Goal: Information Seeking & Learning: Learn about a topic

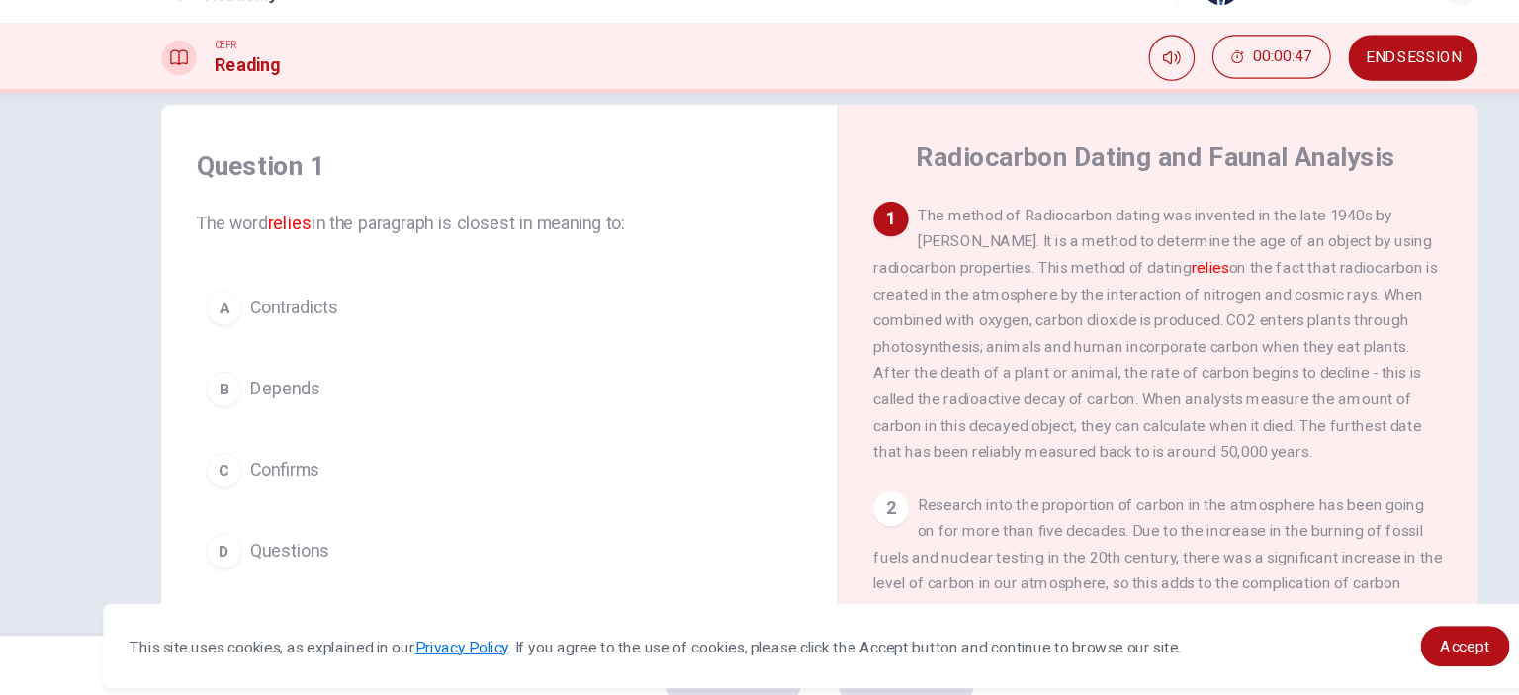
click at [255, 463] on span "Confirms" at bounding box center [277, 467] width 62 height 24
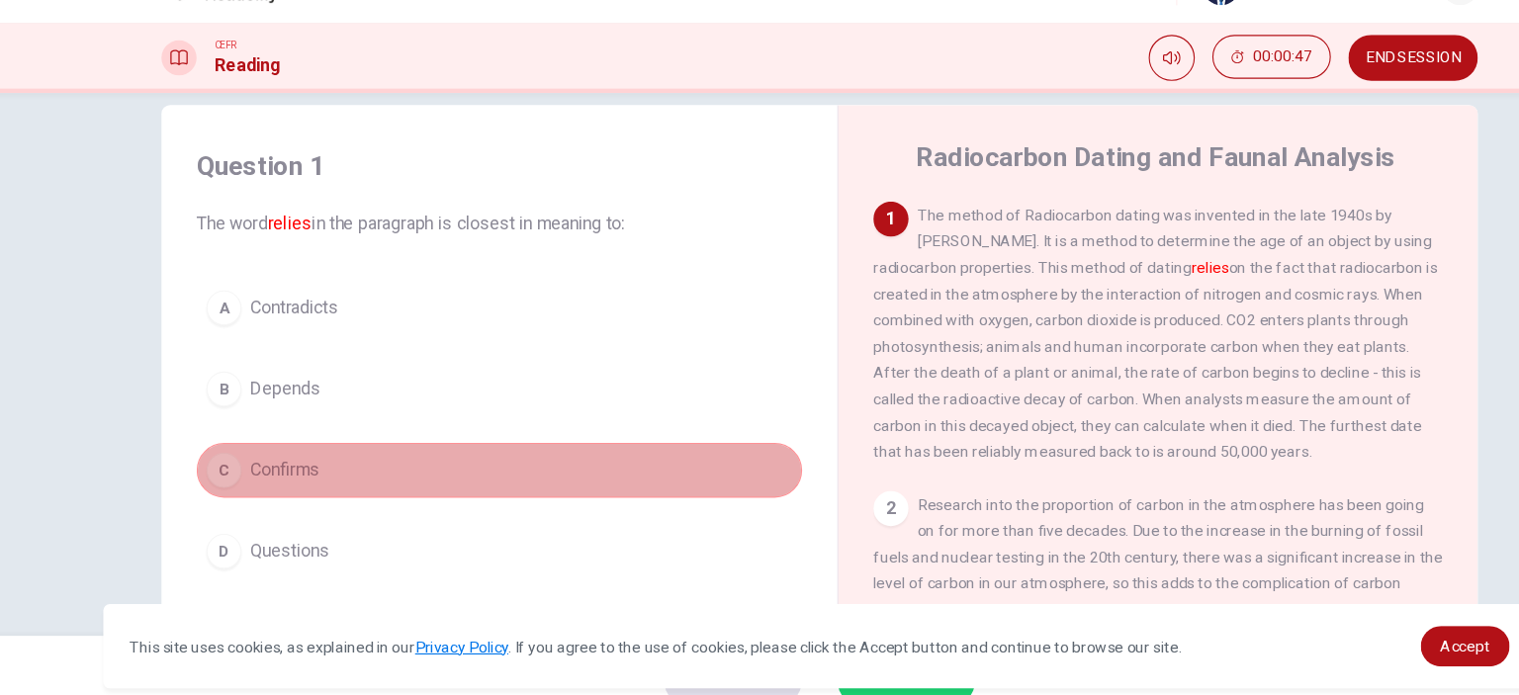
click at [255, 463] on span "Confirms" at bounding box center [277, 467] width 62 height 24
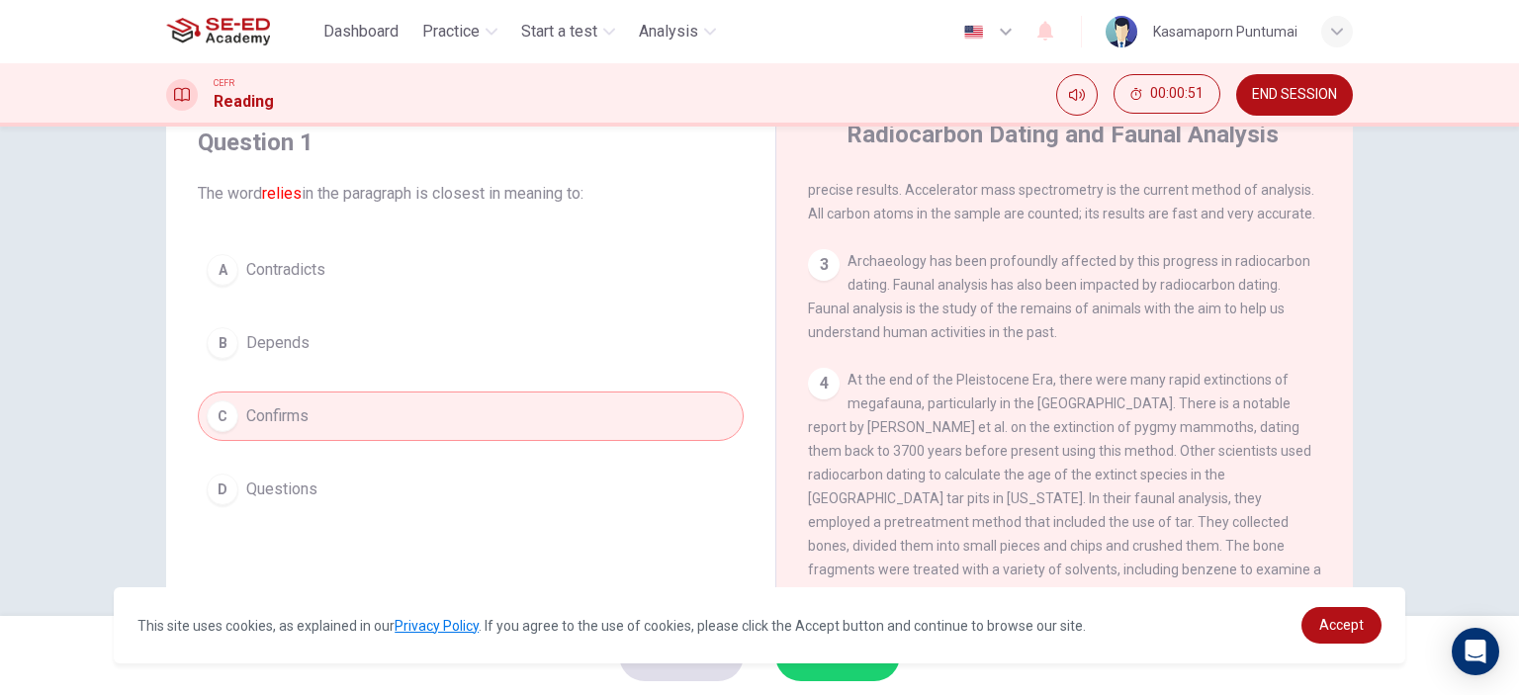
scroll to position [402, 0]
click at [1321, 623] on span "Accept" at bounding box center [1341, 625] width 45 height 16
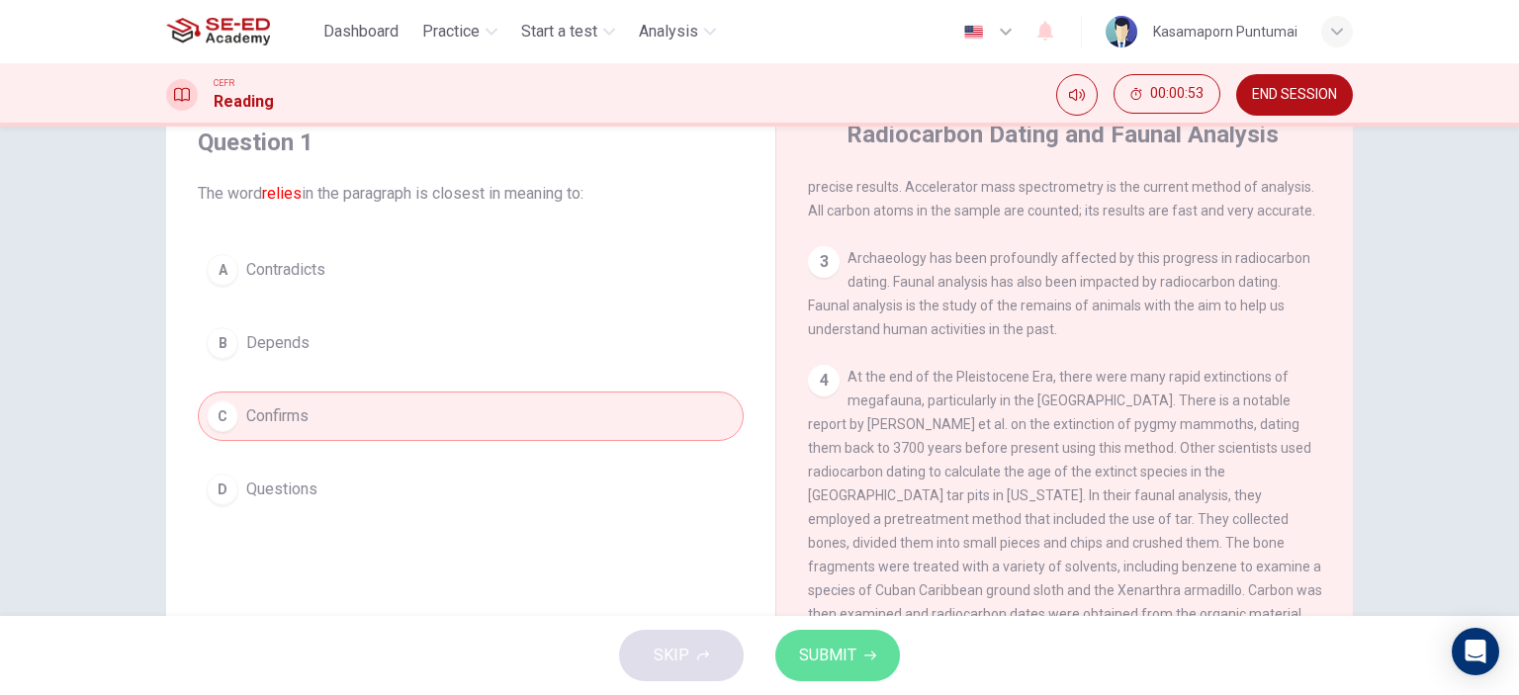
click at [799, 656] on span "SUBMIT" at bounding box center [827, 656] width 57 height 28
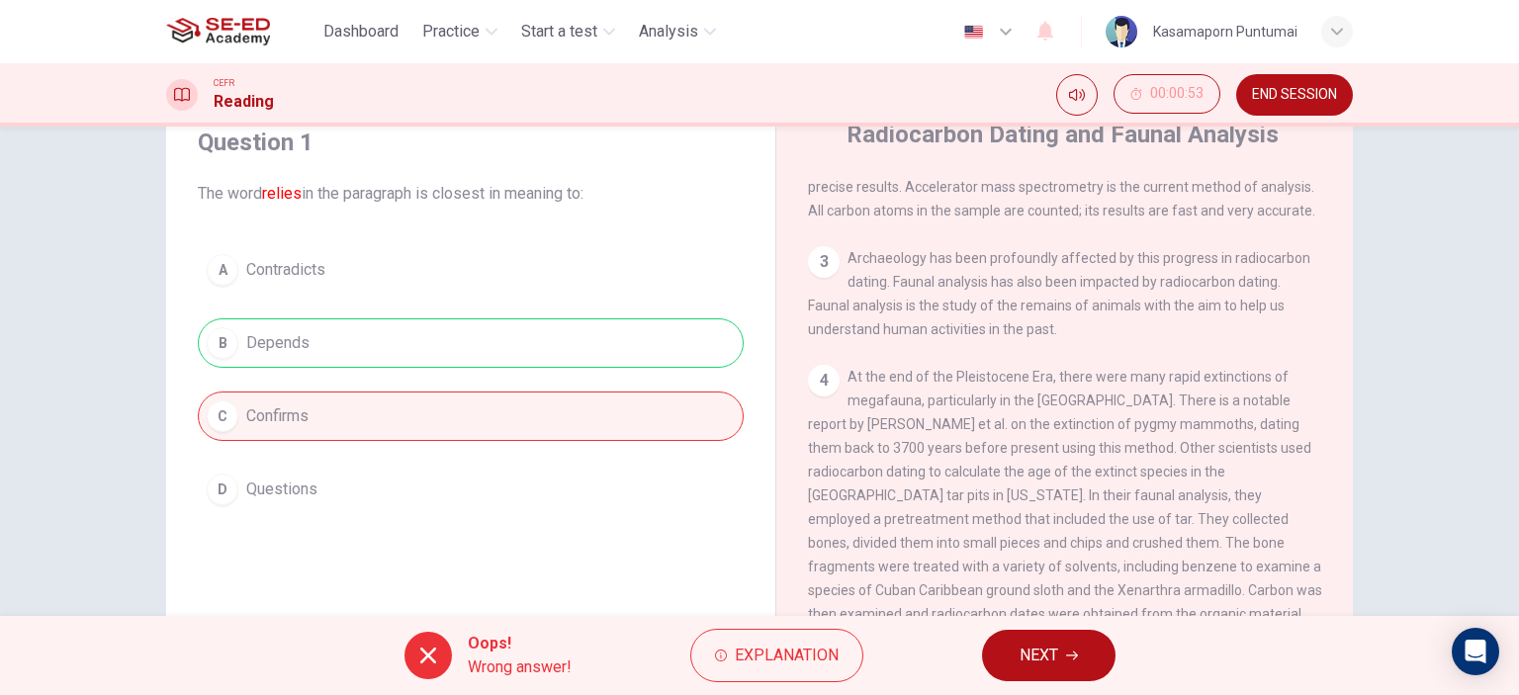
click at [617, 335] on div "A Contradicts B Depends C Confirms D Questions" at bounding box center [471, 379] width 546 height 269
click at [487, 355] on div "A Contradicts B Depends C Confirms D Questions" at bounding box center [471, 379] width 546 height 269
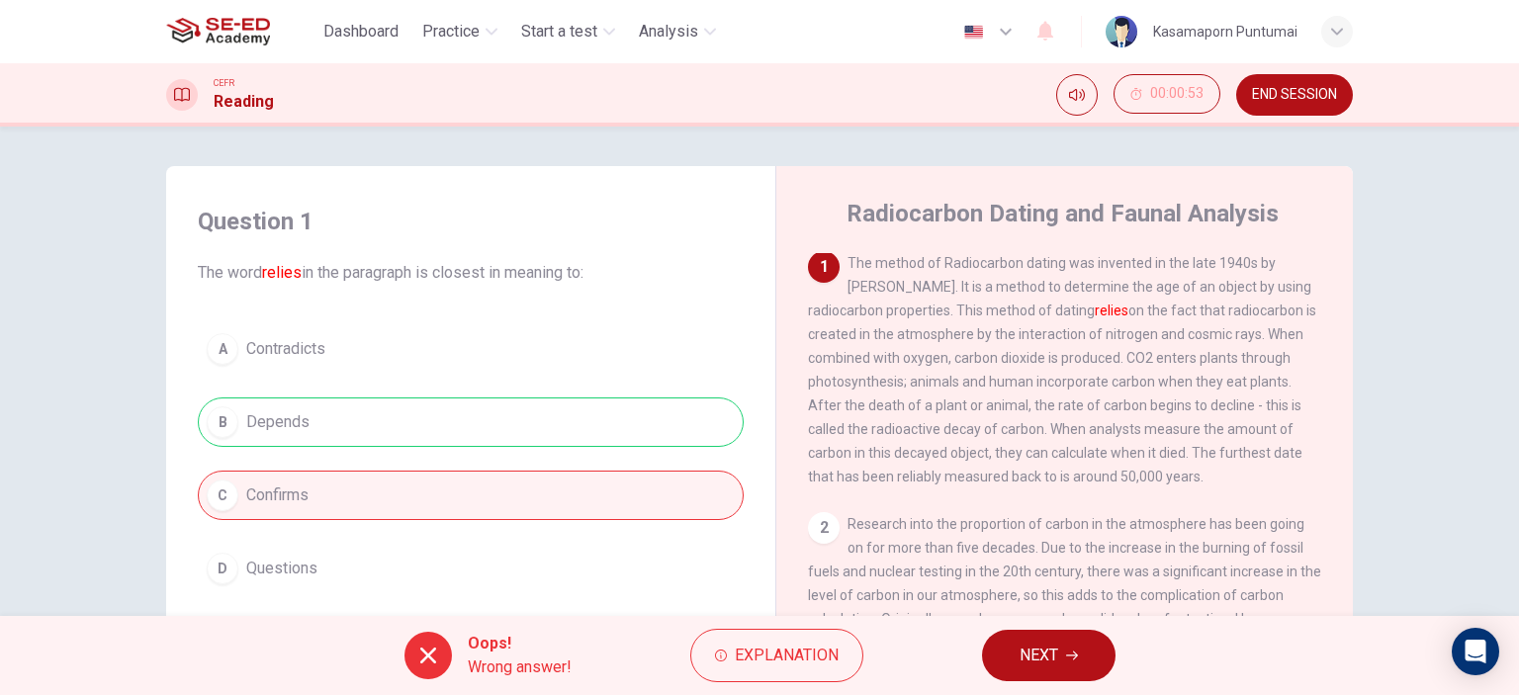
scroll to position [0, 0]
click at [1047, 638] on button "NEXT" at bounding box center [1049, 655] width 134 height 51
click at [1047, 638] on div "Oops! Wrong answer! Explanation NEXT" at bounding box center [759, 655] width 1519 height 79
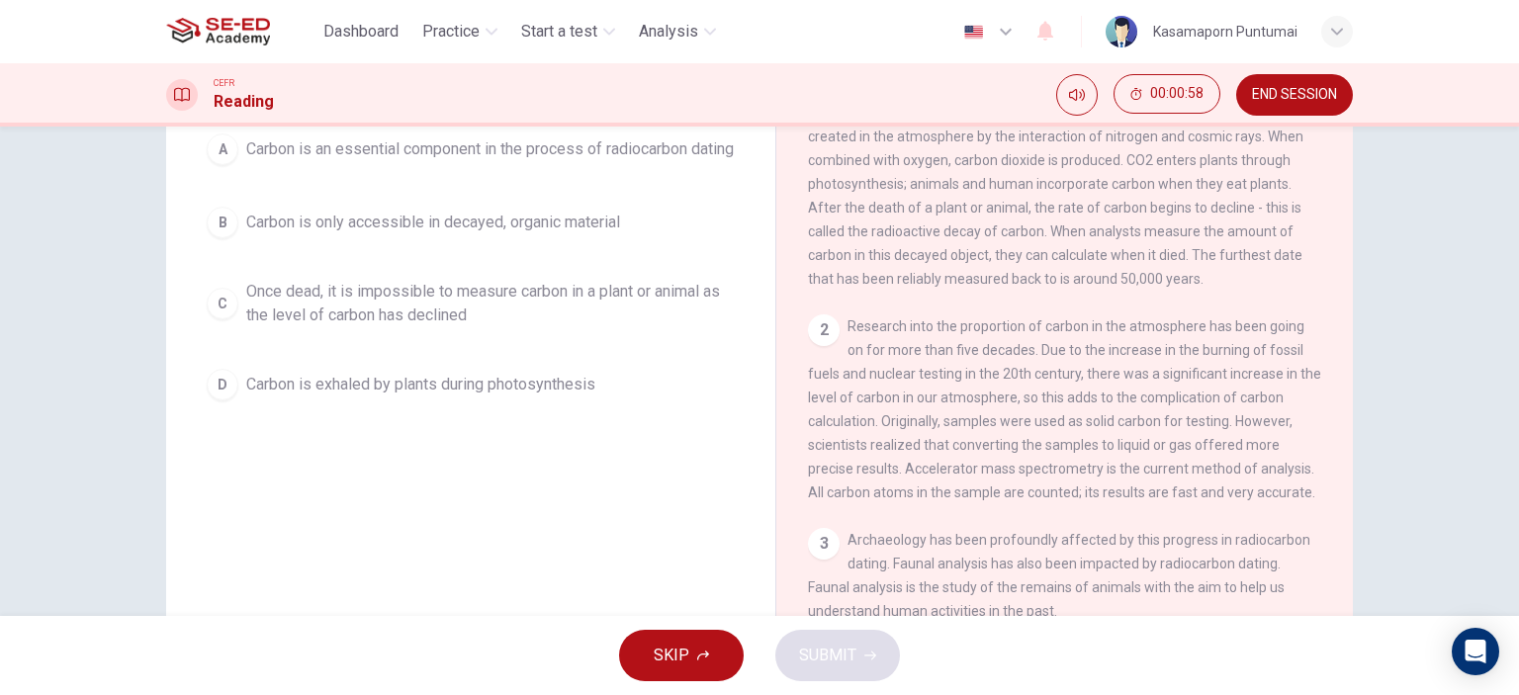
scroll to position [277, 0]
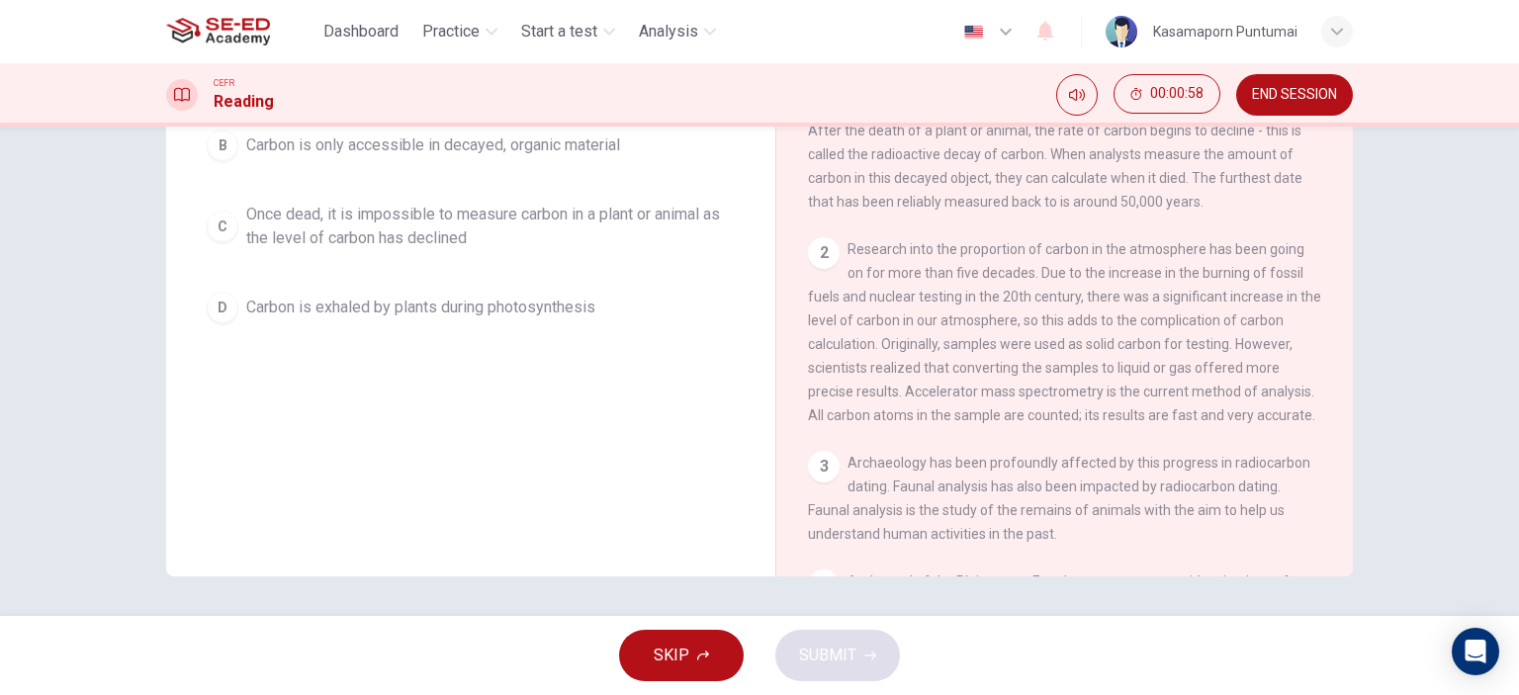
click at [715, 644] on button "SKIP" at bounding box center [681, 655] width 125 height 51
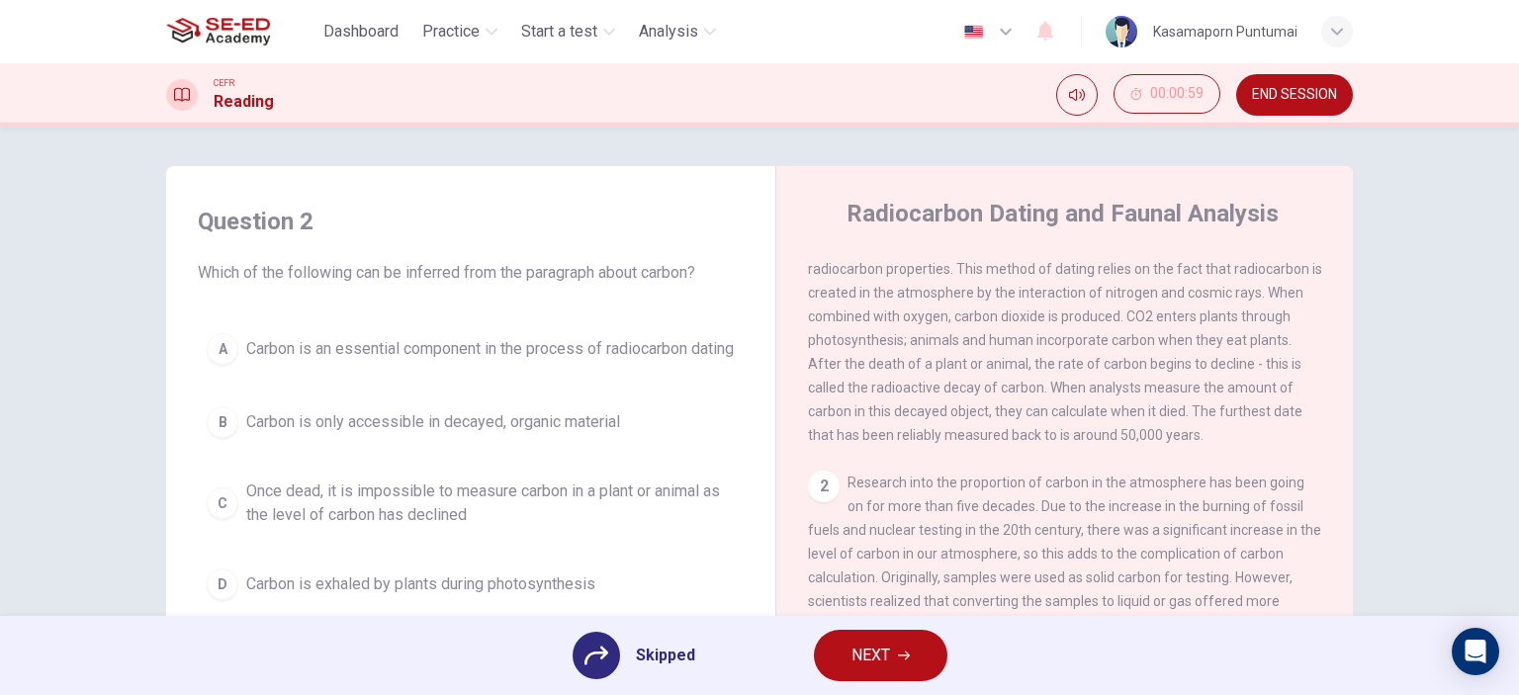
scroll to position [0, 0]
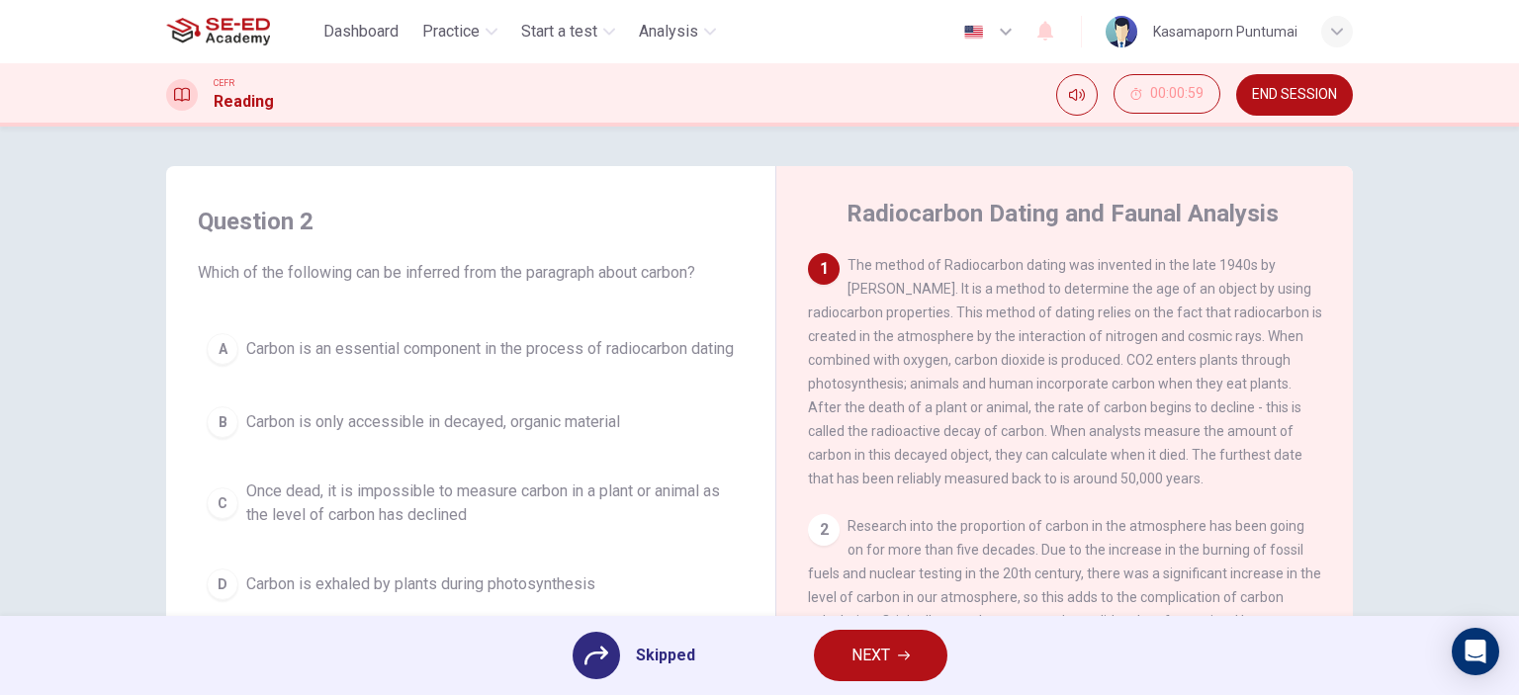
click at [918, 265] on span "The method of Radiocarbon dating was invented in the late 1940s by Willard Libb…" at bounding box center [1065, 371] width 514 height 229
drag, startPoint x: 281, startPoint y: 271, endPoint x: 455, endPoint y: 268, distance: 174.1
click at [421, 268] on span "Which of the following can be inferred from the paragraph about carbon?" at bounding box center [471, 273] width 546 height 24
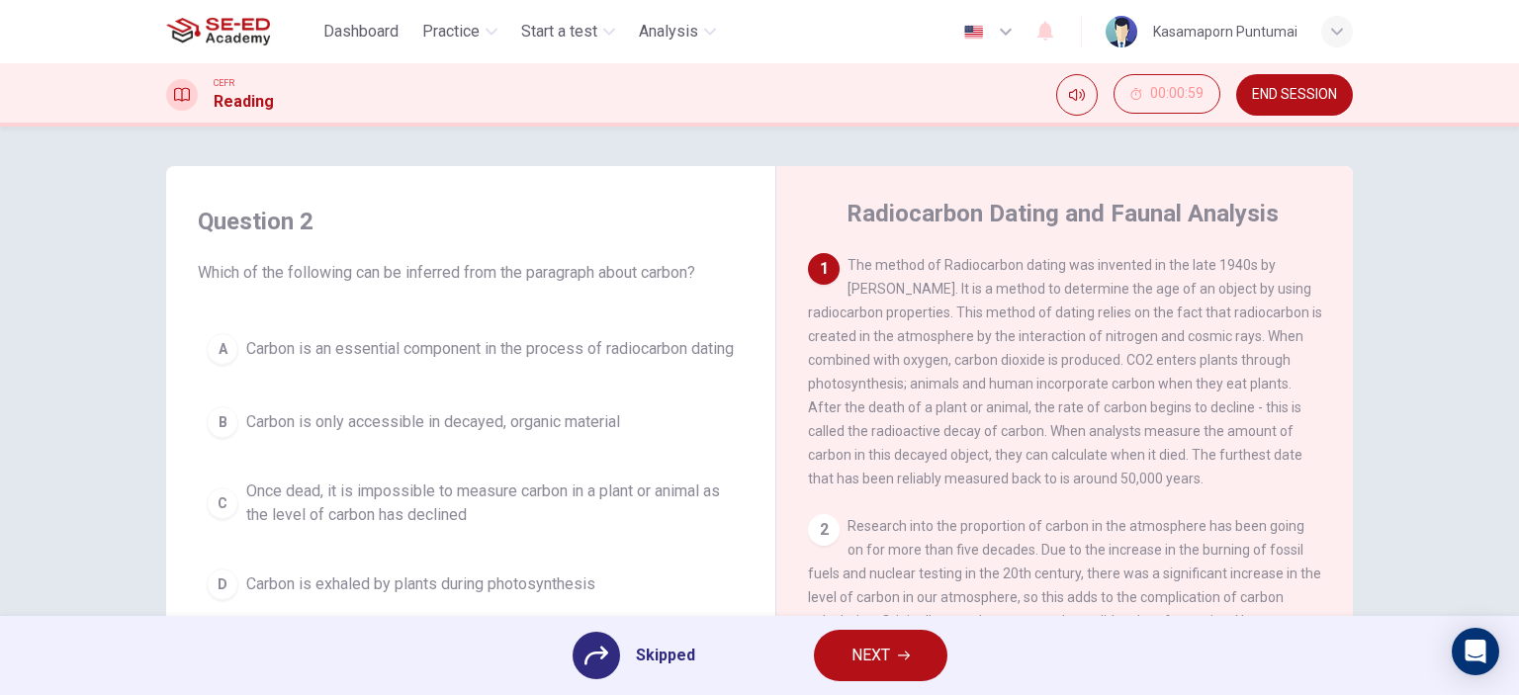
drag, startPoint x: 494, startPoint y: 270, endPoint x: 613, endPoint y: 287, distance: 119.9
click at [612, 287] on div "Question 2 Which of the following can be inferred from the paragraph about carb…" at bounding box center [471, 407] width 578 height 443
click at [613, 287] on div "Question 2 Which of the following can be inferred from the paragraph about carb…" at bounding box center [471, 407] width 578 height 443
drag, startPoint x: 617, startPoint y: 287, endPoint x: 629, endPoint y: 286, distance: 11.9
click at [618, 287] on div "Question 2 Which of the following can be inferred from the paragraph about carb…" at bounding box center [471, 407] width 578 height 443
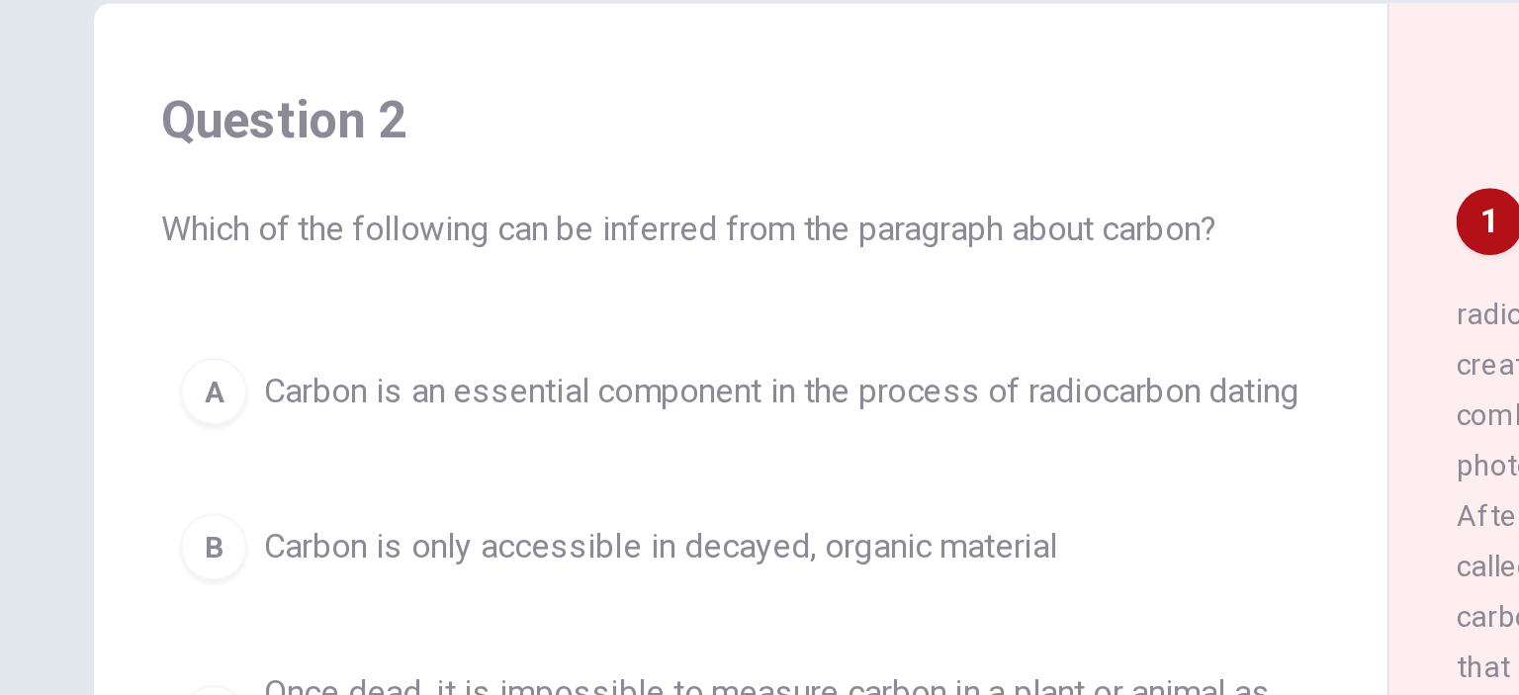
click at [295, 277] on span "Which of the following can be inferred from the paragraph about carbon?" at bounding box center [471, 273] width 546 height 24
click at [299, 277] on span "Which of the following can be inferred from the paragraph about carbon?" at bounding box center [471, 273] width 546 height 24
click at [301, 277] on span "Which of the following can be inferred from the paragraph about carbon?" at bounding box center [471, 273] width 546 height 24
click at [333, 280] on span "Which of the following can be inferred from the paragraph about carbon?" at bounding box center [471, 273] width 546 height 24
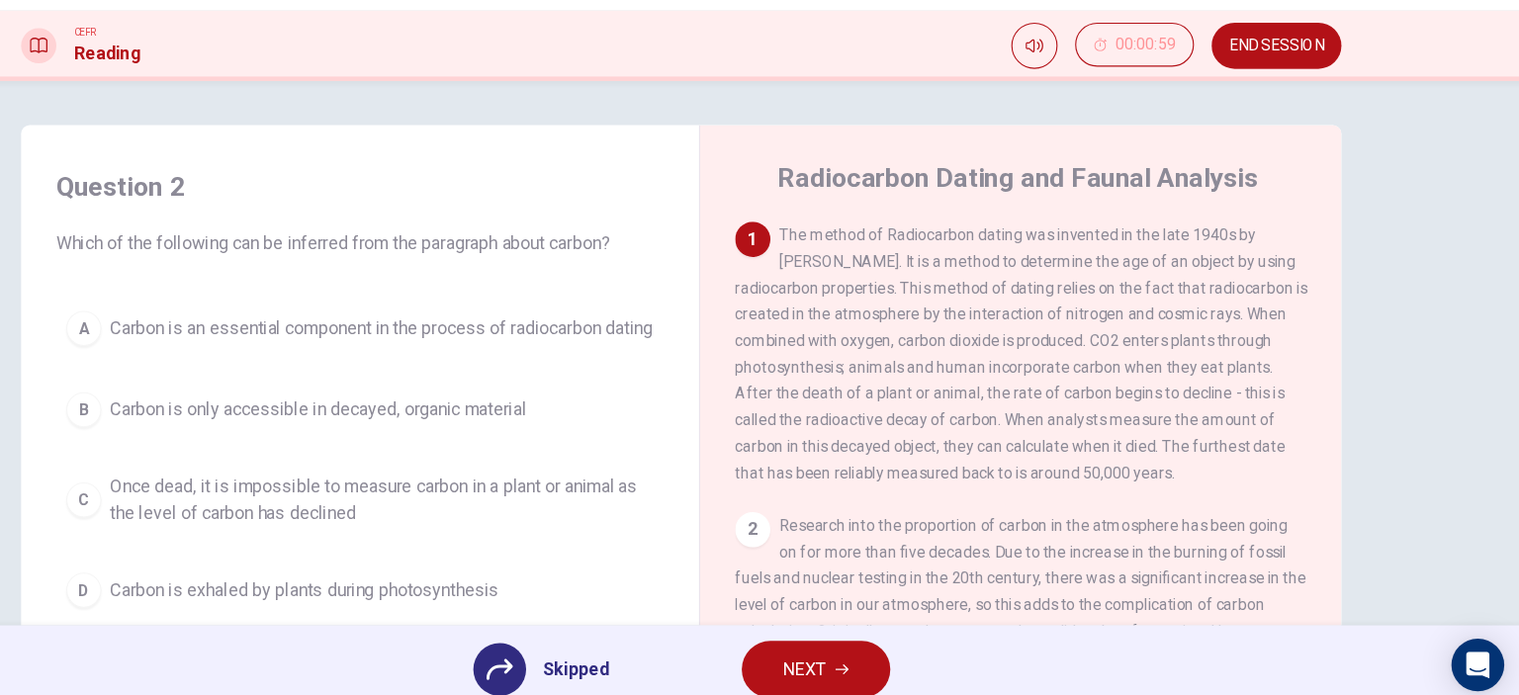
drag, startPoint x: 274, startPoint y: 279, endPoint x: 380, endPoint y: 282, distance: 105.9
click at [380, 282] on span "Which of the following can be inferred from the paragraph about carbon?" at bounding box center [471, 273] width 546 height 24
click at [383, 282] on span "Which of the following can be inferred from the paragraph about carbon?" at bounding box center [471, 273] width 546 height 24
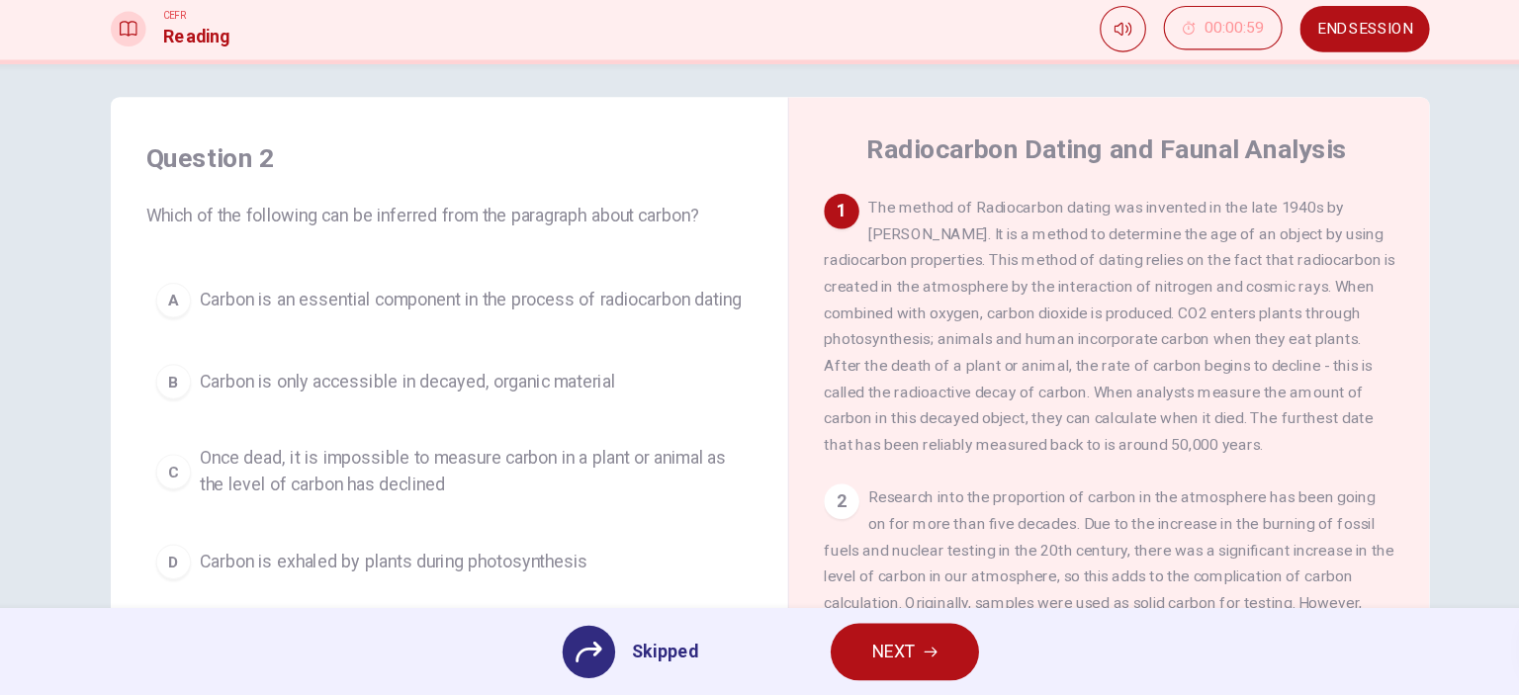
drag, startPoint x: 927, startPoint y: 260, endPoint x: 1099, endPoint y: 363, distance: 200.5
click at [1099, 363] on div "1 The method of Radiocarbon dating was invented in the late 1940s by Willard Li…" at bounding box center [1065, 361] width 514 height 237
click at [1099, 364] on div "1 The method of Radiocarbon dating was invented in the late 1940s by Willard Li…" at bounding box center [1065, 361] width 514 height 237
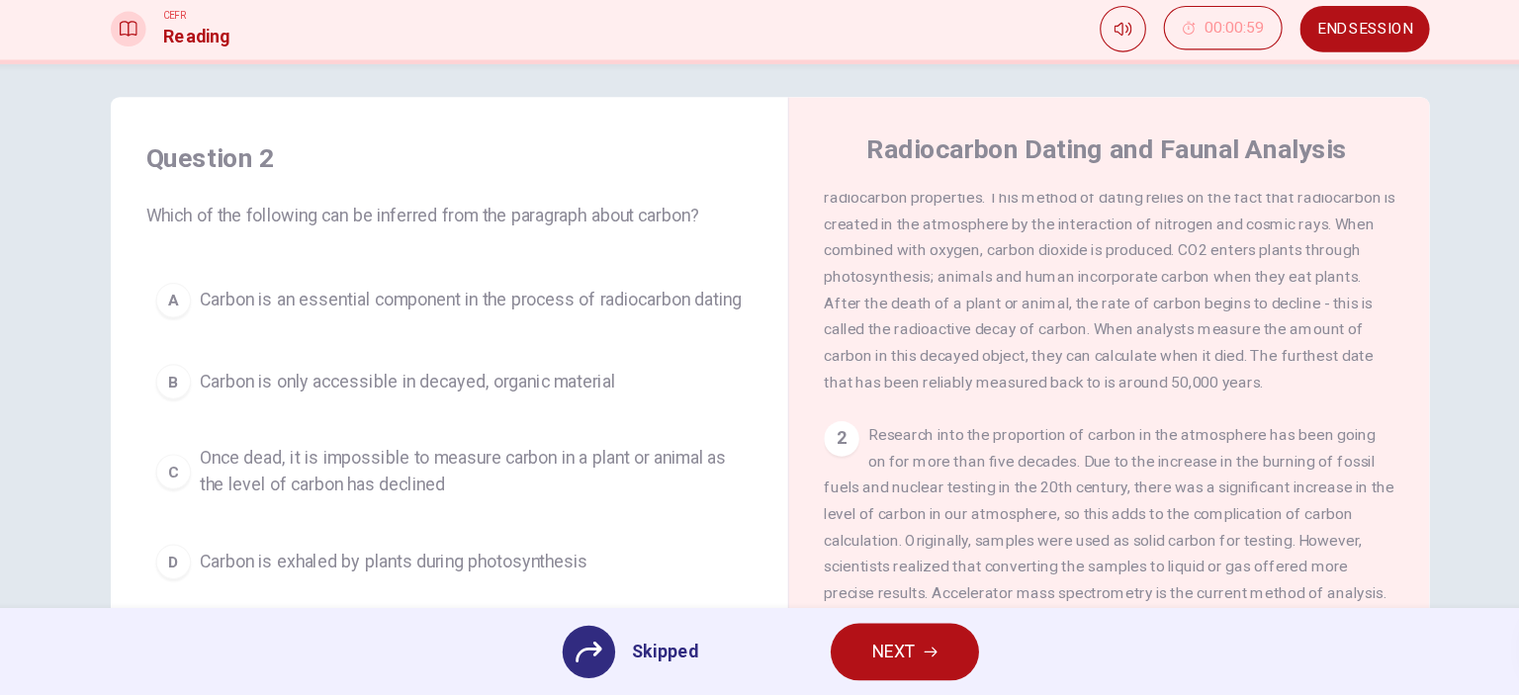
scroll to position [88, 0]
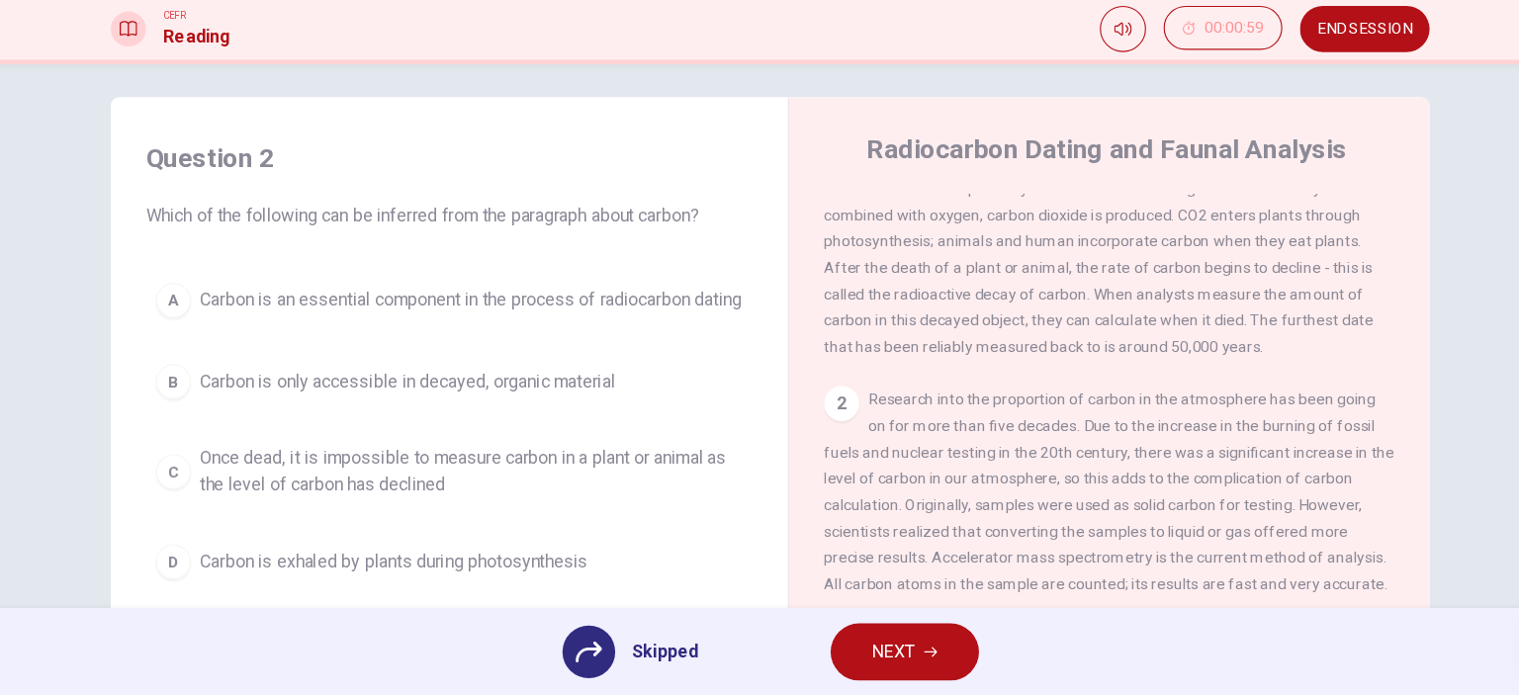
click at [811, 436] on div "2" at bounding box center [824, 432] width 32 height 32
click at [823, 437] on div "2" at bounding box center [824, 432] width 32 height 32
drag, startPoint x: 823, startPoint y: 437, endPoint x: 881, endPoint y: 430, distance: 58.8
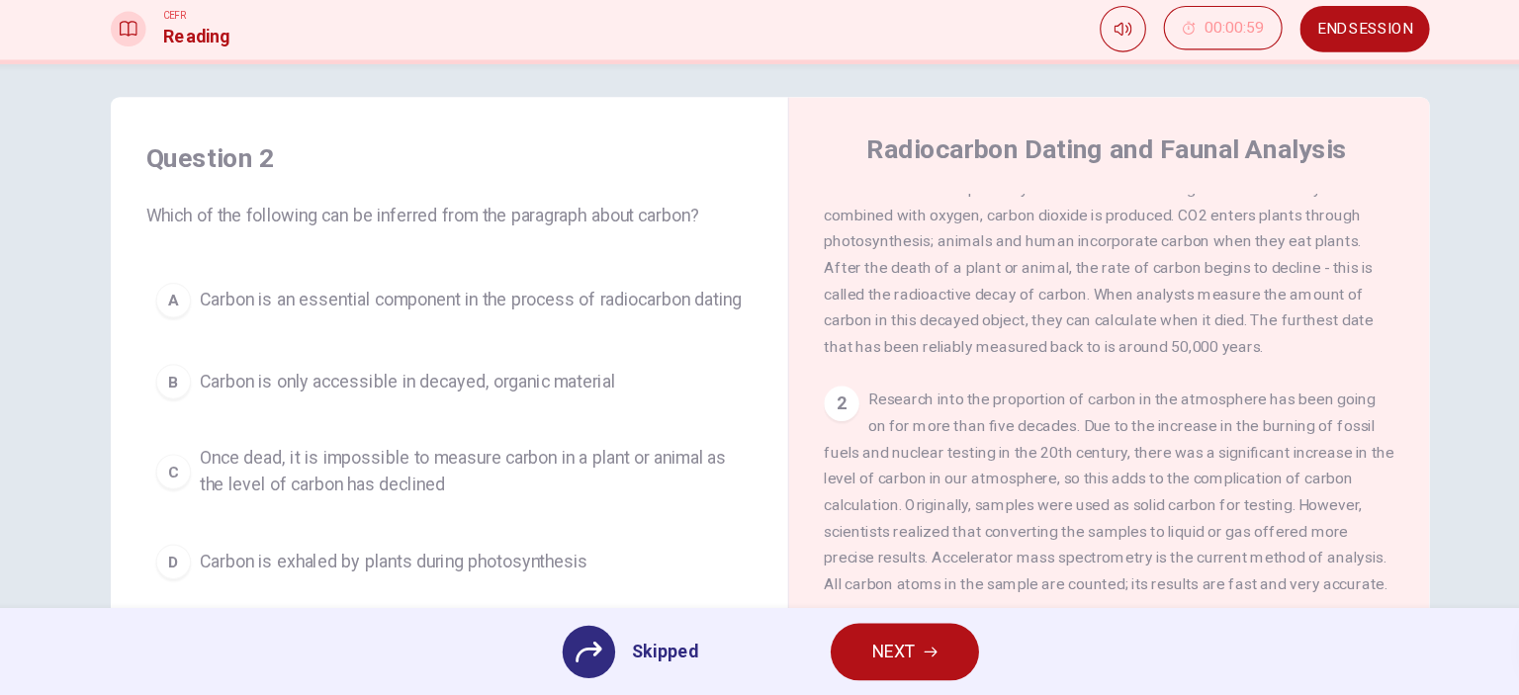
click at [824, 437] on div "2" at bounding box center [824, 432] width 32 height 32
click at [906, 430] on span "Research into the proportion of carbon in the atmosphere has been going on for …" at bounding box center [1064, 511] width 513 height 182
click at [912, 430] on span "Research into the proportion of carbon in the atmosphere has been going on for …" at bounding box center [1064, 511] width 513 height 182
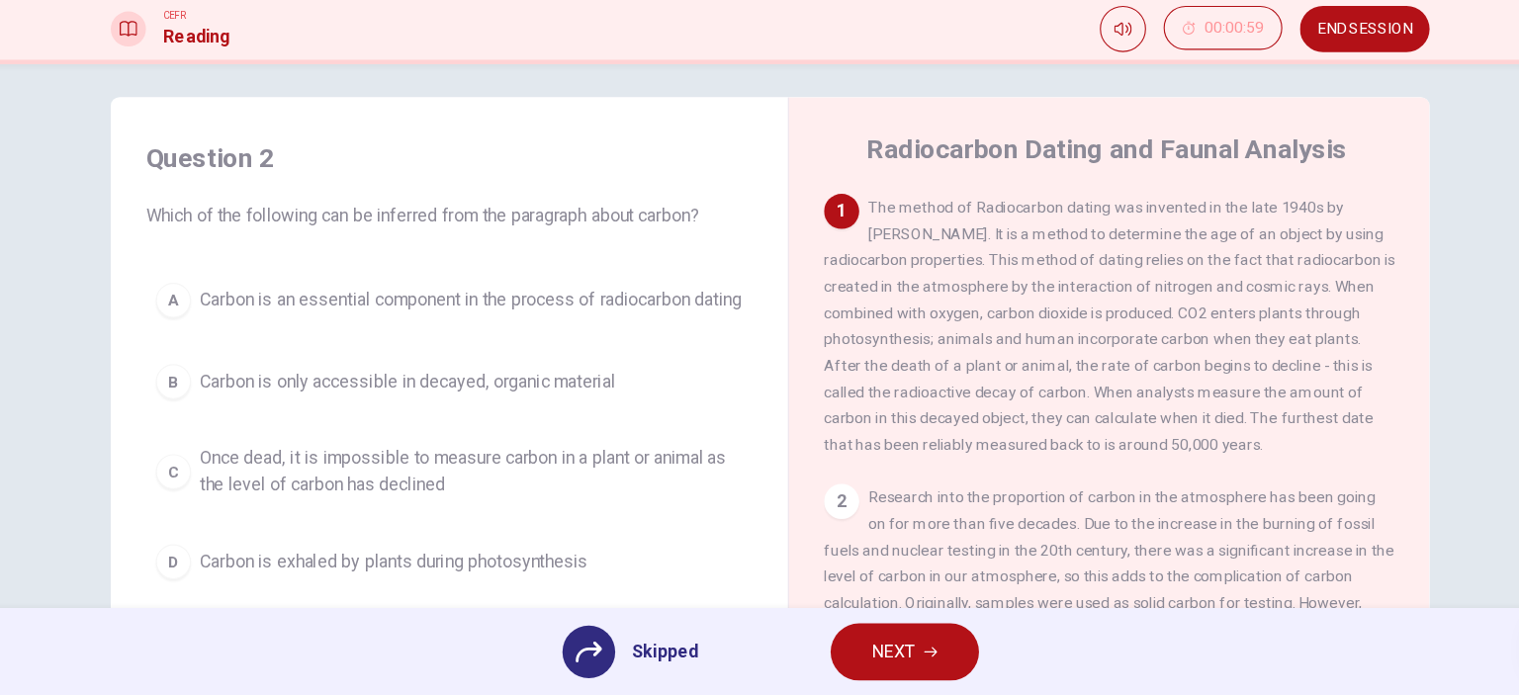
scroll to position [0, 0]
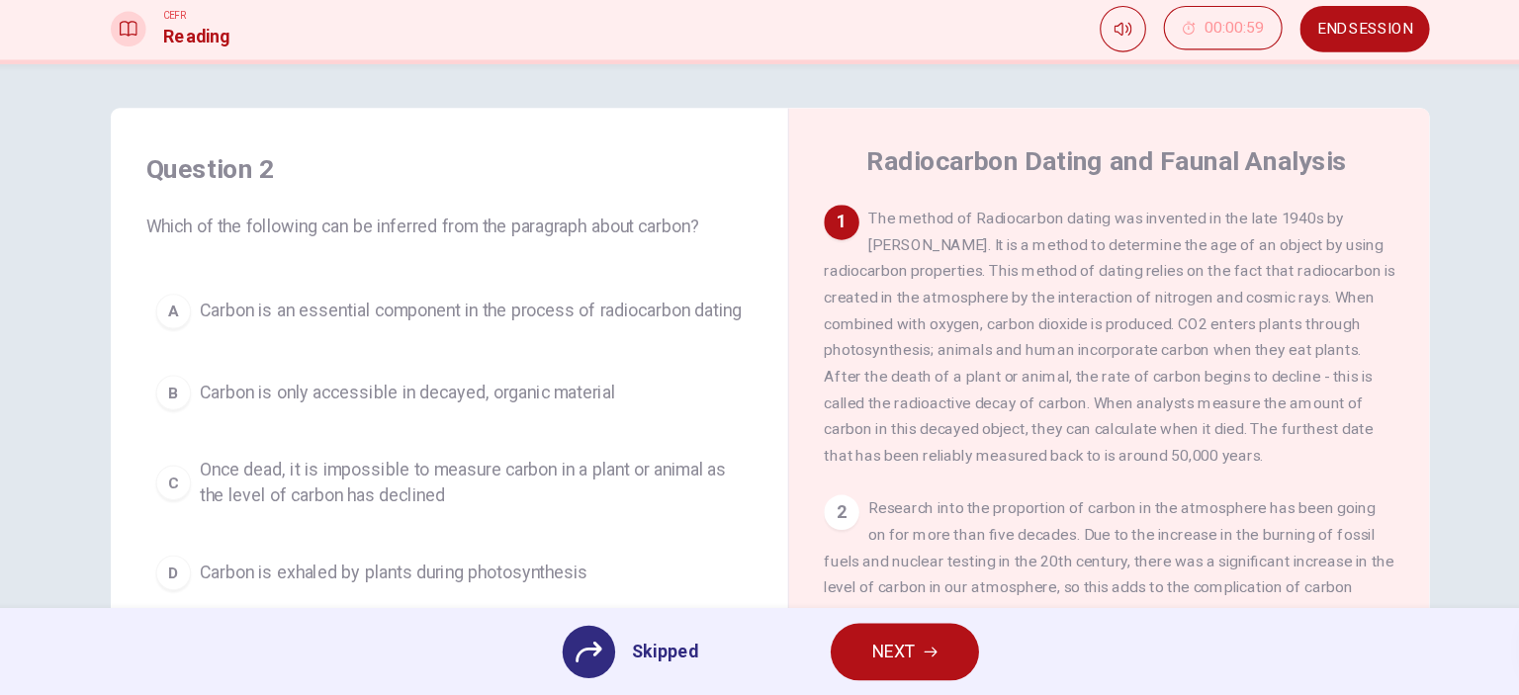
drag, startPoint x: 979, startPoint y: 274, endPoint x: 1088, endPoint y: 298, distance: 111.3
click at [1087, 298] on span "The method of Radiocarbon dating was invented in the late 1940s by Willard Libb…" at bounding box center [1065, 371] width 514 height 229
click at [1088, 298] on span "The method of Radiocarbon dating was invented in the late 1940s by Willard Libb…" at bounding box center [1065, 371] width 514 height 229
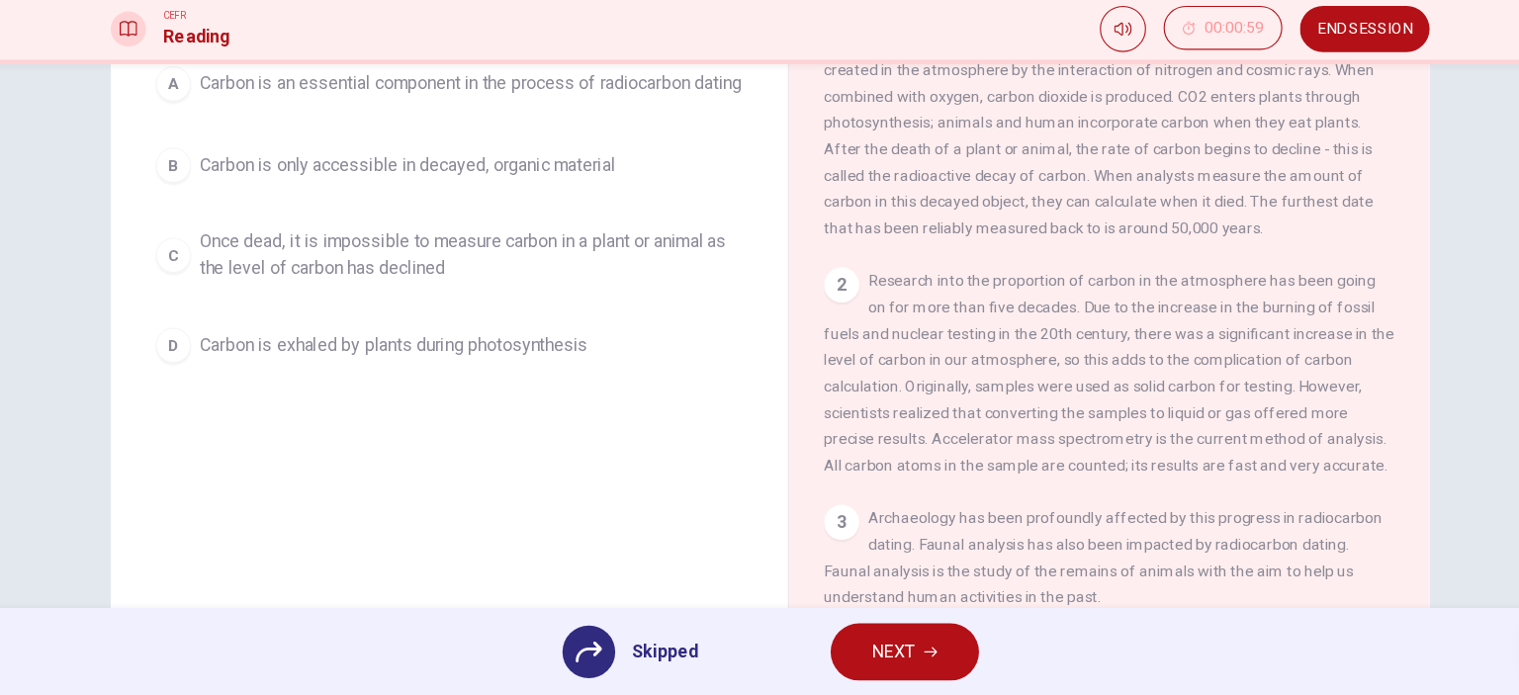
scroll to position [178, 0]
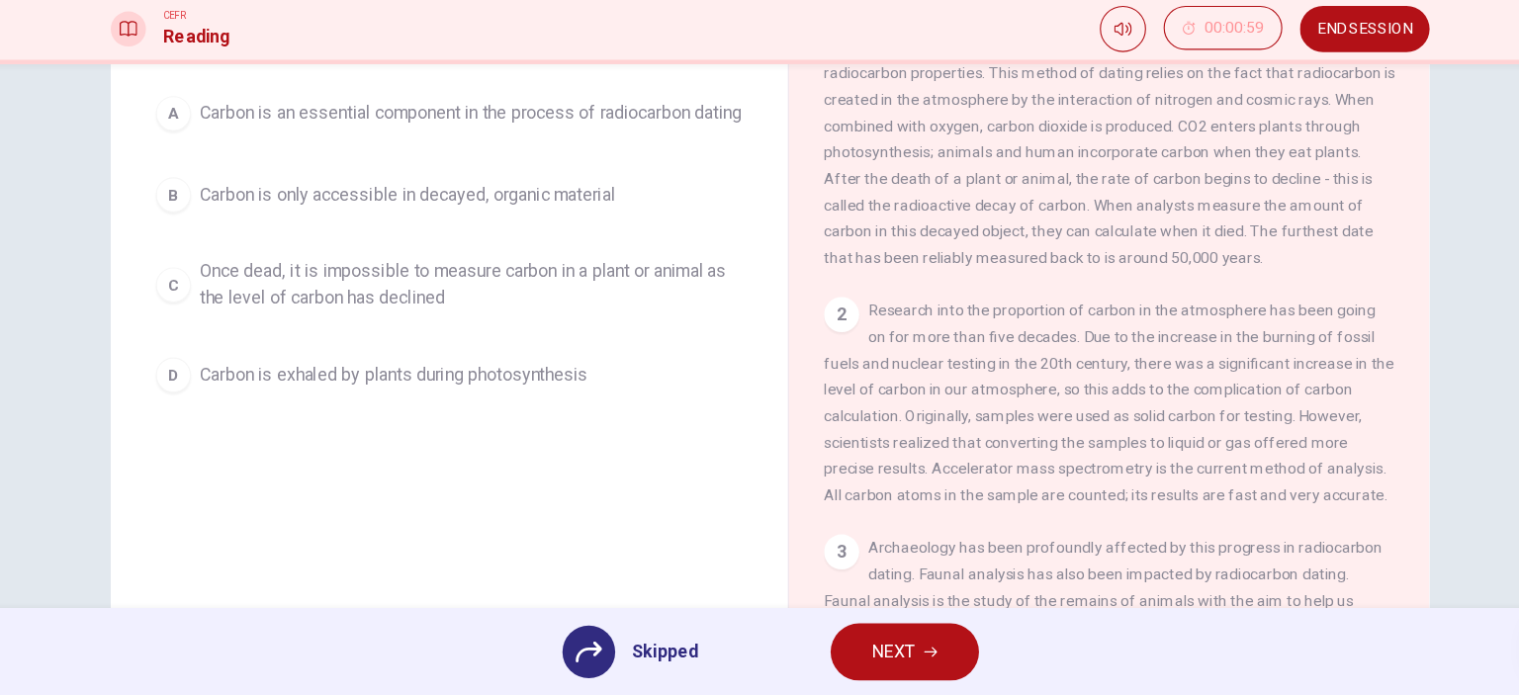
drag, startPoint x: 1067, startPoint y: 363, endPoint x: 1203, endPoint y: 374, distance: 135.9
click at [1203, 374] on span "Research into the proportion of carbon in the atmosphere has been going on for …" at bounding box center [1064, 431] width 513 height 182
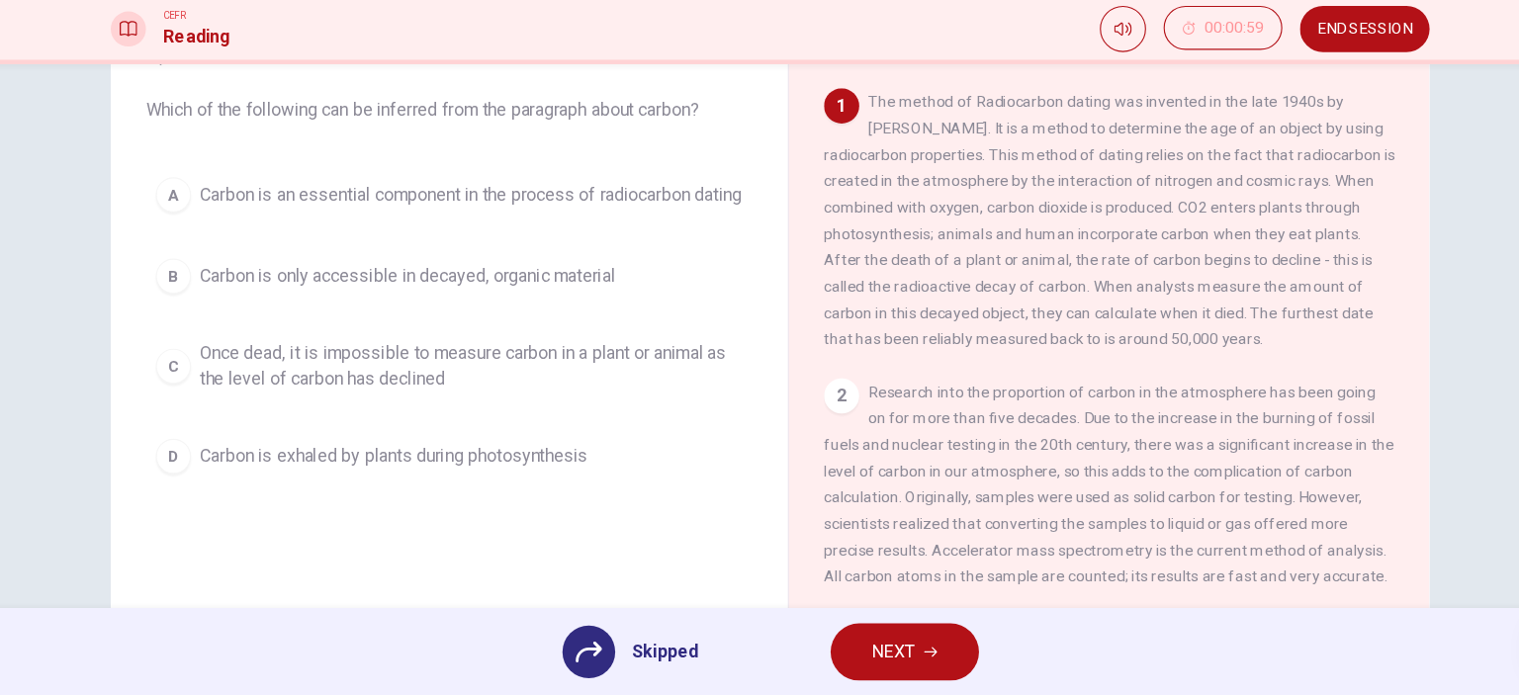
scroll to position [0, 0]
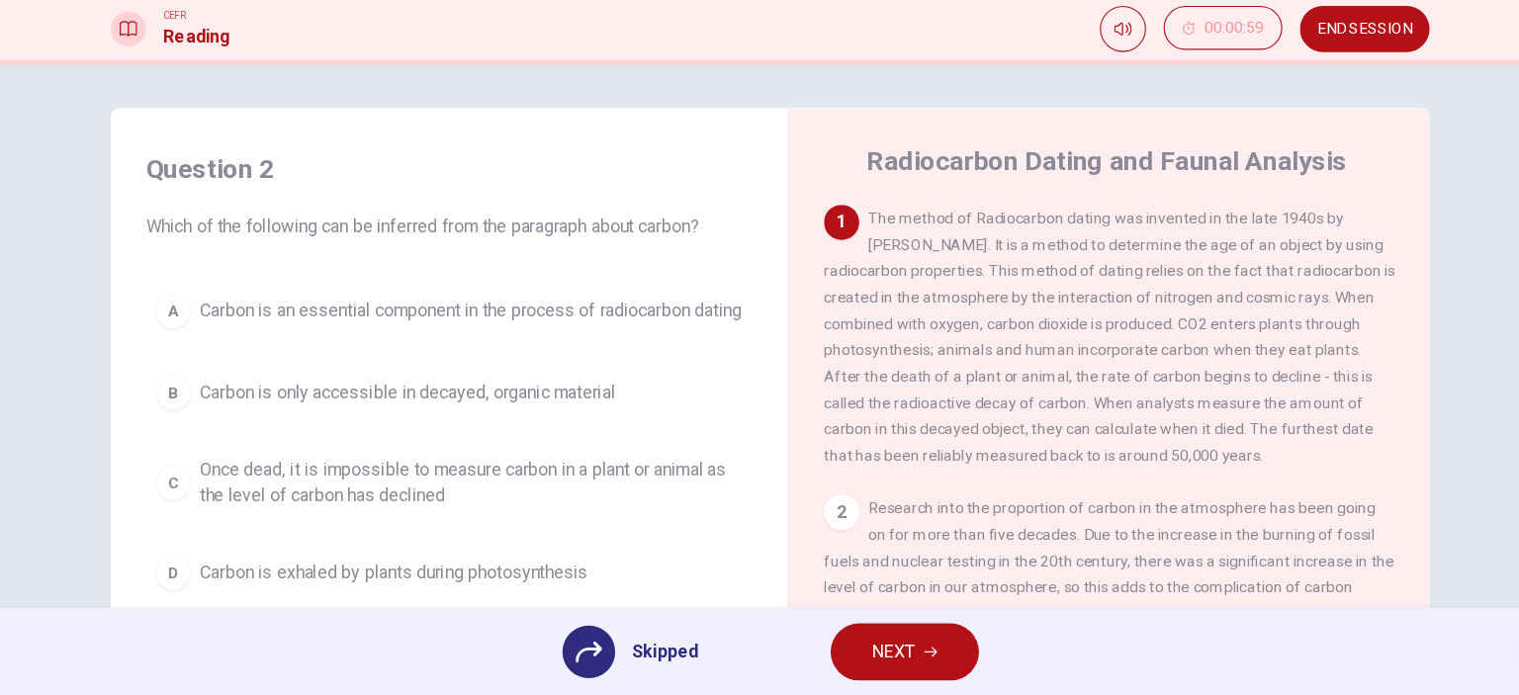
drag, startPoint x: 985, startPoint y: 296, endPoint x: 1195, endPoint y: 332, distance: 212.8
click at [1195, 332] on span "The method of Radiocarbon dating was invented in the late 1940s by Willard Libb…" at bounding box center [1065, 371] width 514 height 229
drag, startPoint x: 1080, startPoint y: 349, endPoint x: 1220, endPoint y: 352, distance: 140.5
click at [1133, 352] on div "1 The method of Radiocarbon dating was invented in the late 1940s by Willard Li…" at bounding box center [1065, 371] width 514 height 237
click at [1228, 352] on div "1 The method of Radiocarbon dating was invented in the late 1940s by Willard Li…" at bounding box center [1065, 371] width 514 height 237
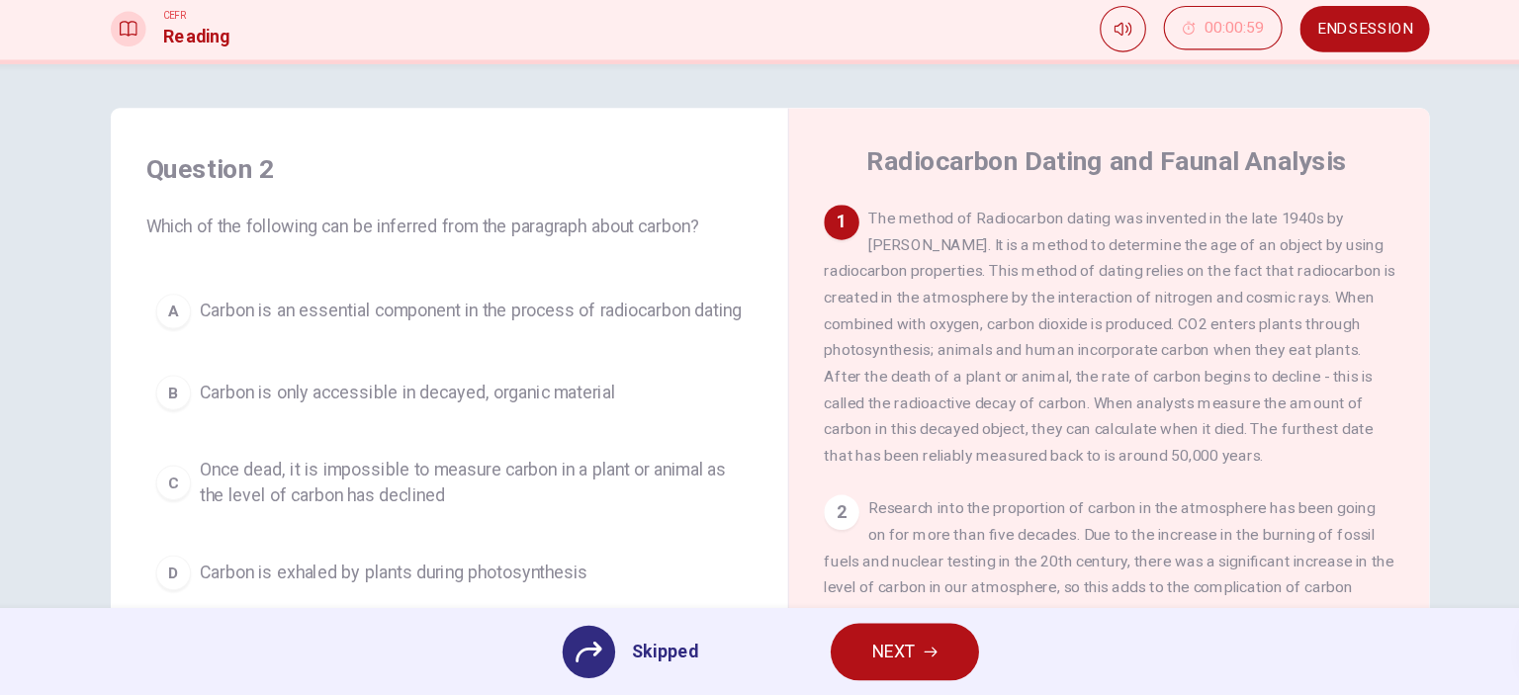
click at [577, 523] on div "A Carbon is an essential component in the process of radiocarbon dating B Carbo…" at bounding box center [471, 466] width 546 height 285
drag, startPoint x: 339, startPoint y: 506, endPoint x: 311, endPoint y: 508, distance: 28.7
click at [336, 506] on div "A Carbon is an essential component in the process of radiocarbon dating B Carbo…" at bounding box center [471, 466] width 546 height 285
click at [218, 516] on div "A Carbon is an essential component in the process of radiocarbon dating B Carbo…" at bounding box center [471, 466] width 546 height 285
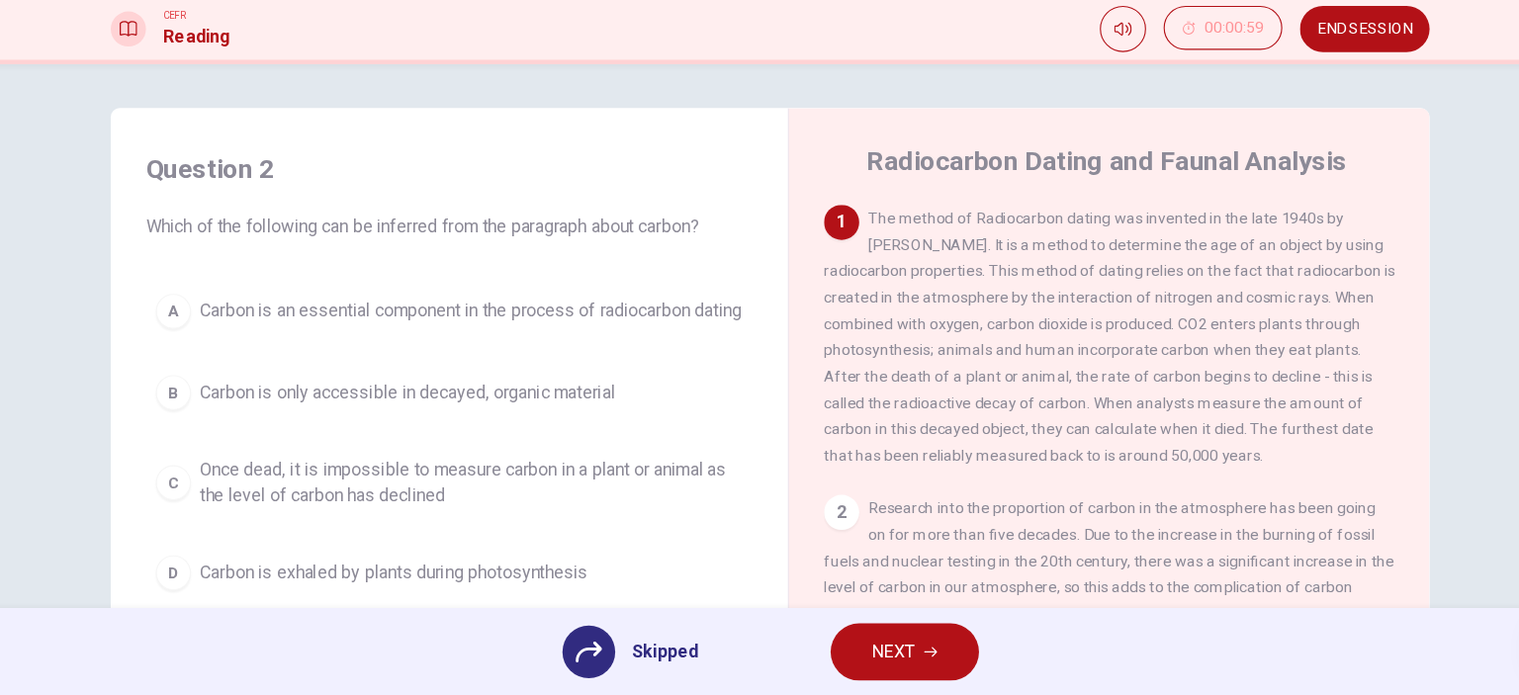
click at [233, 514] on div "A Carbon is an essential component in the process of radiocarbon dating B Carbo…" at bounding box center [471, 466] width 546 height 285
click at [224, 512] on div "A Carbon is an essential component in the process of radiocarbon dating B Carbo…" at bounding box center [471, 466] width 546 height 285
click at [224, 511] on div "A Carbon is an essential component in the process of radiocarbon dating B Carbo…" at bounding box center [471, 466] width 546 height 285
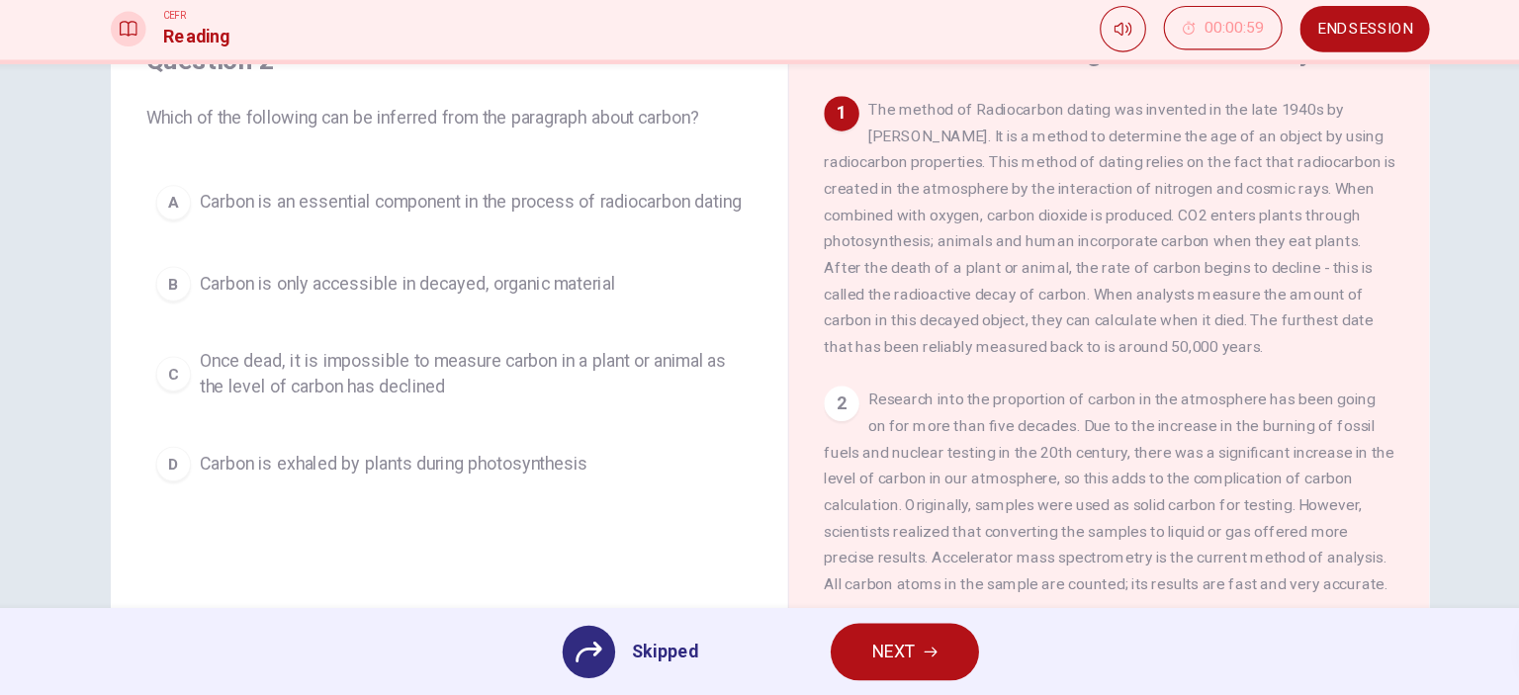
scroll to position [178, 0]
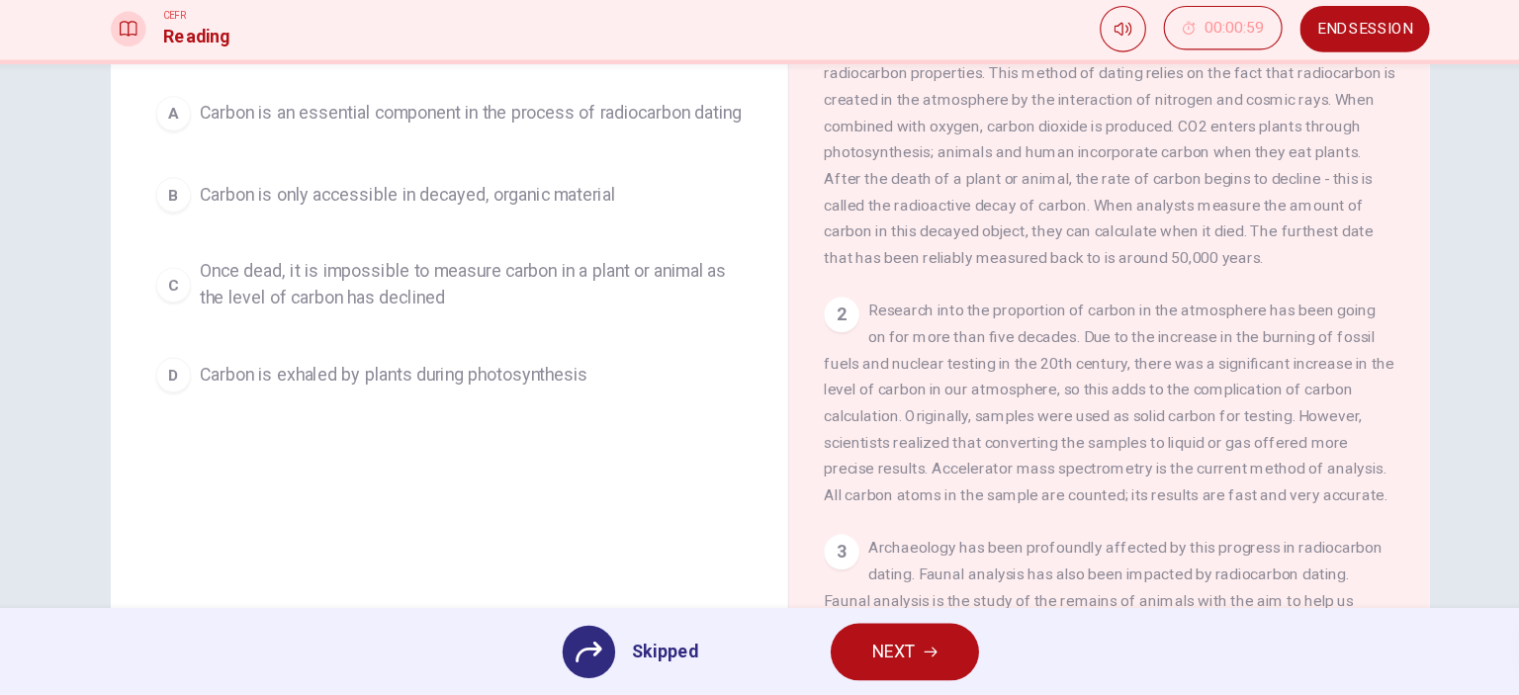
drag, startPoint x: 316, startPoint y: 333, endPoint x: 291, endPoint y: 315, distance: 31.3
click at [316, 333] on div "A Carbon is an essential component in the process of radiocarbon dating B Carbo…" at bounding box center [471, 288] width 546 height 285
click at [182, 327] on div "Question 2 Which of the following can be inferred from the paragraph about carb…" at bounding box center [471, 229] width 578 height 443
click at [214, 335] on div "A Carbon is an essential component in the process of radiocarbon dating B Carbo…" at bounding box center [471, 288] width 546 height 285
click at [216, 335] on div "A Carbon is an essential component in the process of radiocarbon dating B Carbo…" at bounding box center [471, 288] width 546 height 285
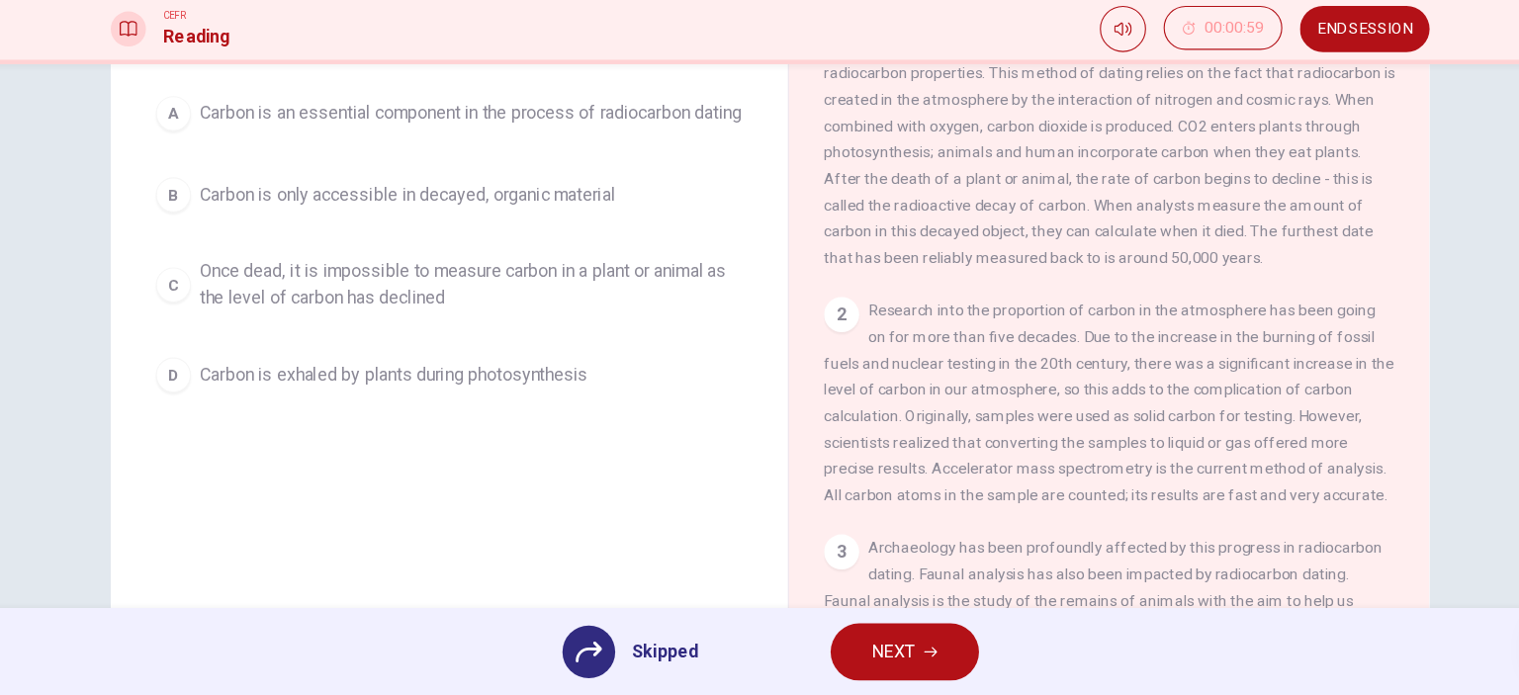
click at [220, 335] on div "A Carbon is an essential component in the process of radiocarbon dating B Carbo…" at bounding box center [471, 288] width 546 height 285
click at [231, 336] on div "A Carbon is an essential component in the process of radiocarbon dating B Carbo…" at bounding box center [471, 288] width 546 height 285
drag, startPoint x: 261, startPoint y: 342, endPoint x: 290, endPoint y: 342, distance: 28.7
click at [272, 342] on div "A Carbon is an essential component in the process of radiocarbon dating B Carbo…" at bounding box center [471, 288] width 546 height 285
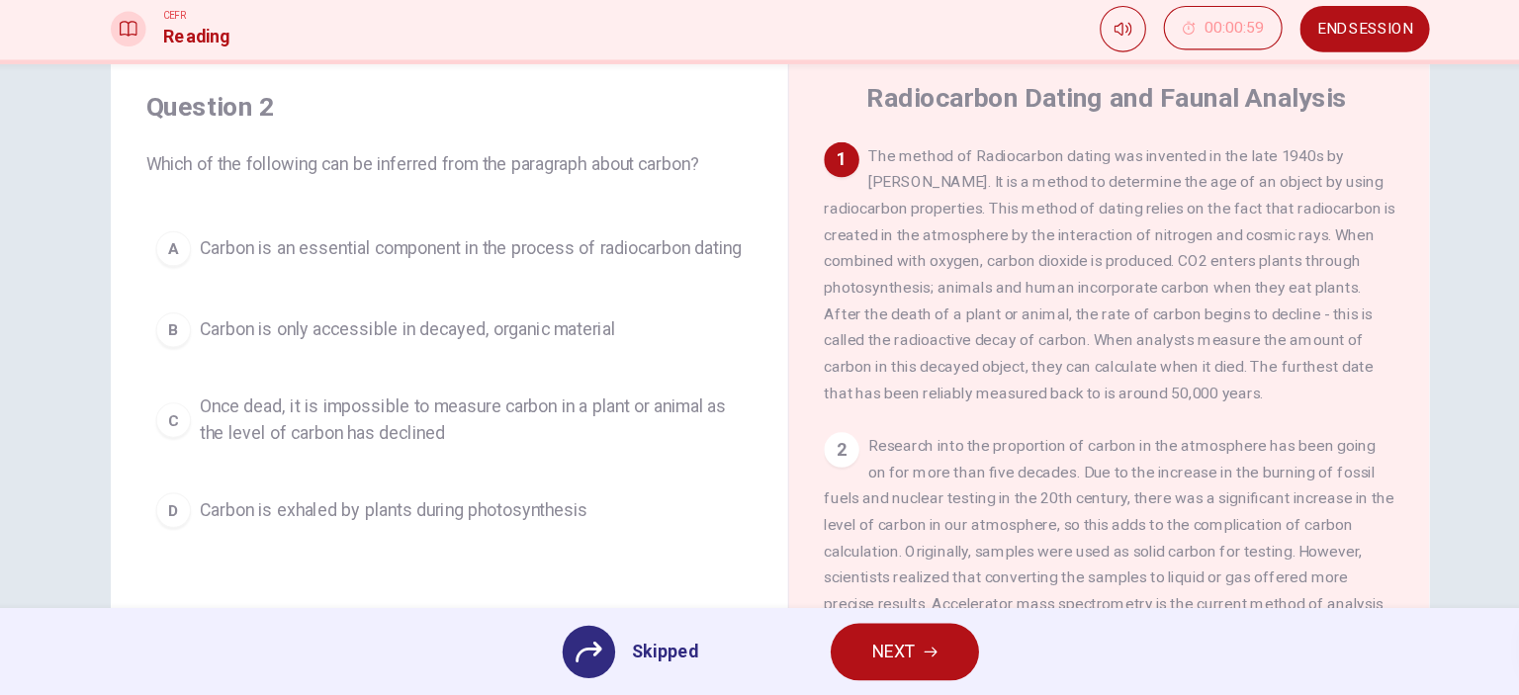
scroll to position [88, 0]
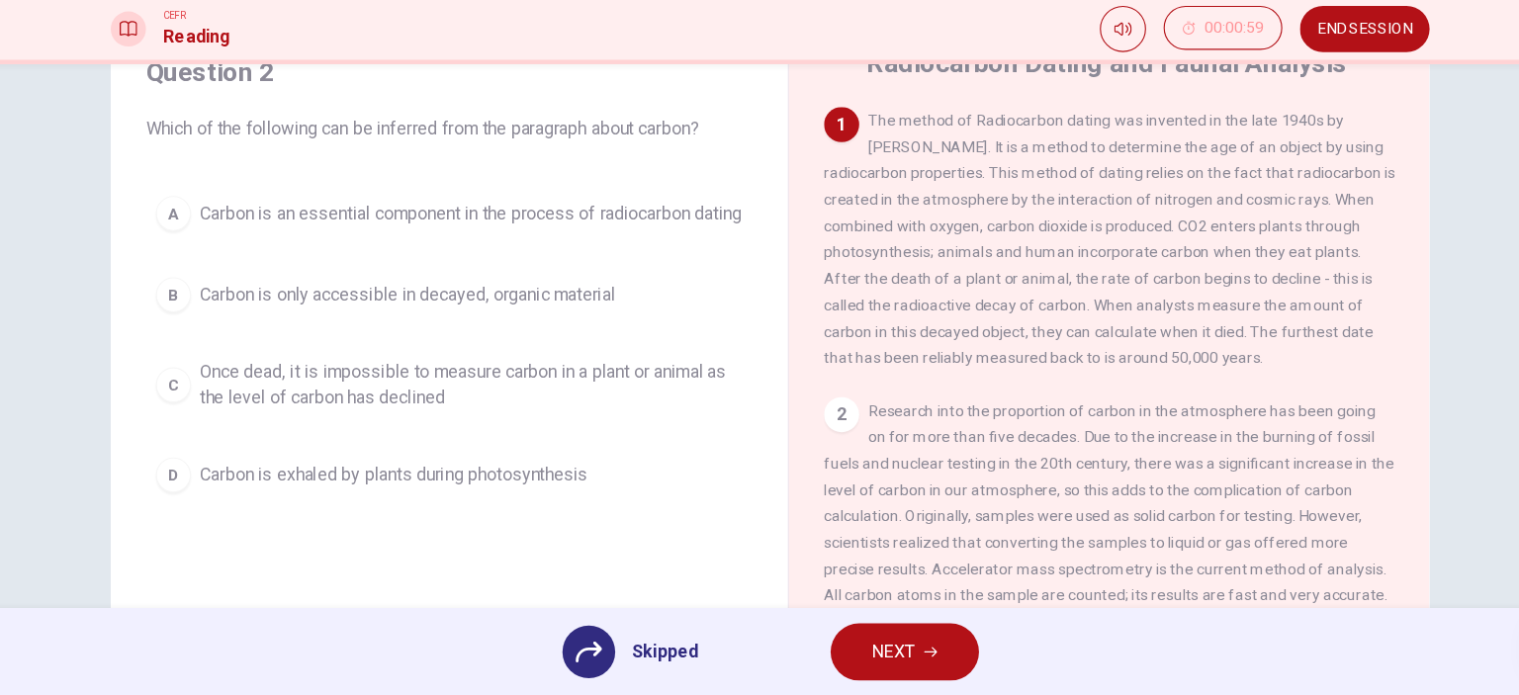
click at [437, 409] on div "A Carbon is an essential component in the process of radiocarbon dating B Carbo…" at bounding box center [471, 378] width 546 height 285
click at [422, 403] on div "A Carbon is an essential component in the process of radiocarbon dating B Carbo…" at bounding box center [471, 378] width 546 height 285
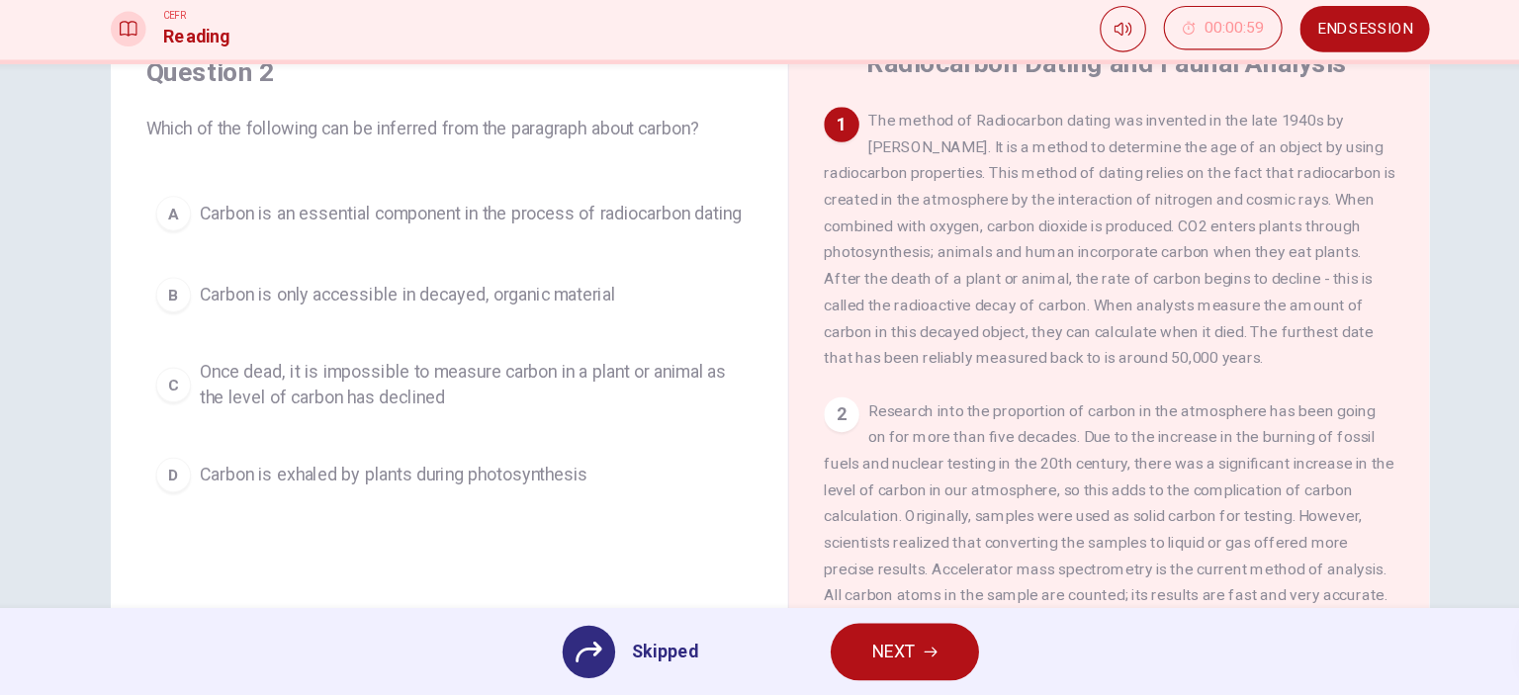
click at [422, 403] on div "A Carbon is an essential component in the process of radiocarbon dating B Carbo…" at bounding box center [471, 378] width 546 height 285
click at [419, 403] on div "A Carbon is an essential component in the process of radiocarbon dating B Carbo…" at bounding box center [471, 378] width 546 height 285
drag, startPoint x: 407, startPoint y: 403, endPoint x: 356, endPoint y: 400, distance: 51.6
click at [403, 402] on div "A Carbon is an essential component in the process of radiocarbon dating B Carbo…" at bounding box center [471, 378] width 546 height 285
click at [387, 400] on div "A Carbon is an essential component in the process of radiocarbon dating B Carbo…" at bounding box center [471, 378] width 546 height 285
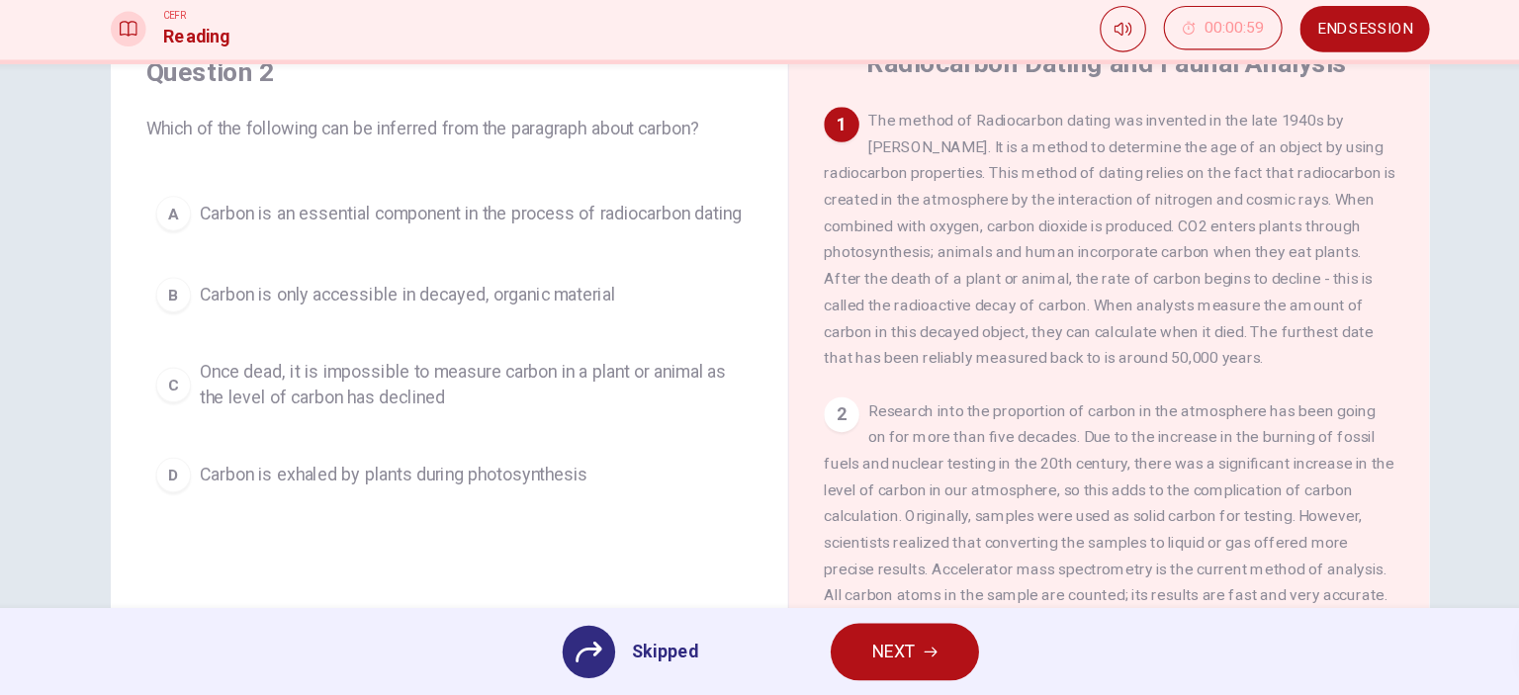
drag, startPoint x: 356, startPoint y: 400, endPoint x: 318, endPoint y: 401, distance: 37.6
click at [353, 401] on div "A Carbon is an essential component in the process of radiocarbon dating B Carbo…" at bounding box center [471, 378] width 546 height 285
click at [312, 402] on div "A Carbon is an essential component in the process of radiocarbon dating B Carbo…" at bounding box center [471, 378] width 546 height 285
click at [310, 402] on div "A Carbon is an essential component in the process of radiocarbon dating B Carbo…" at bounding box center [471, 378] width 546 height 285
click at [323, 402] on div "A Carbon is an essential component in the process of radiocarbon dating B Carbo…" at bounding box center [471, 378] width 546 height 285
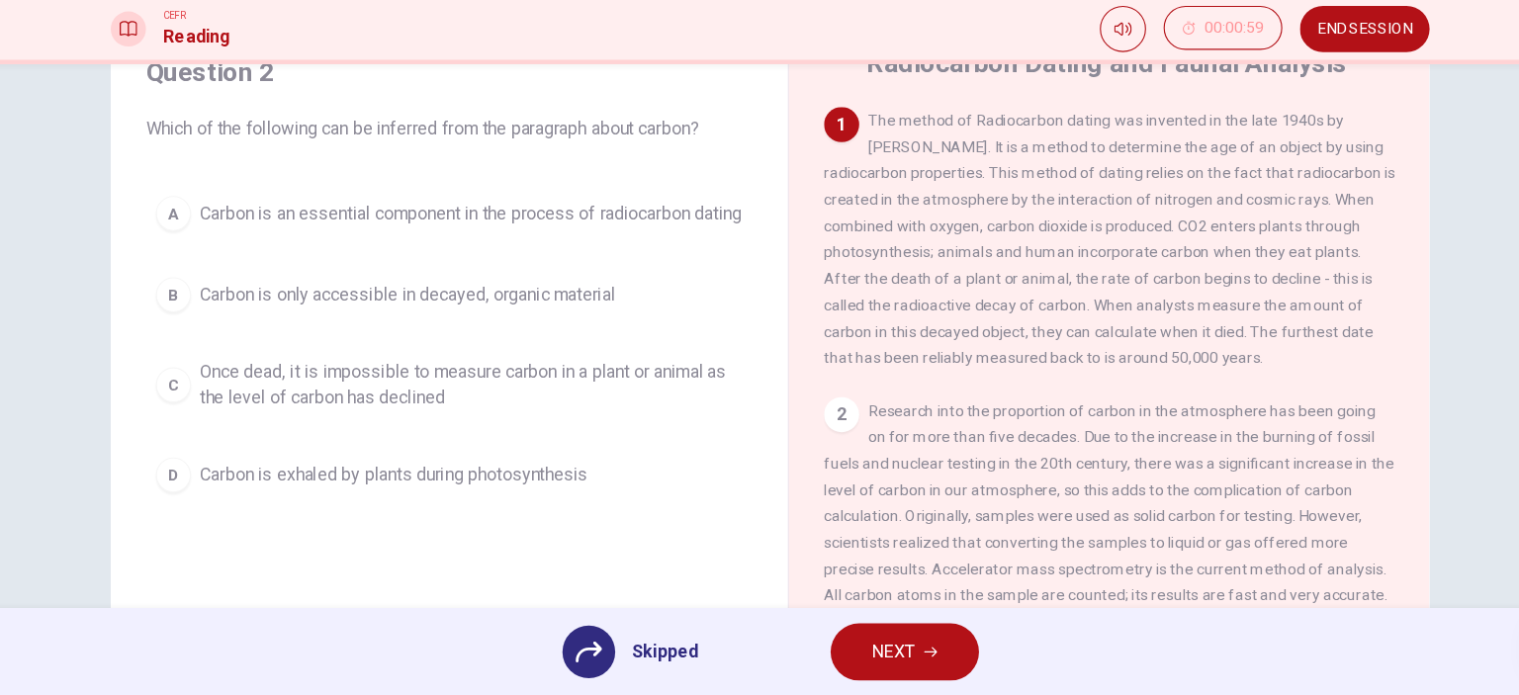
scroll to position [0, 0]
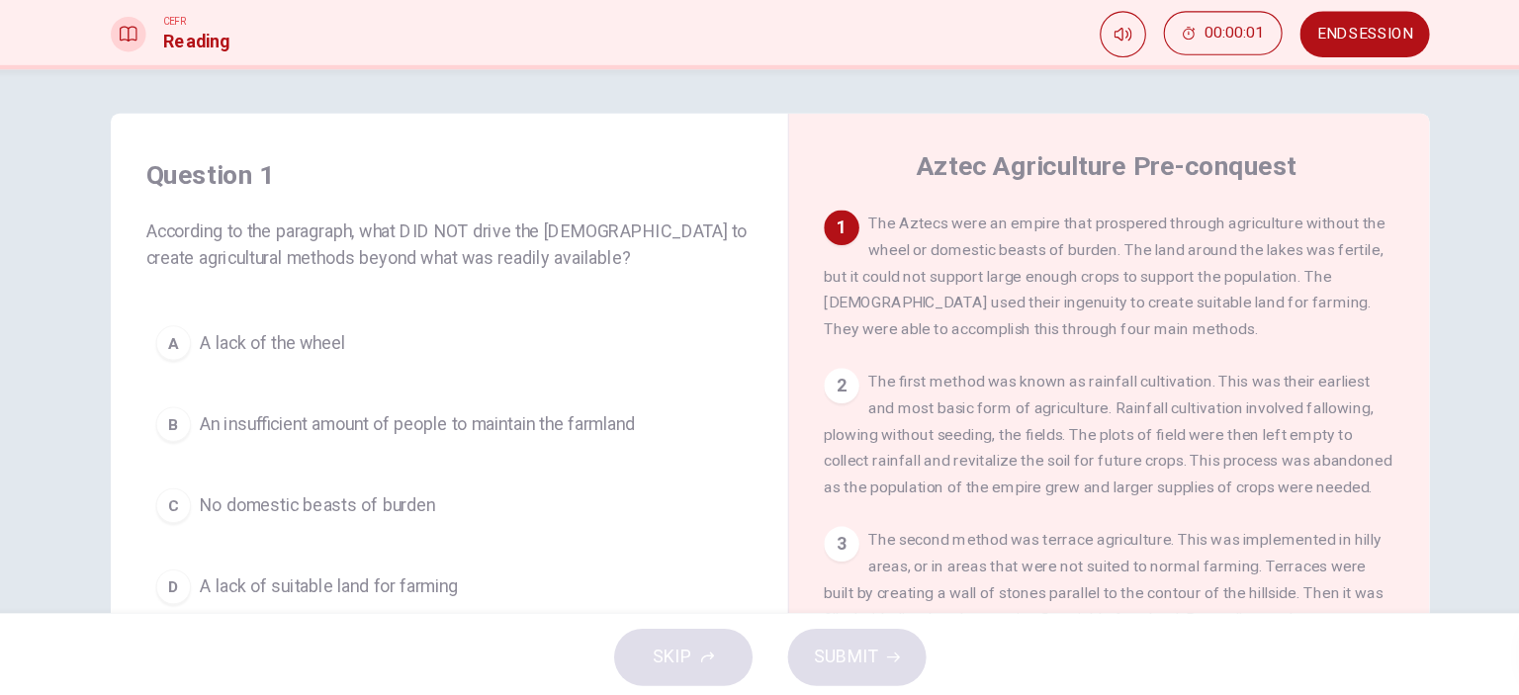
click at [560, 322] on div "Question 1 According to the paragraph, what DID NOT drive the [DEMOGRAPHIC_DATA…" at bounding box center [471, 411] width 578 height 451
click at [559, 322] on div "Question 1 According to the paragraph, what DID NOT drive the [DEMOGRAPHIC_DATA…" at bounding box center [471, 411] width 578 height 451
drag, startPoint x: 276, startPoint y: 267, endPoint x: 305, endPoint y: 269, distance: 28.7
click at [285, 268] on span "According to the paragraph, what DID NOT drive the [DEMOGRAPHIC_DATA] to create…" at bounding box center [471, 284] width 546 height 47
click at [391, 276] on span "According to the paragraph, what DID NOT drive the [DEMOGRAPHIC_DATA] to create…" at bounding box center [471, 284] width 546 height 47
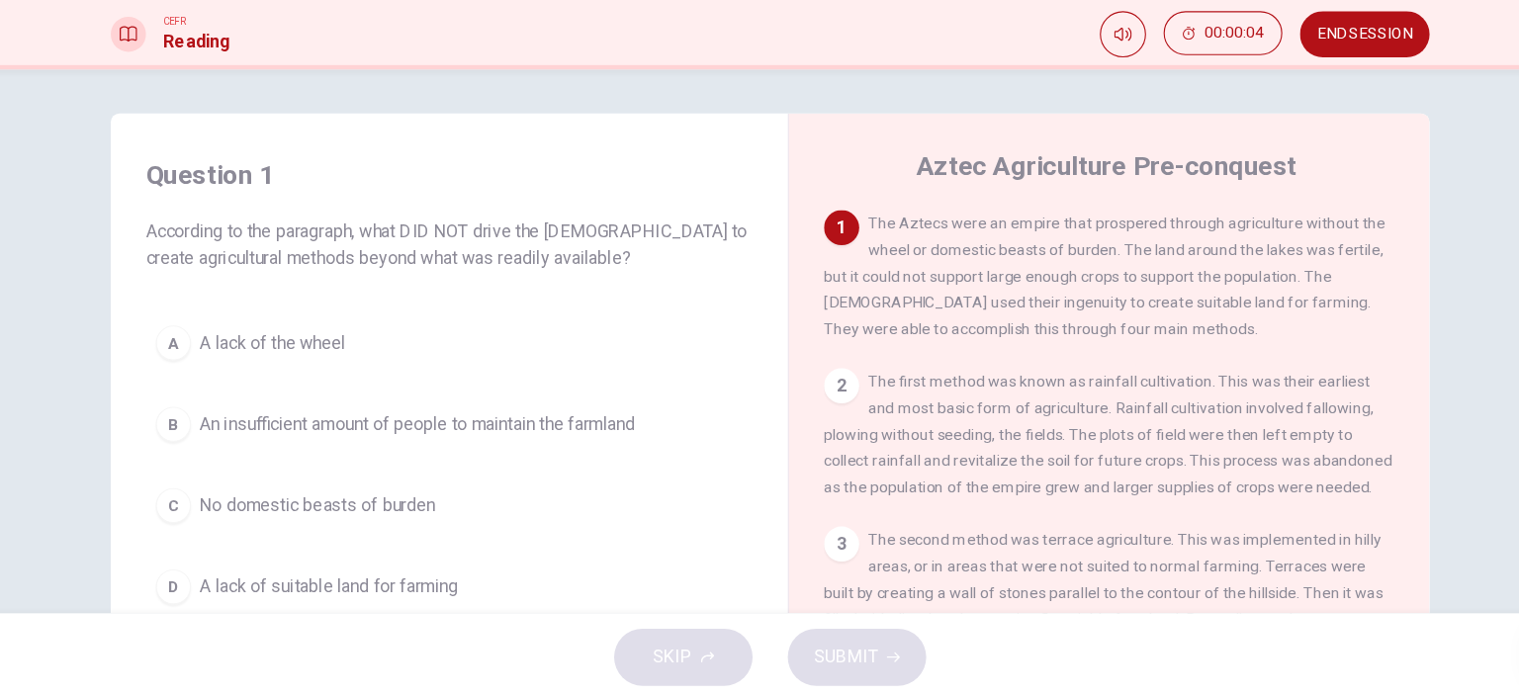
drag, startPoint x: 391, startPoint y: 276, endPoint x: 423, endPoint y: 276, distance: 32.6
click at [422, 276] on span "According to the paragraph, what DID NOT drive the [DEMOGRAPHIC_DATA] to create…" at bounding box center [471, 284] width 546 height 47
click at [423, 276] on span "According to the paragraph, what DID NOT drive the [DEMOGRAPHIC_DATA] to create…" at bounding box center [471, 284] width 546 height 47
click at [856, 260] on span "The Aztecs were an empire that prospered through agriculture without the wheel …" at bounding box center [1060, 312] width 505 height 111
drag, startPoint x: 856, startPoint y: 260, endPoint x: 1106, endPoint y: 273, distance: 249.5
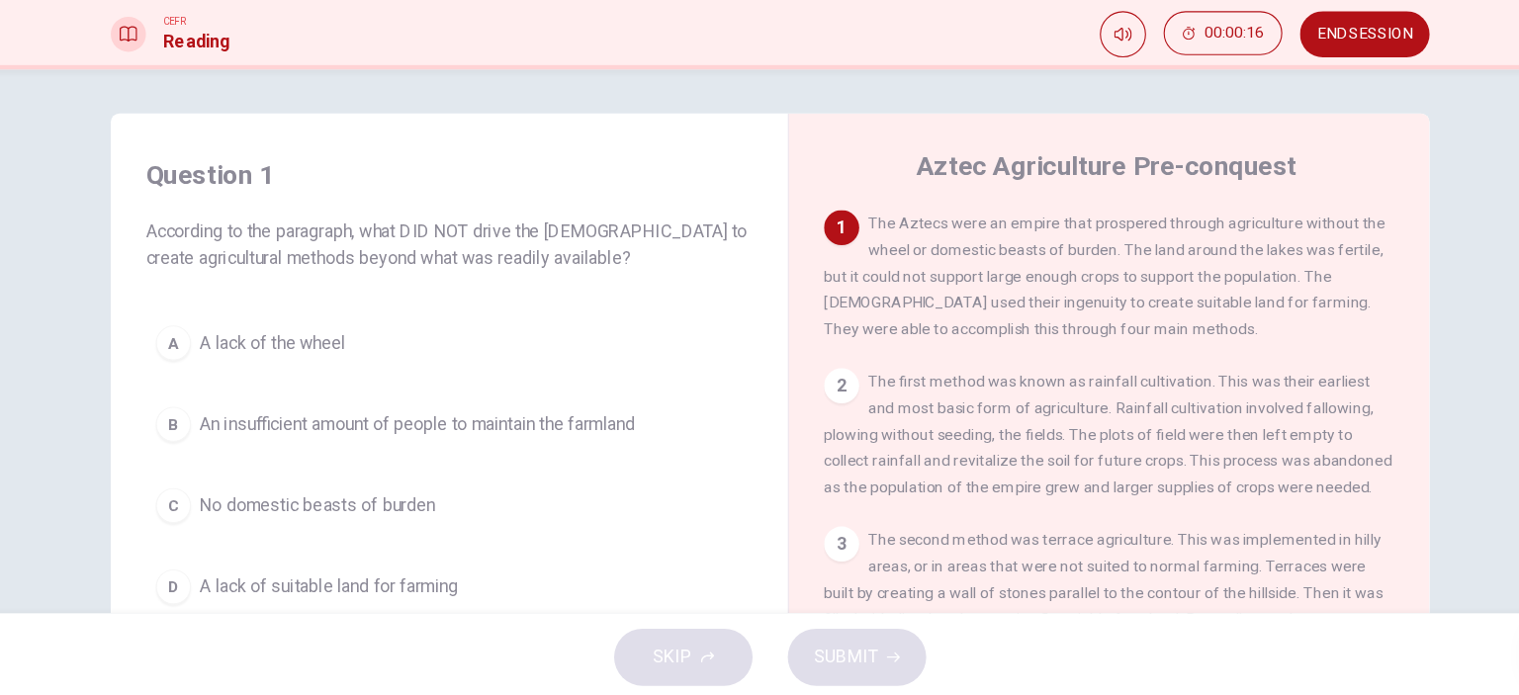
click at [1106, 273] on span "The Aztecs were an empire that prospered through agriculture without the wheel …" at bounding box center [1060, 312] width 505 height 111
drag, startPoint x: 1134, startPoint y: 273, endPoint x: 1160, endPoint y: 276, distance: 25.9
click at [1159, 275] on div "1 The Aztecs were an empire that prospered through agriculture without the whee…" at bounding box center [1065, 312] width 514 height 119
click at [1180, 279] on div "1 The Aztecs were an empire that prospered through agriculture without the whee…" at bounding box center [1065, 312] width 514 height 119
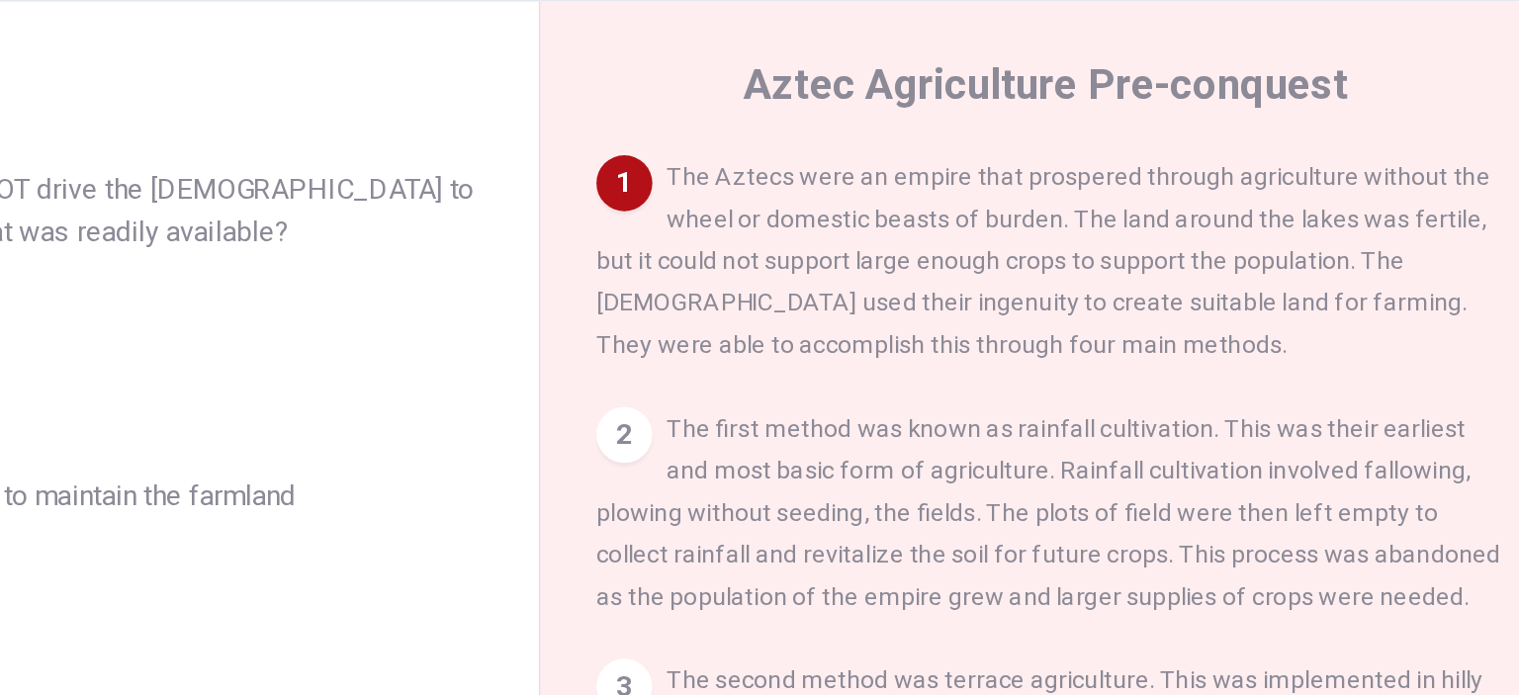
click at [975, 274] on div "1 The Aztecs were an empire that prospered through agriculture without the whee…" at bounding box center [1065, 312] width 514 height 119
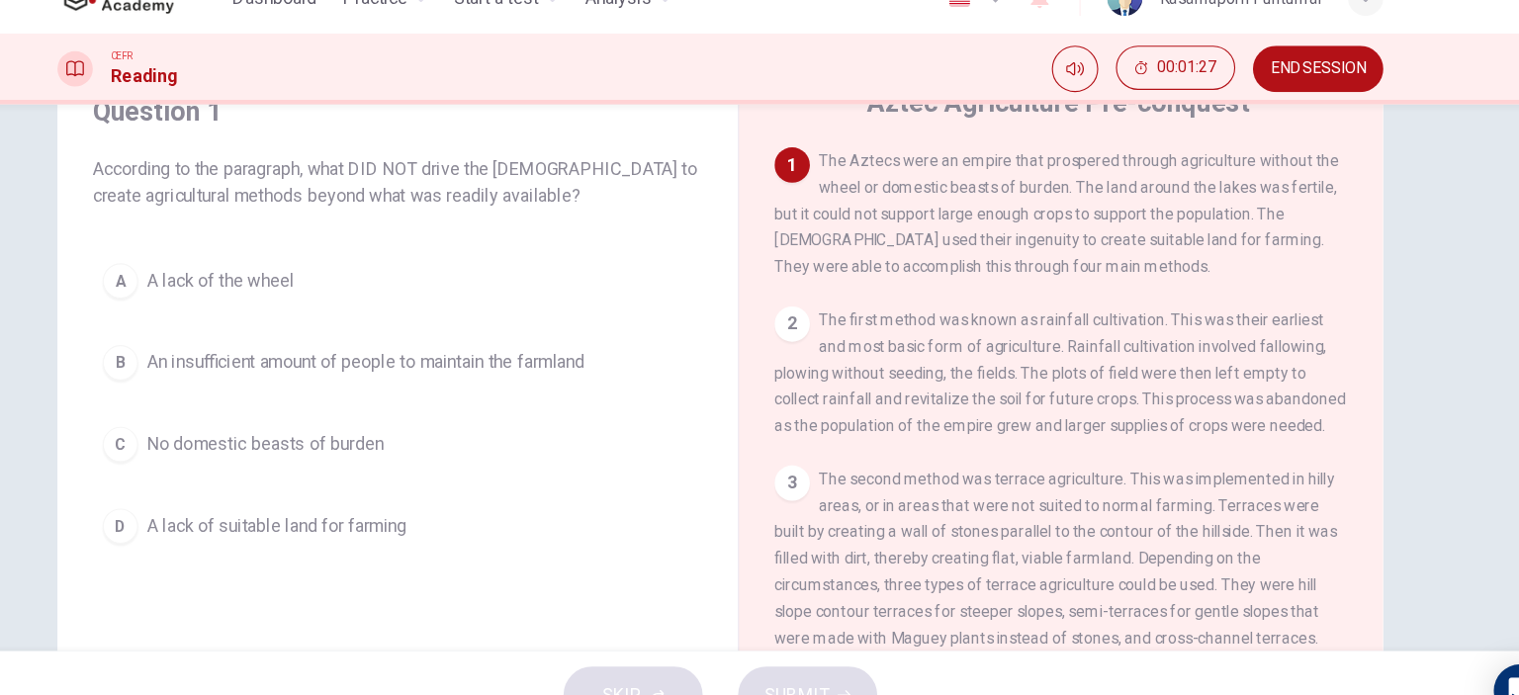
click at [1101, 355] on span "The first method was known as rainfall cultivation. This was their earliest and…" at bounding box center [1063, 367] width 511 height 111
drag, startPoint x: 1101, startPoint y: 355, endPoint x: 1116, endPoint y: 356, distance: 15.9
click at [1102, 356] on div "2 The first method was known as rainfall cultivation. This was their earliest a…" at bounding box center [1065, 367] width 514 height 119
click at [1150, 361] on div "2 The first method was known as rainfall cultivation. This was their earliest a…" at bounding box center [1065, 367] width 514 height 119
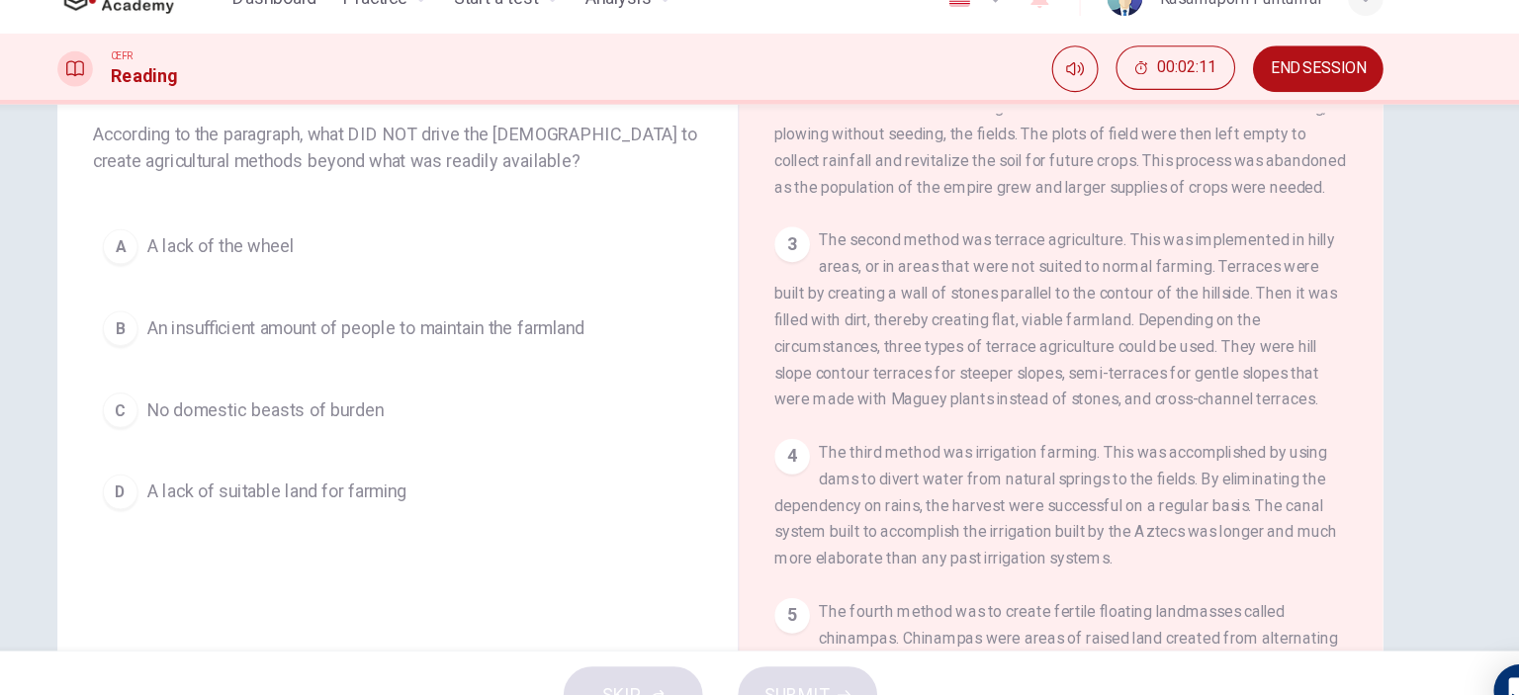
scroll to position [88, 0]
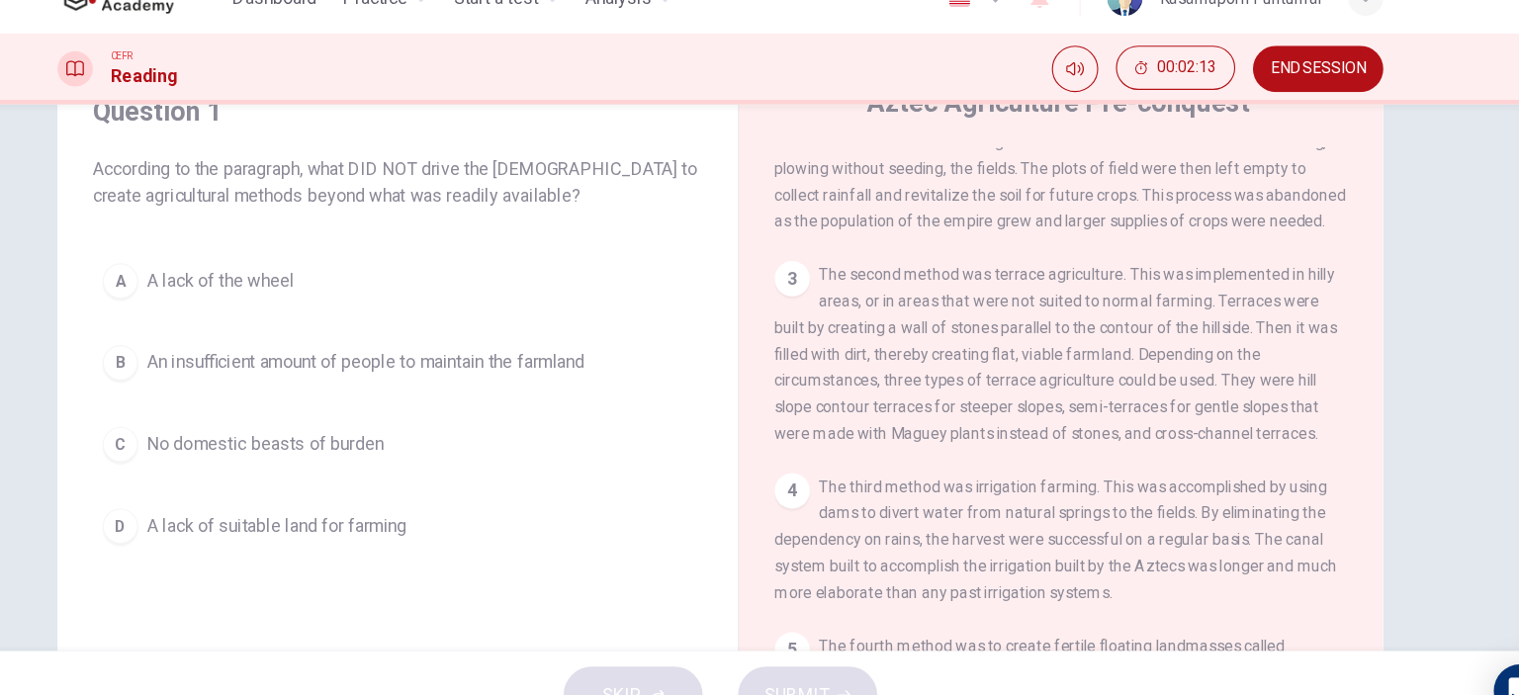
click at [218, 286] on div "A" at bounding box center [223, 285] width 32 height 32
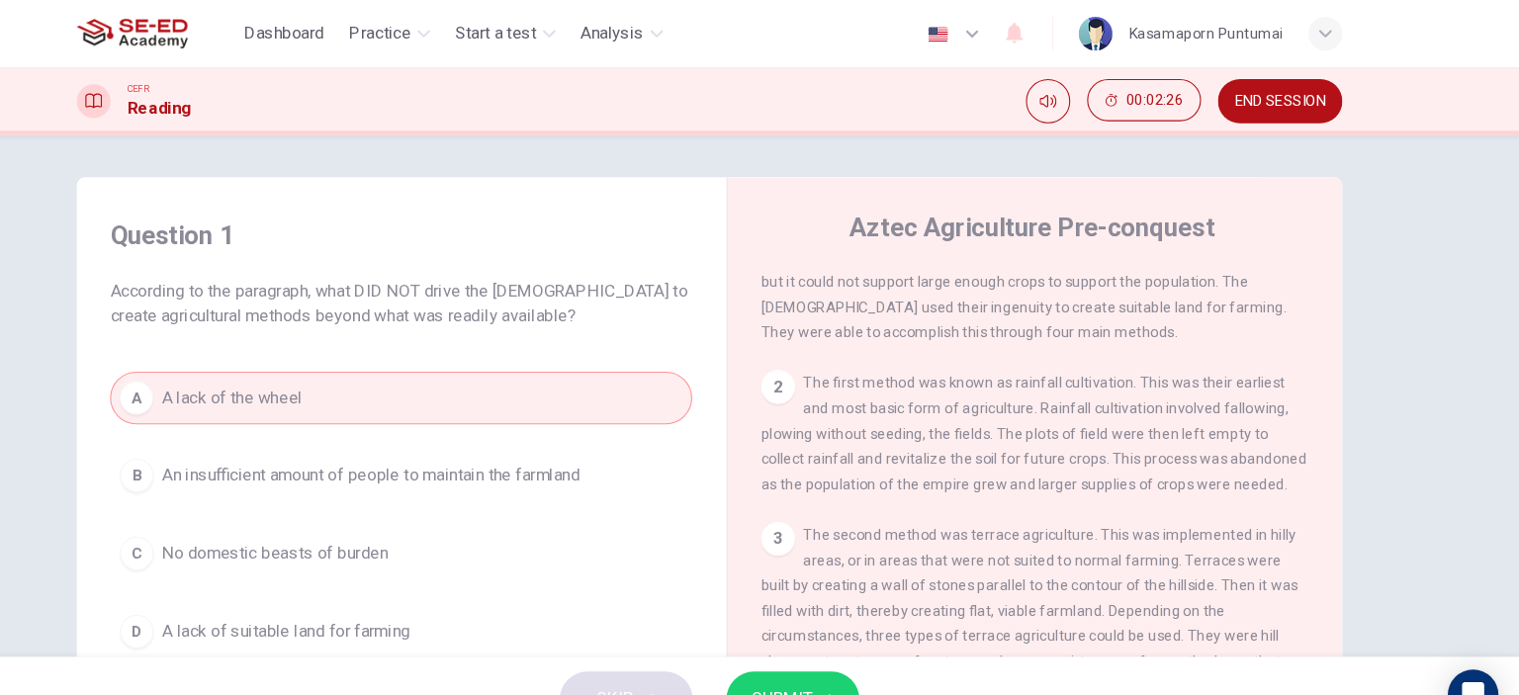
scroll to position [92, 0]
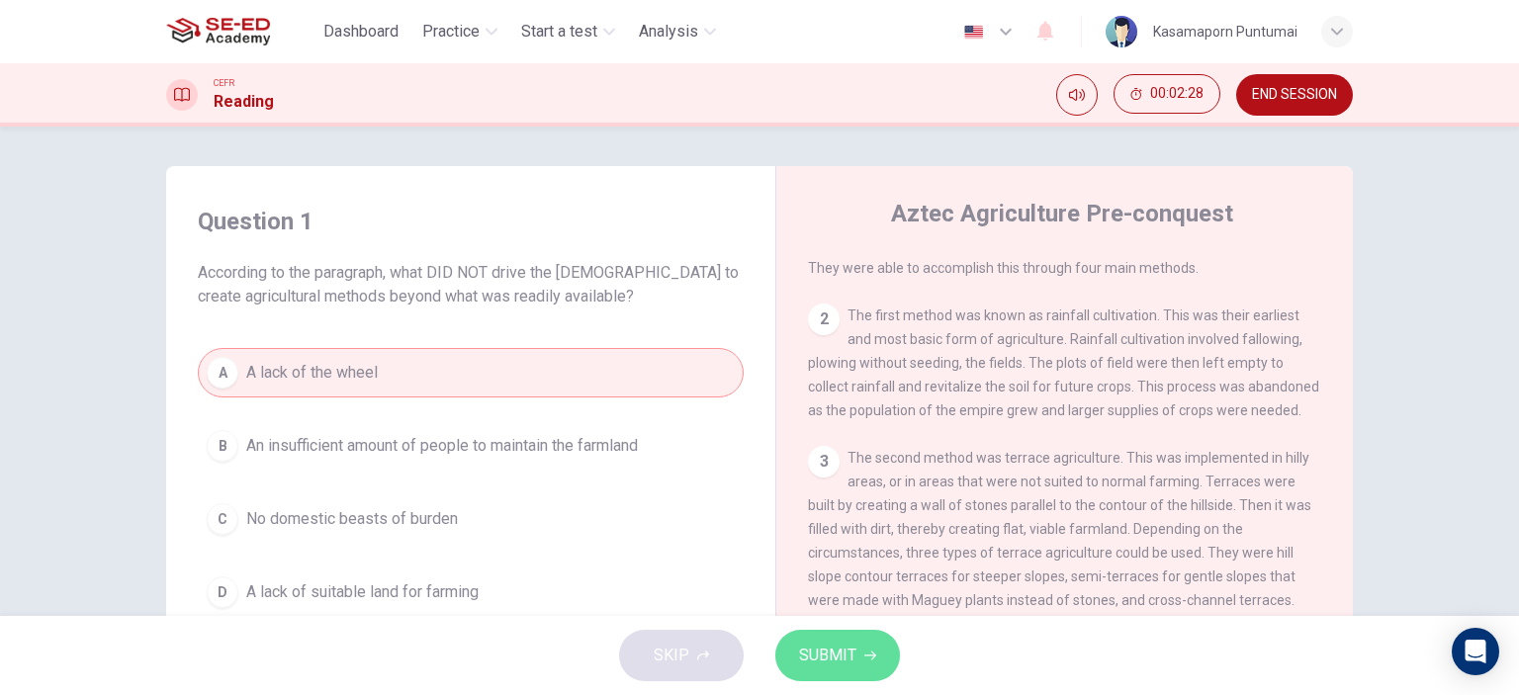
click at [848, 648] on span "SUBMIT" at bounding box center [827, 656] width 57 height 28
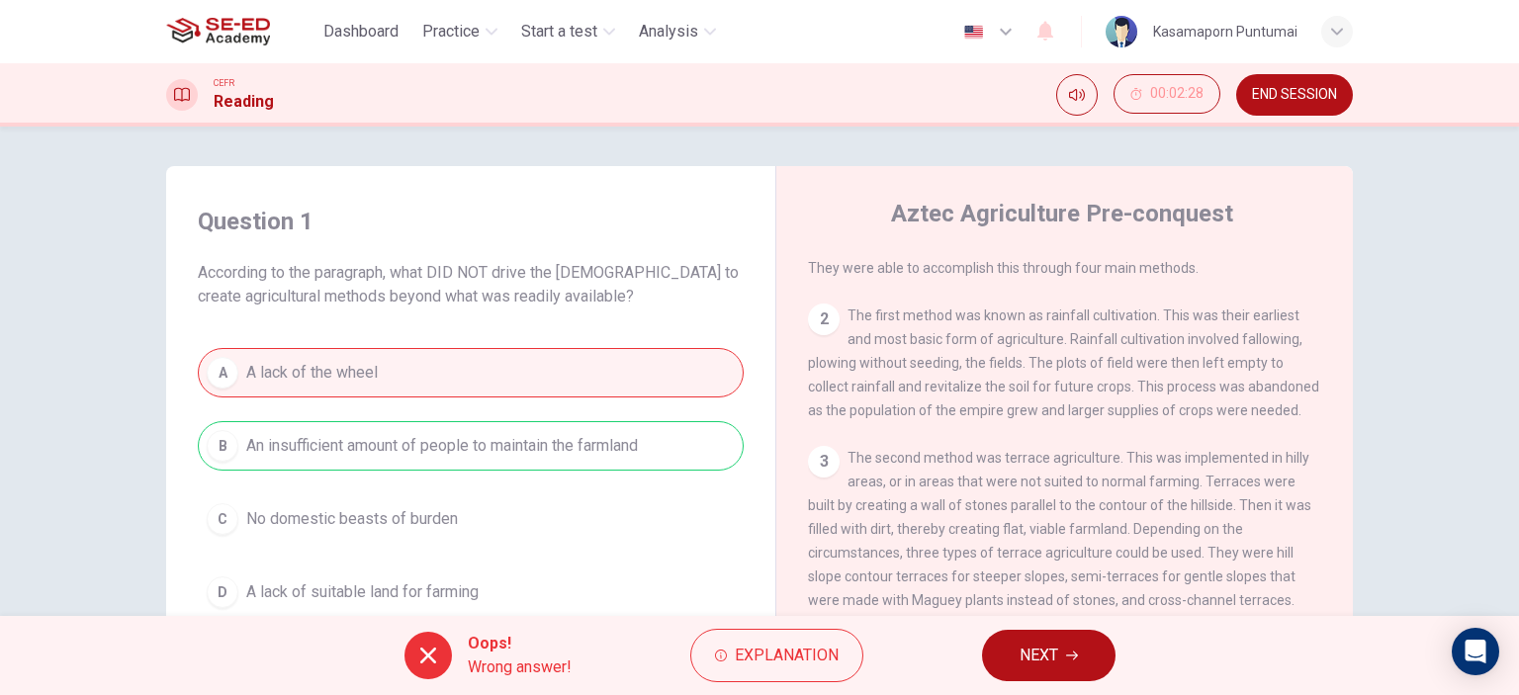
click at [506, 437] on div "A A lack of the wheel B An insufficient amount of people to maintain the farmla…" at bounding box center [471, 482] width 546 height 269
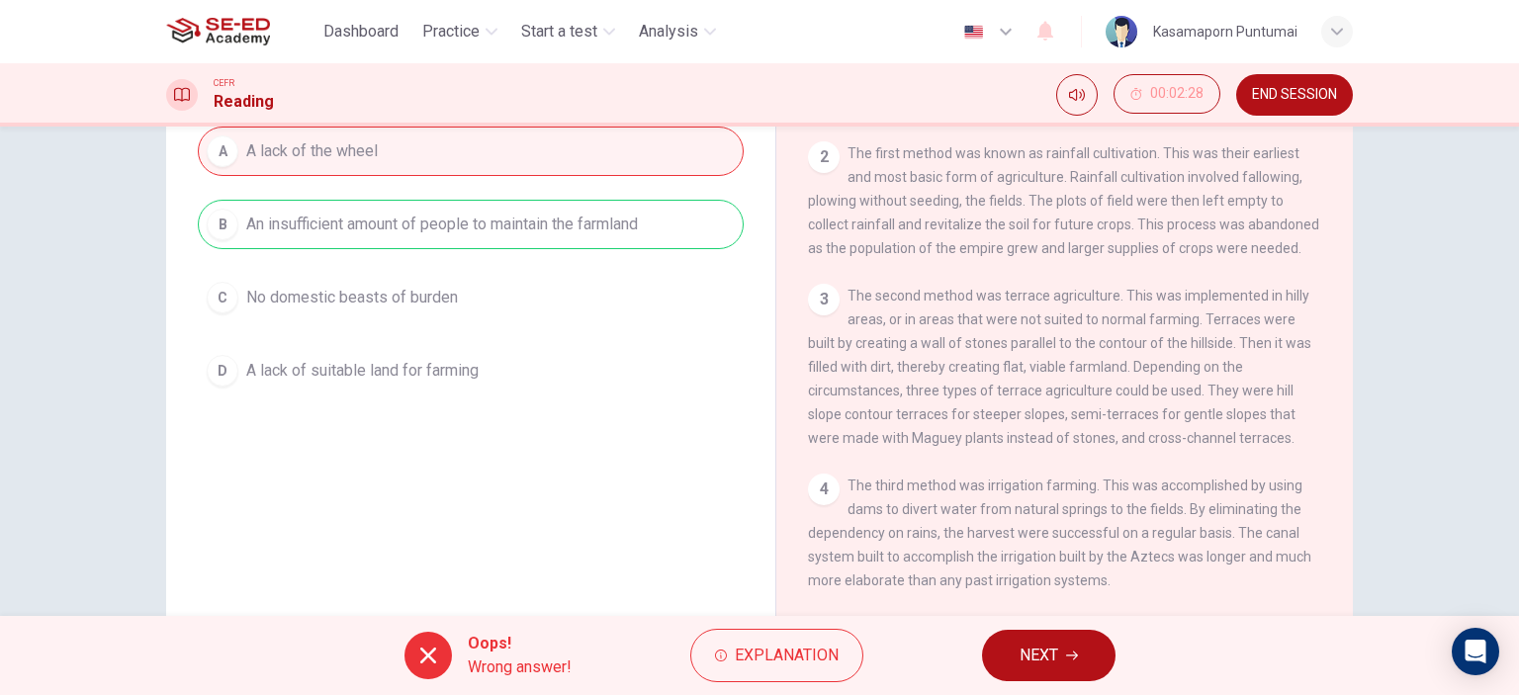
scroll to position [0, 0]
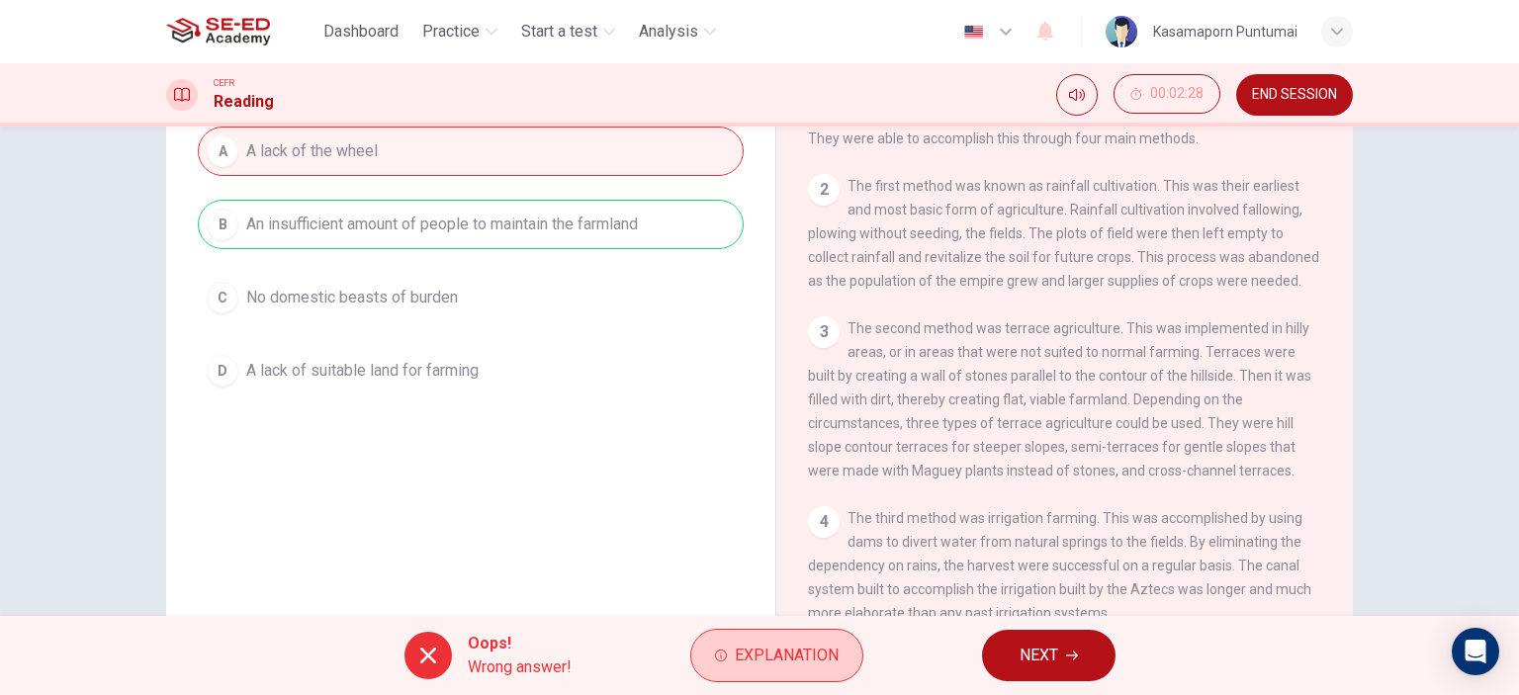
click at [808, 652] on span "Explanation" at bounding box center [787, 656] width 104 height 28
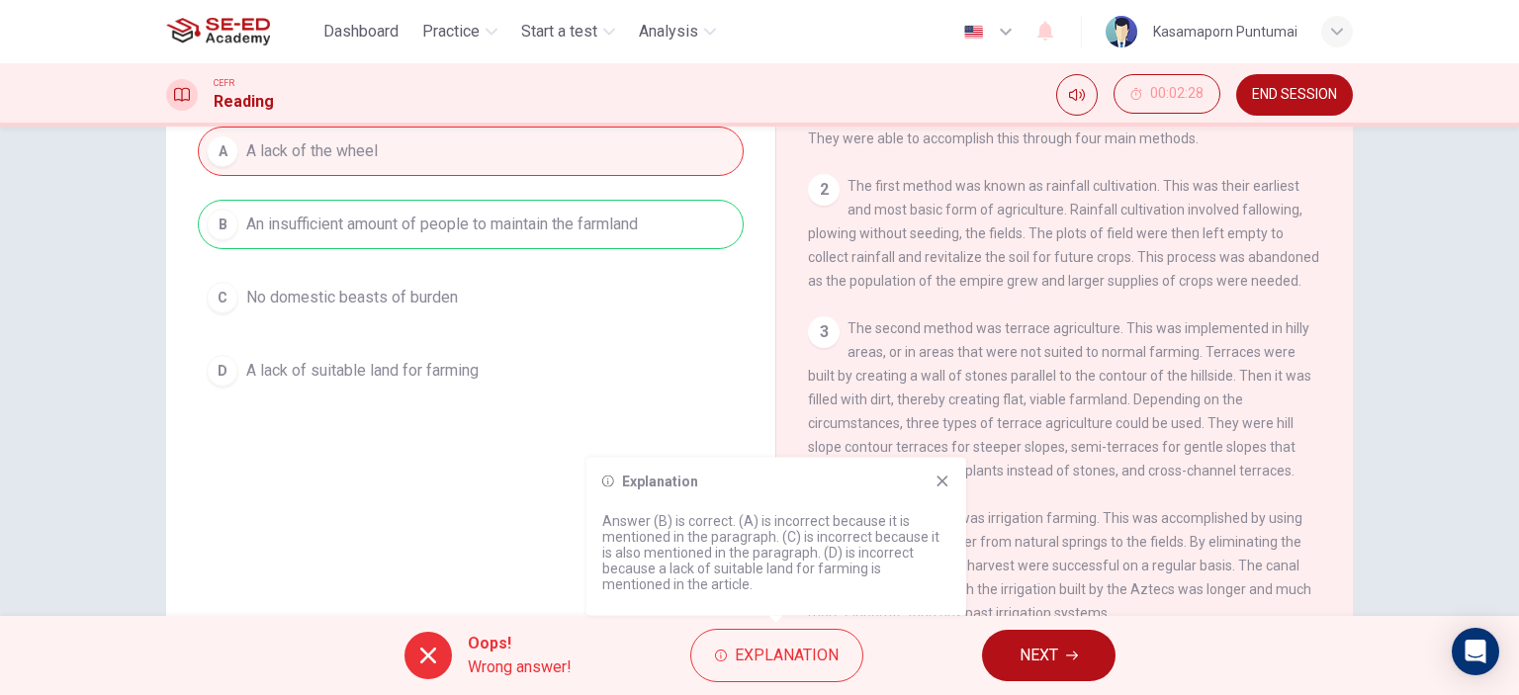
click at [940, 475] on icon at bounding box center [943, 482] width 16 height 16
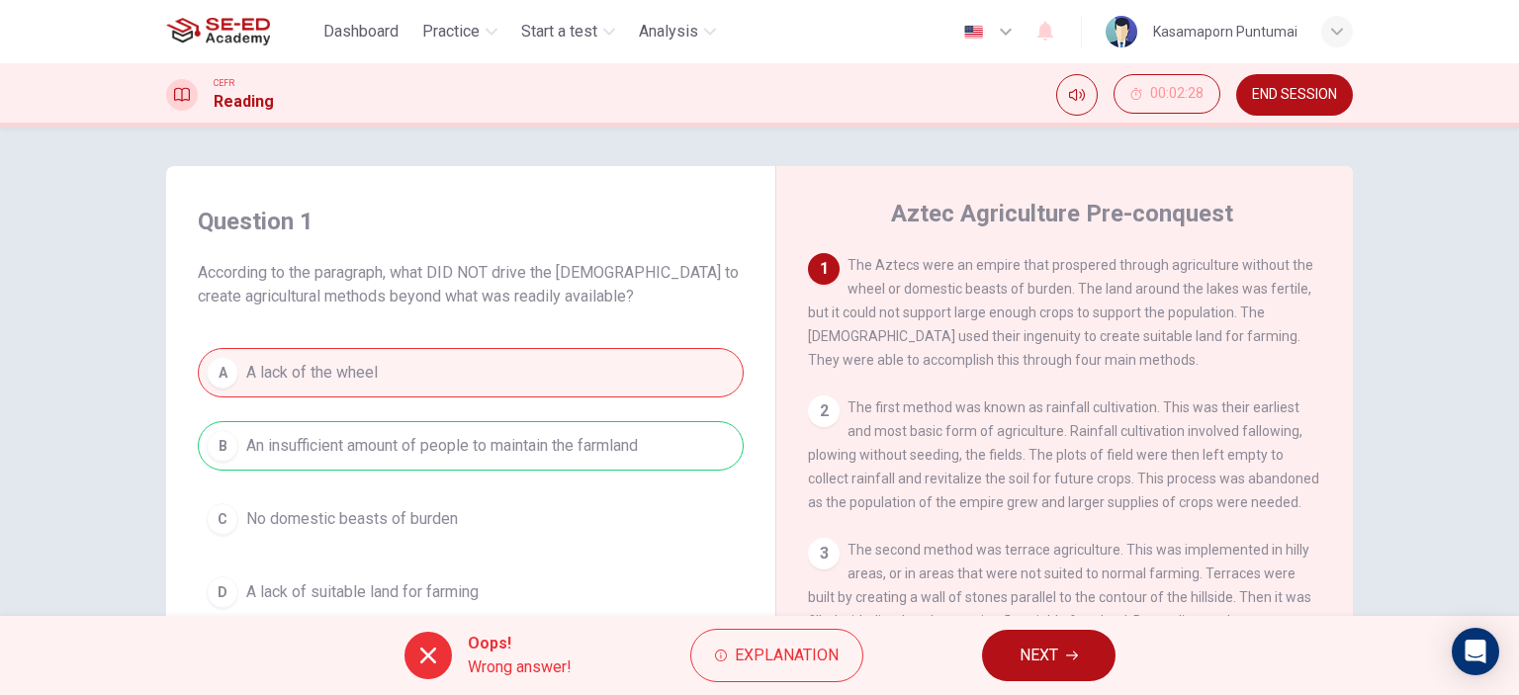
drag, startPoint x: 1213, startPoint y: 289, endPoint x: 920, endPoint y: 306, distance: 294.2
click at [920, 306] on span "The Aztecs were an empire that prospered through agriculture without the wheel …" at bounding box center [1060, 312] width 505 height 111
click at [1069, 655] on icon "button" at bounding box center [1072, 656] width 12 height 12
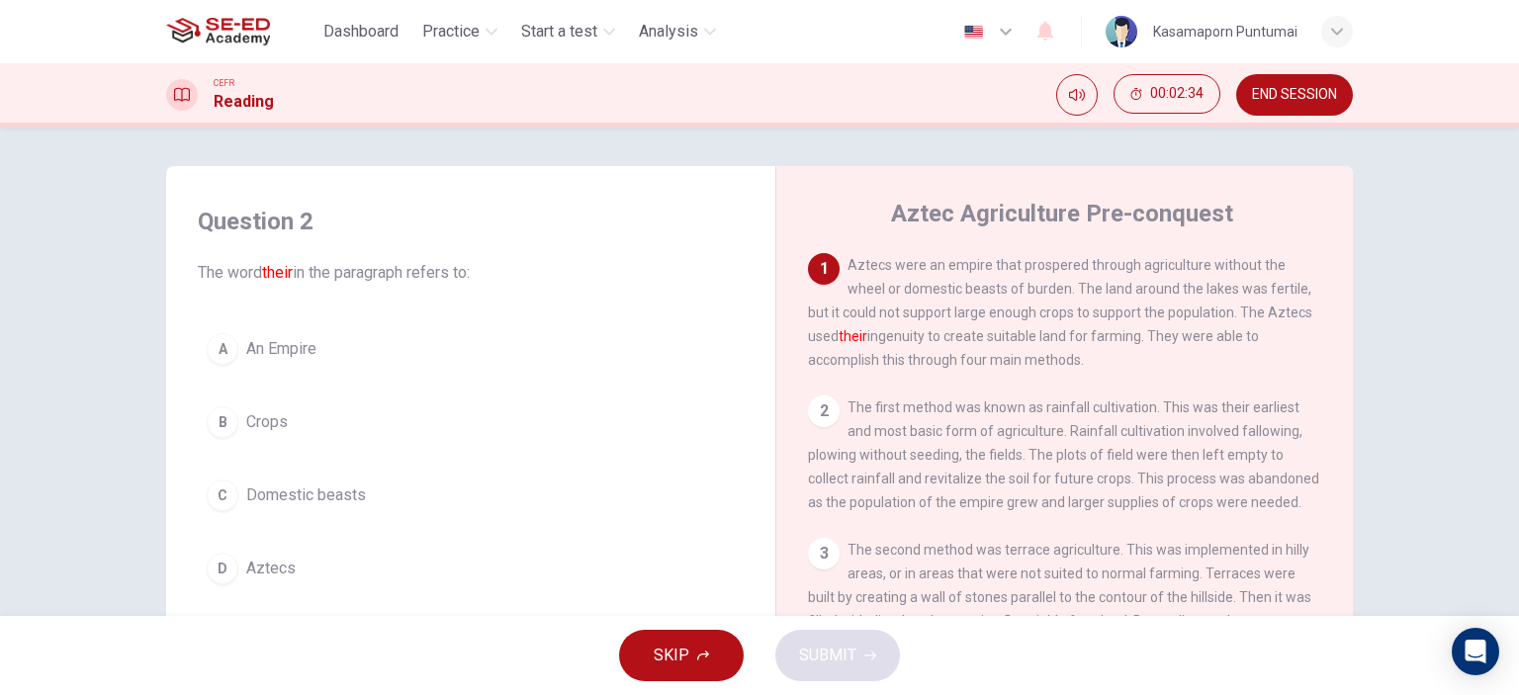
click at [855, 257] on span "Aztecs were an empire that prospered through agriculture without the wheel or d…" at bounding box center [1060, 312] width 504 height 111
drag, startPoint x: 1223, startPoint y: 278, endPoint x: 1319, endPoint y: 304, distance: 99.3
click at [1319, 304] on div "1 Aztecs were an empire that prospered through agriculture without the wheel or…" at bounding box center [1078, 553] width 540 height 600
click at [212, 493] on div "C" at bounding box center [223, 496] width 32 height 32
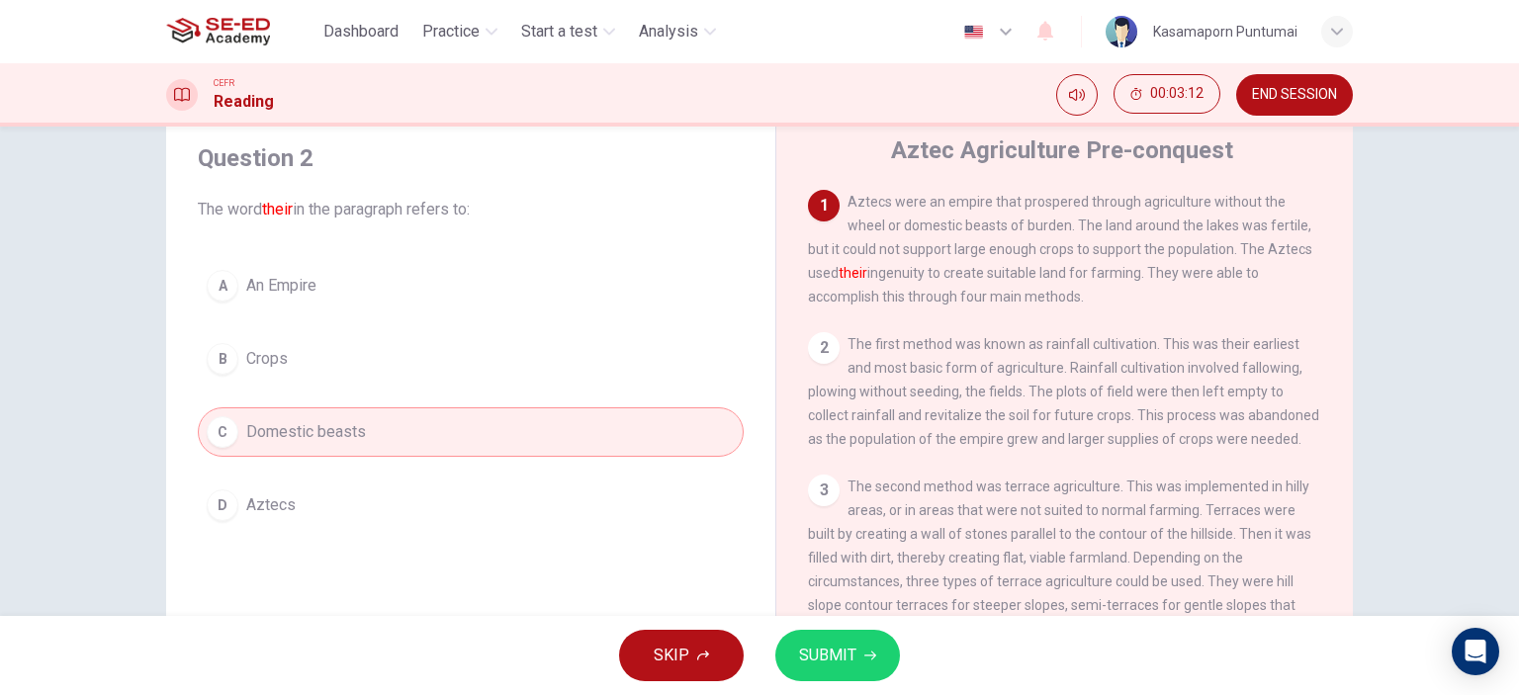
scroll to position [99, 0]
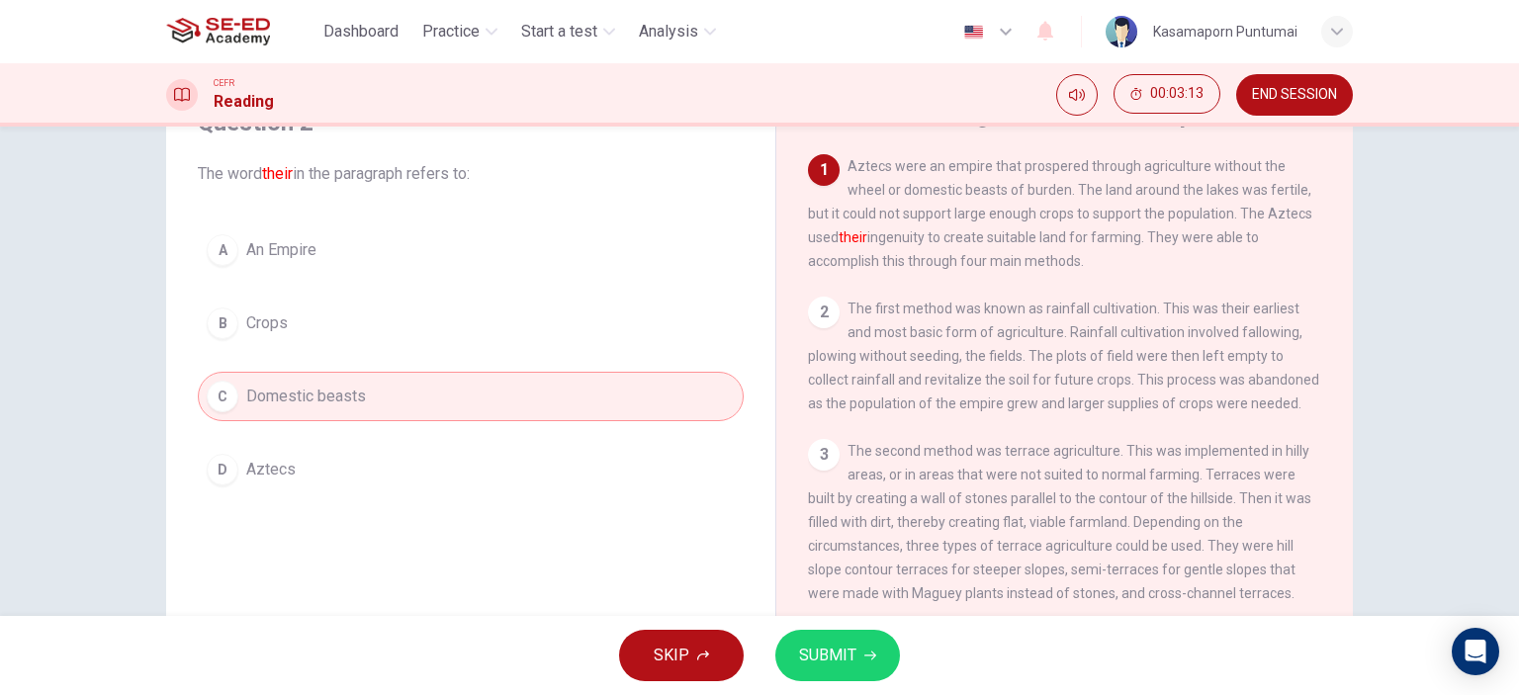
click at [842, 664] on span "SUBMIT" at bounding box center [827, 656] width 57 height 28
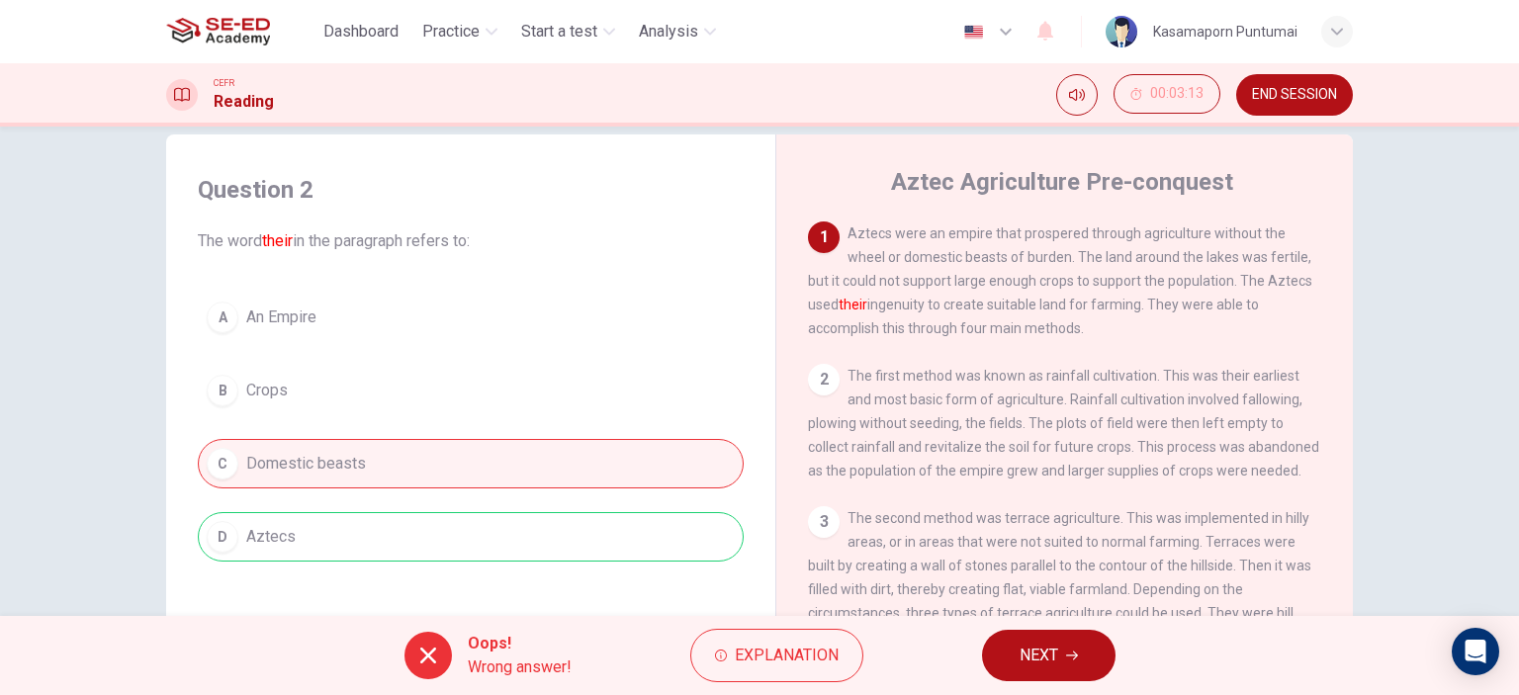
scroll to position [0, 0]
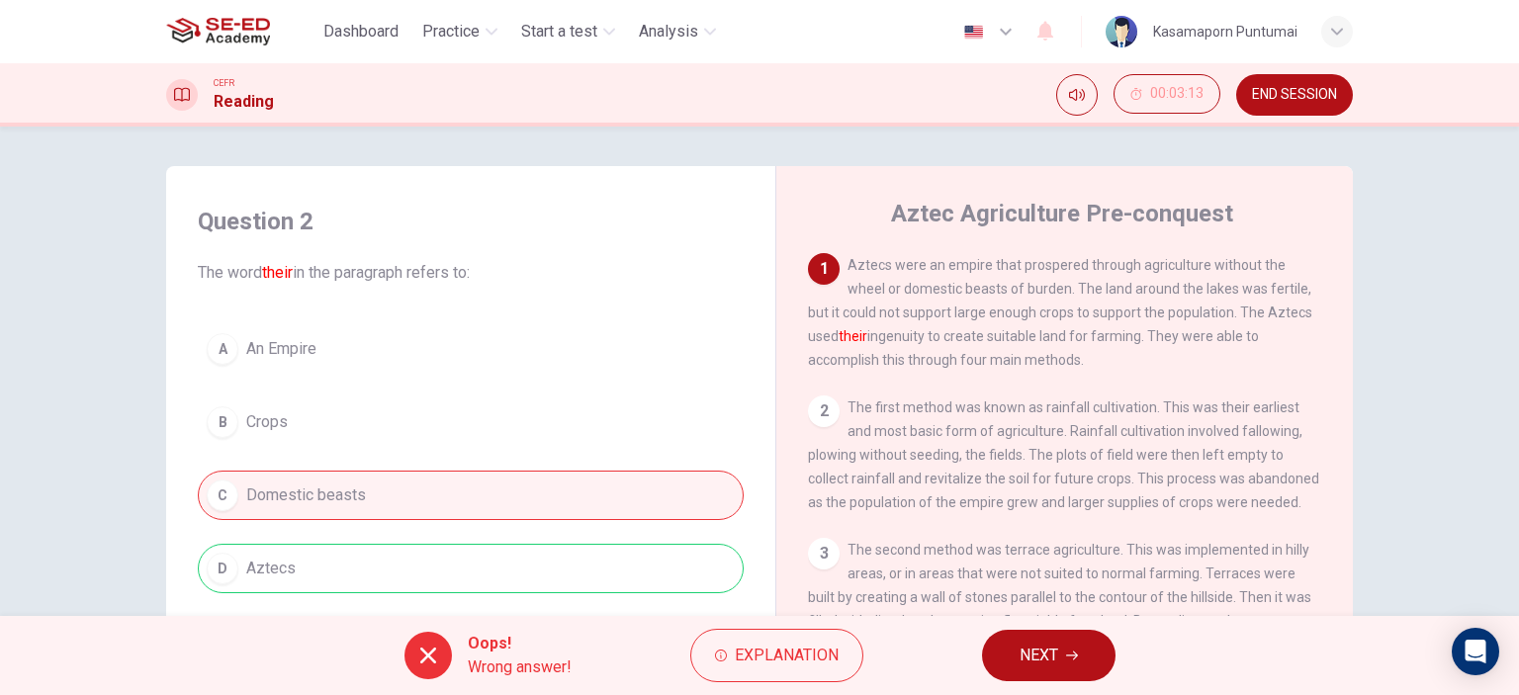
click at [1266, 304] on div "1 Aztecs were an empire that prospered through agriculture without the wheel or…" at bounding box center [1065, 312] width 514 height 119
click at [1253, 304] on div "1 Aztecs were an empire that prospered through agriculture without the wheel or…" at bounding box center [1065, 312] width 514 height 119
click at [1241, 305] on div "1 Aztecs were an empire that prospered through agriculture without the wheel or…" at bounding box center [1065, 312] width 514 height 119
click at [1237, 307] on span "Aztecs were an empire that prospered through agriculture without the wheel or d…" at bounding box center [1060, 312] width 504 height 111
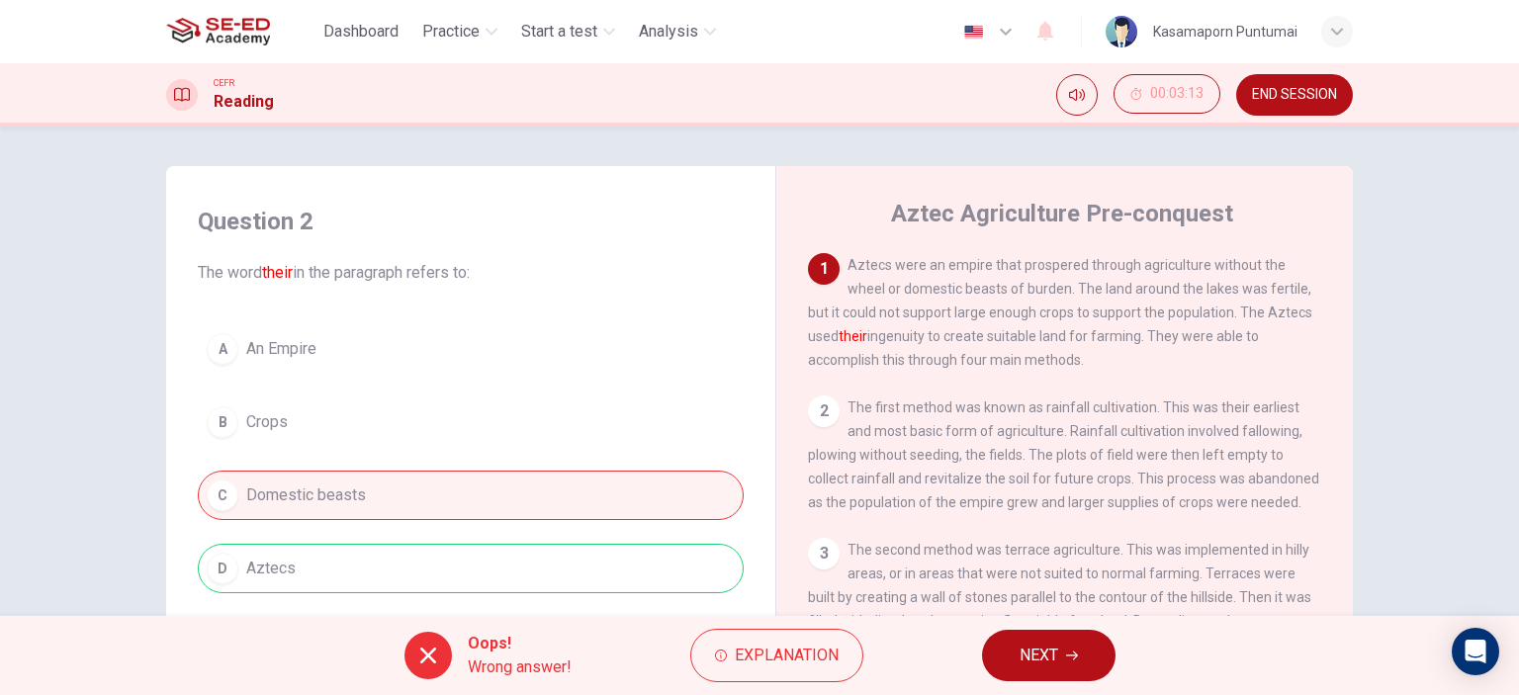
click at [1237, 307] on span "Aztecs were an empire that prospered through agriculture without the wheel or d…" at bounding box center [1060, 312] width 504 height 111
drag, startPoint x: 1237, startPoint y: 307, endPoint x: 1341, endPoint y: 315, distance: 104.2
click at [1341, 315] on div "1 Aztecs were an empire that prospered through agriculture without the wheel or…" at bounding box center [1078, 553] width 540 height 600
drag, startPoint x: 1234, startPoint y: 312, endPoint x: 1334, endPoint y: 312, distance: 99.9
click at [1334, 312] on div "1 Aztecs were an empire that prospered through agriculture without the wheel or…" at bounding box center [1078, 553] width 540 height 600
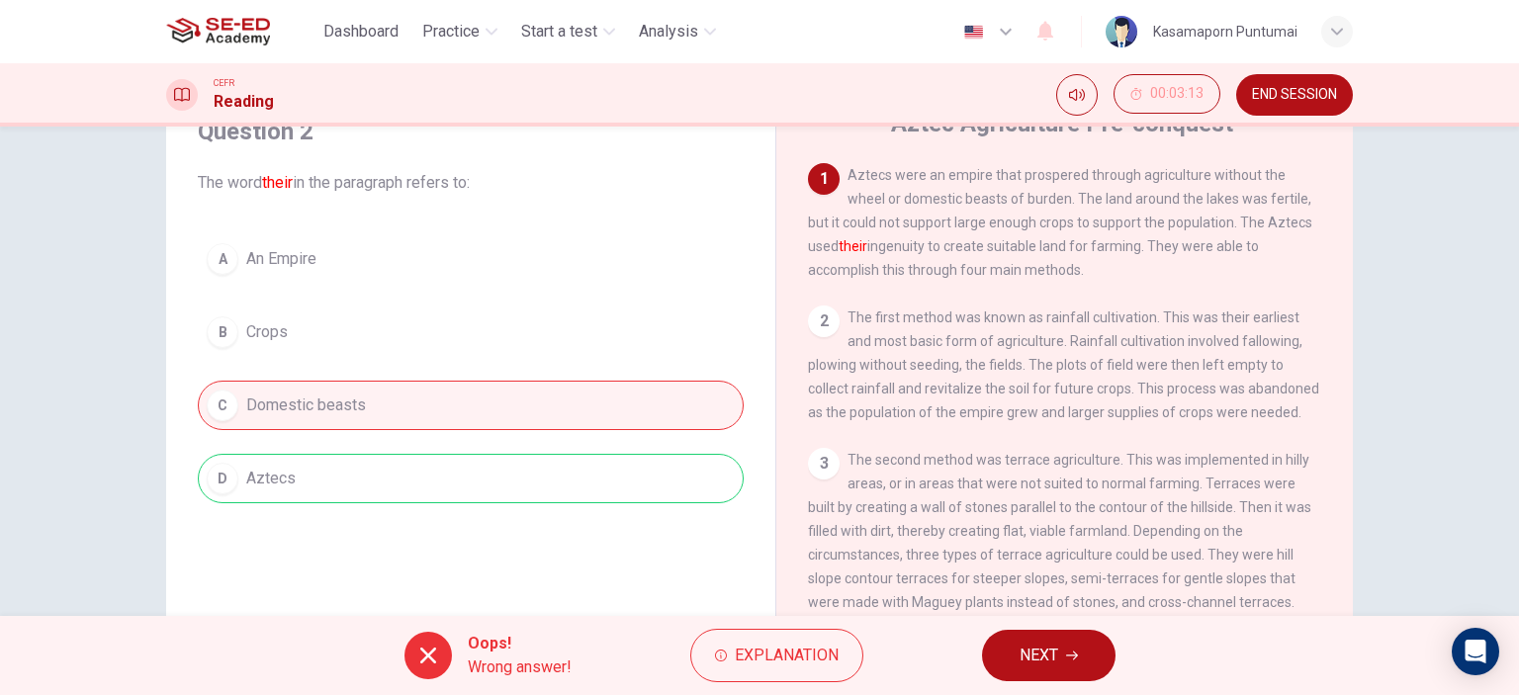
scroll to position [198, 0]
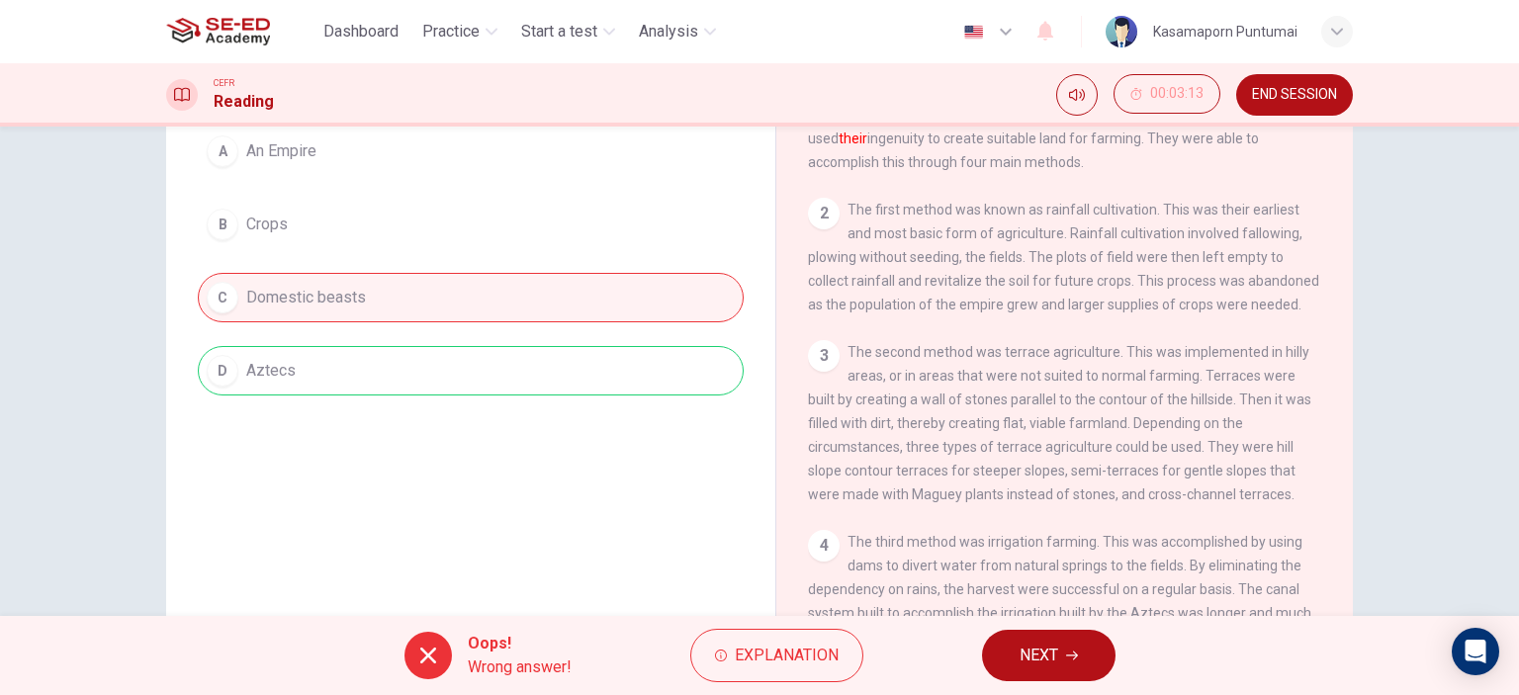
click at [1090, 652] on button "NEXT" at bounding box center [1049, 655] width 134 height 51
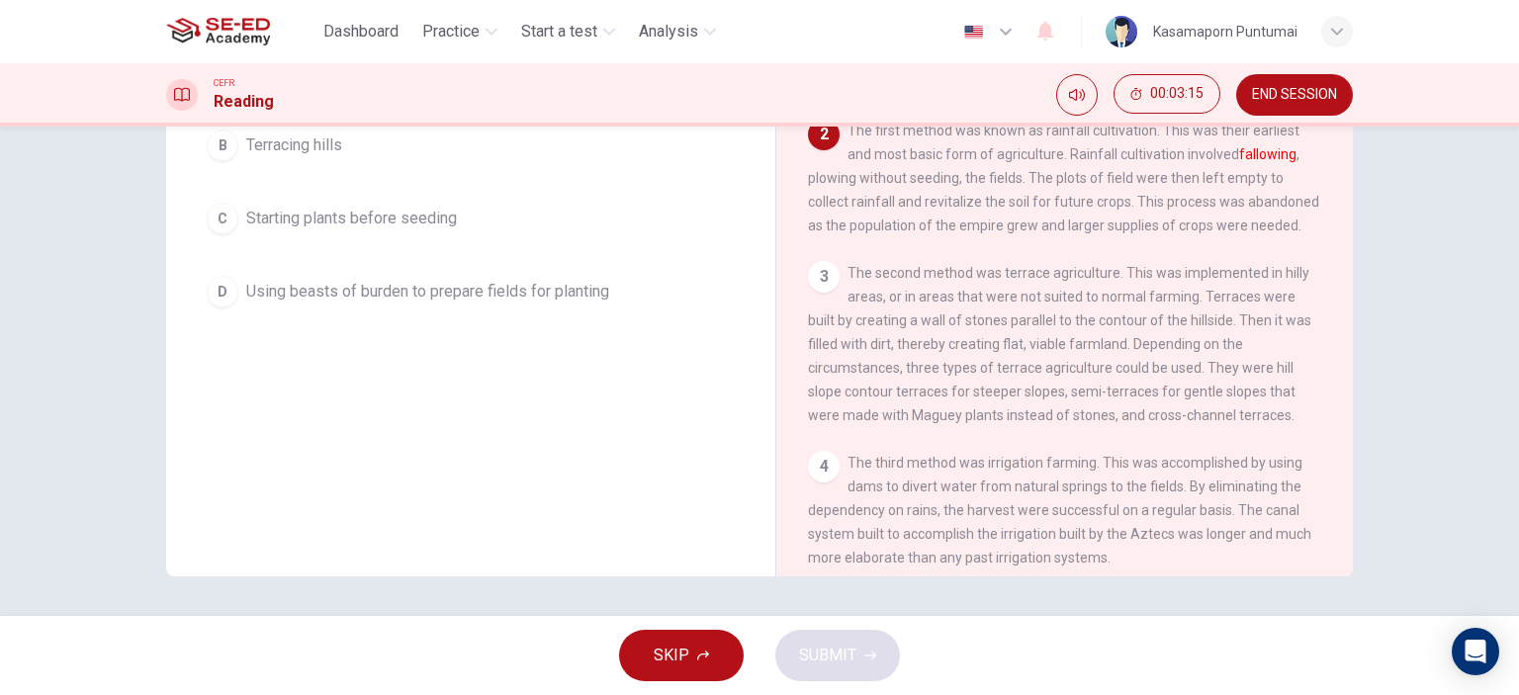
scroll to position [0, 0]
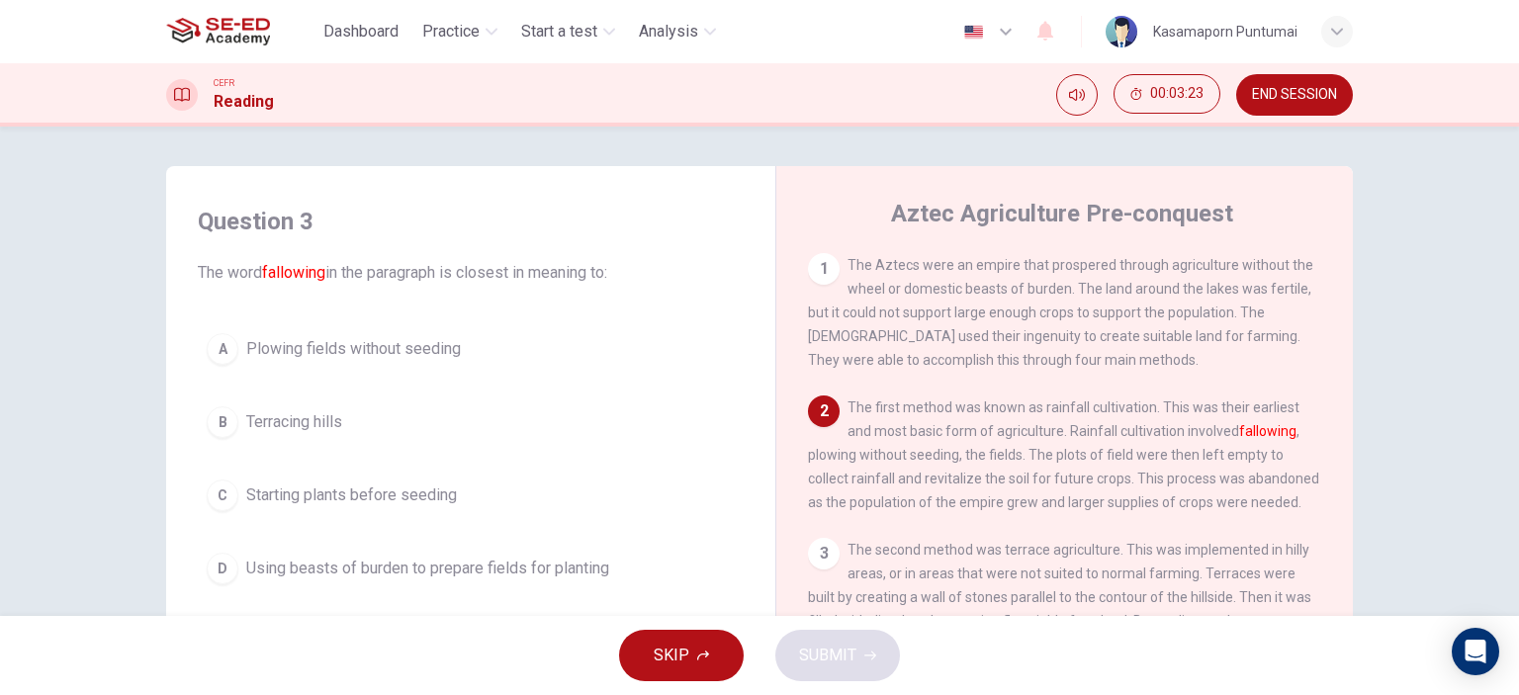
click at [234, 265] on span "The word fallowing in the paragraph is closest in meaning to:" at bounding box center [471, 273] width 546 height 24
drag, startPoint x: 234, startPoint y: 265, endPoint x: 323, endPoint y: 272, distance: 89.3
click at [323, 272] on span "The word fallowing in the paragraph is closest in meaning to:" at bounding box center [471, 273] width 546 height 24
click at [323, 272] on font "fallowing" at bounding box center [293, 272] width 63 height 19
drag, startPoint x: 323, startPoint y: 272, endPoint x: 374, endPoint y: 272, distance: 50.4
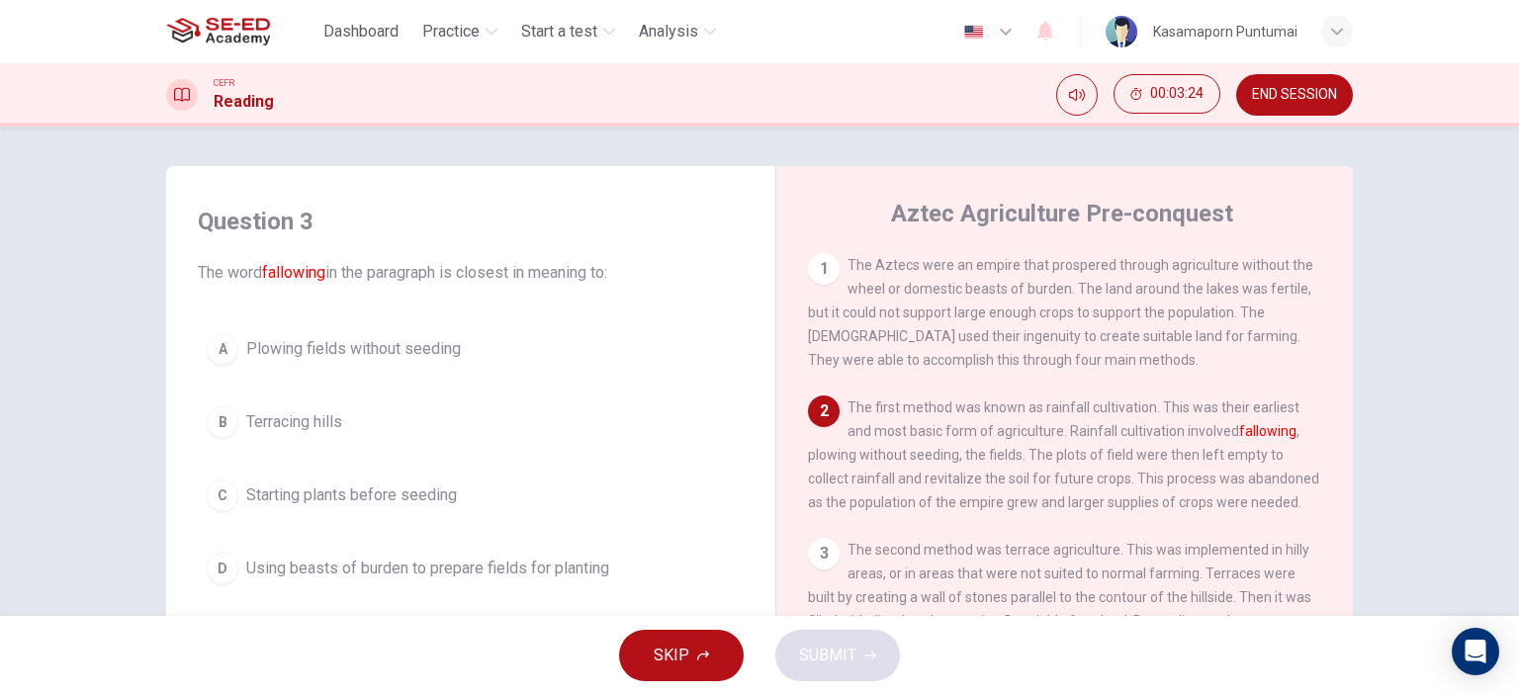
click at [367, 272] on span "The word fallowing in the paragraph is closest in meaning to:" at bounding box center [471, 273] width 546 height 24
drag, startPoint x: 419, startPoint y: 273, endPoint x: 550, endPoint y: 283, distance: 130.9
click at [490, 280] on span "The word fallowing in the paragraph is closest in meaning to:" at bounding box center [471, 273] width 546 height 24
drag, startPoint x: 550, startPoint y: 283, endPoint x: 566, endPoint y: 282, distance: 15.9
click at [564, 283] on span "The word fallowing in the paragraph is closest in meaning to:" at bounding box center [471, 273] width 546 height 24
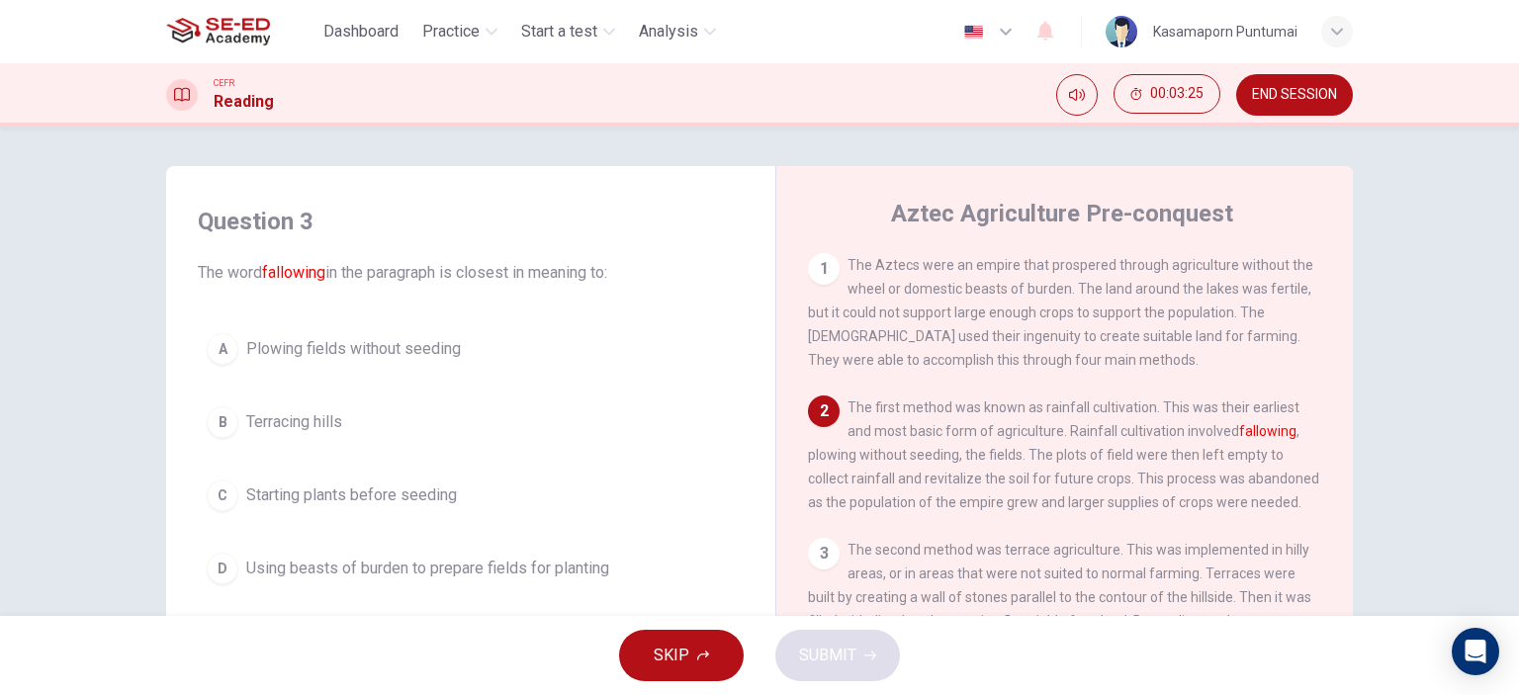
click at [383, 353] on span "Plowing fields without seeding" at bounding box center [353, 349] width 215 height 24
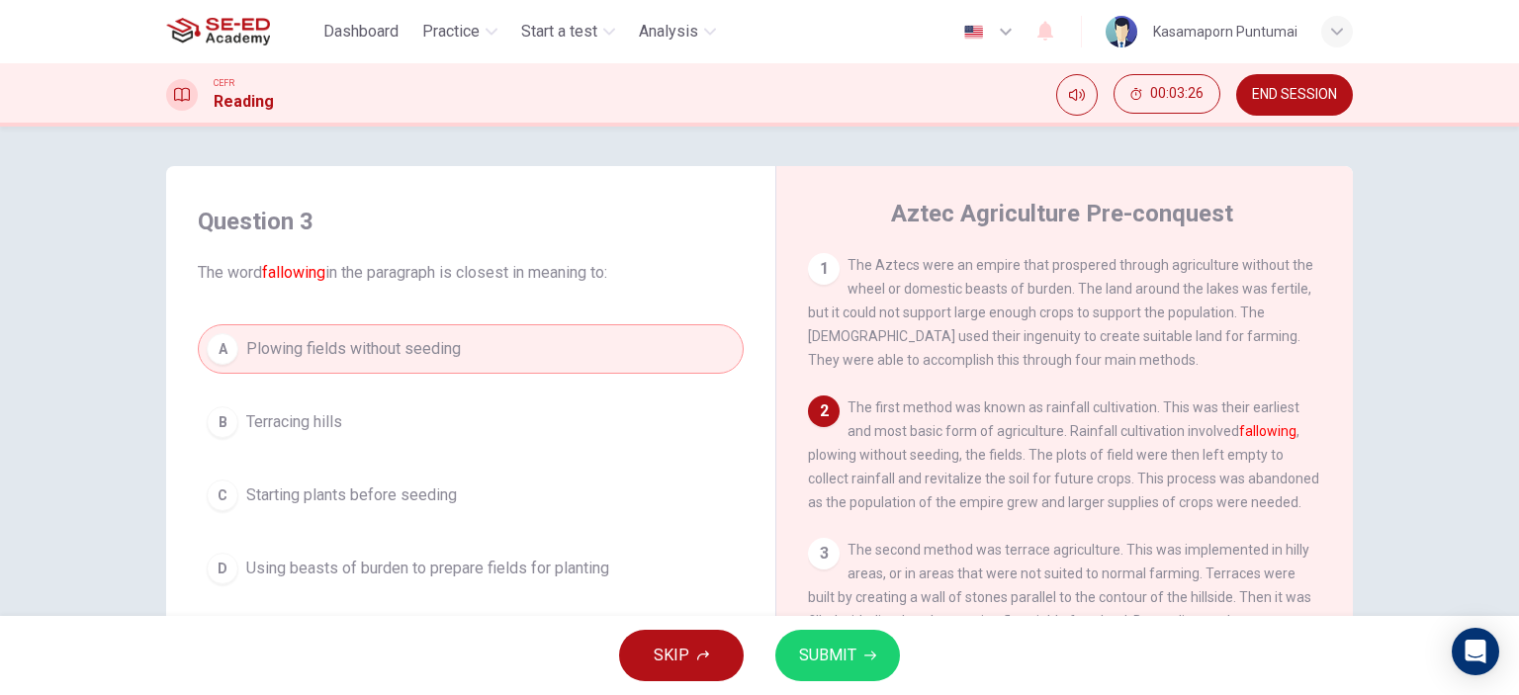
click at [356, 384] on div "A Plowing fields without seeding B Terracing hills C Starting plants before see…" at bounding box center [471, 458] width 546 height 269
click at [510, 491] on button "C Starting plants before seeding" at bounding box center [471, 495] width 546 height 49
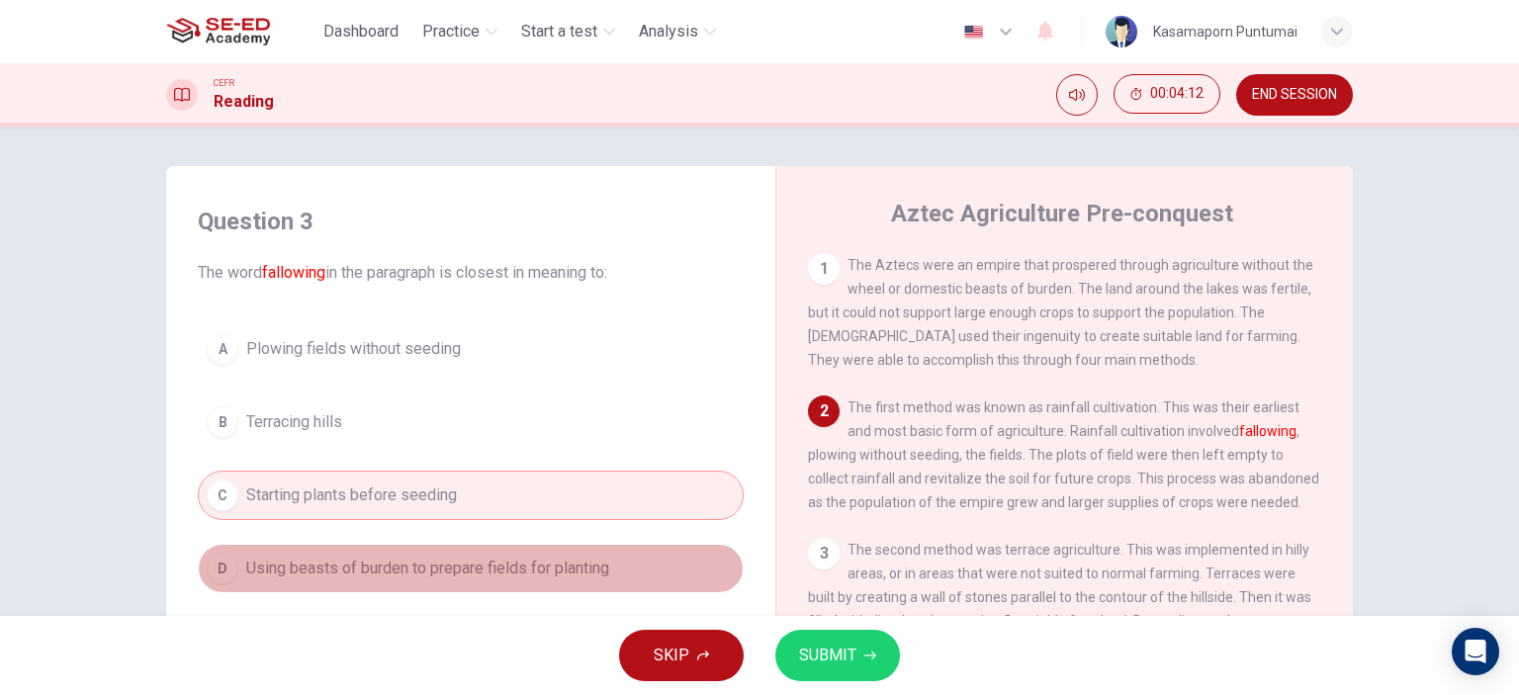
click at [535, 550] on button "D Using beasts of burden to prepare fields for planting" at bounding box center [471, 568] width 546 height 49
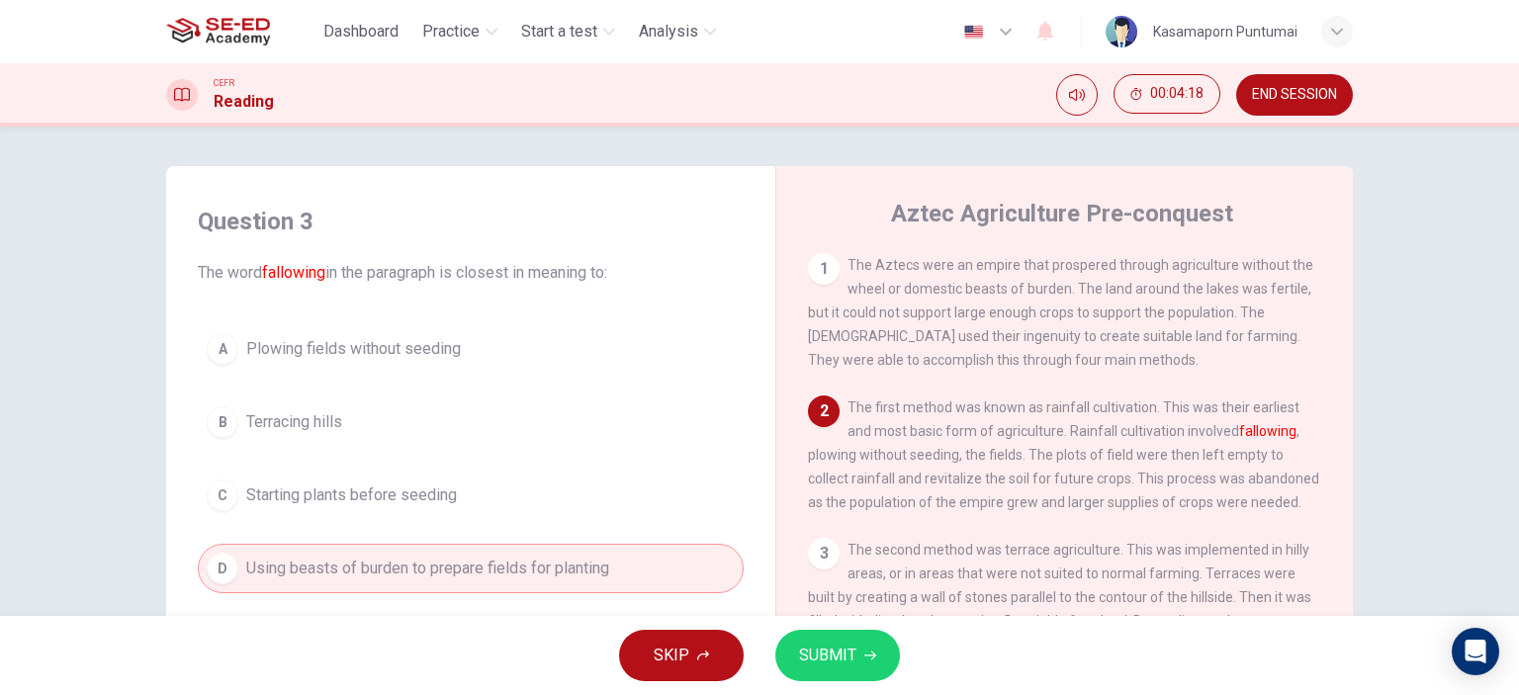
click at [529, 484] on button "C Starting plants before seeding" at bounding box center [471, 495] width 546 height 49
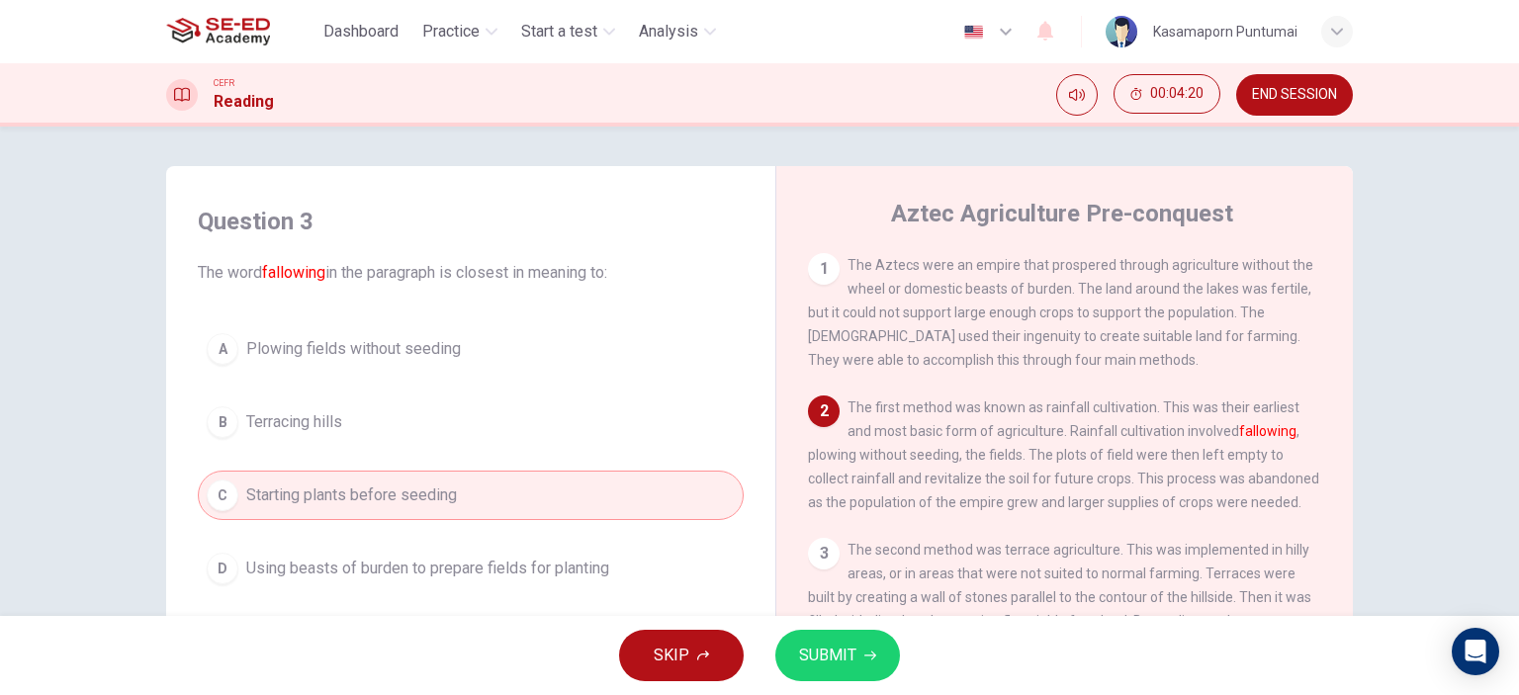
click at [517, 427] on button "B Terracing hills" at bounding box center [471, 422] width 546 height 49
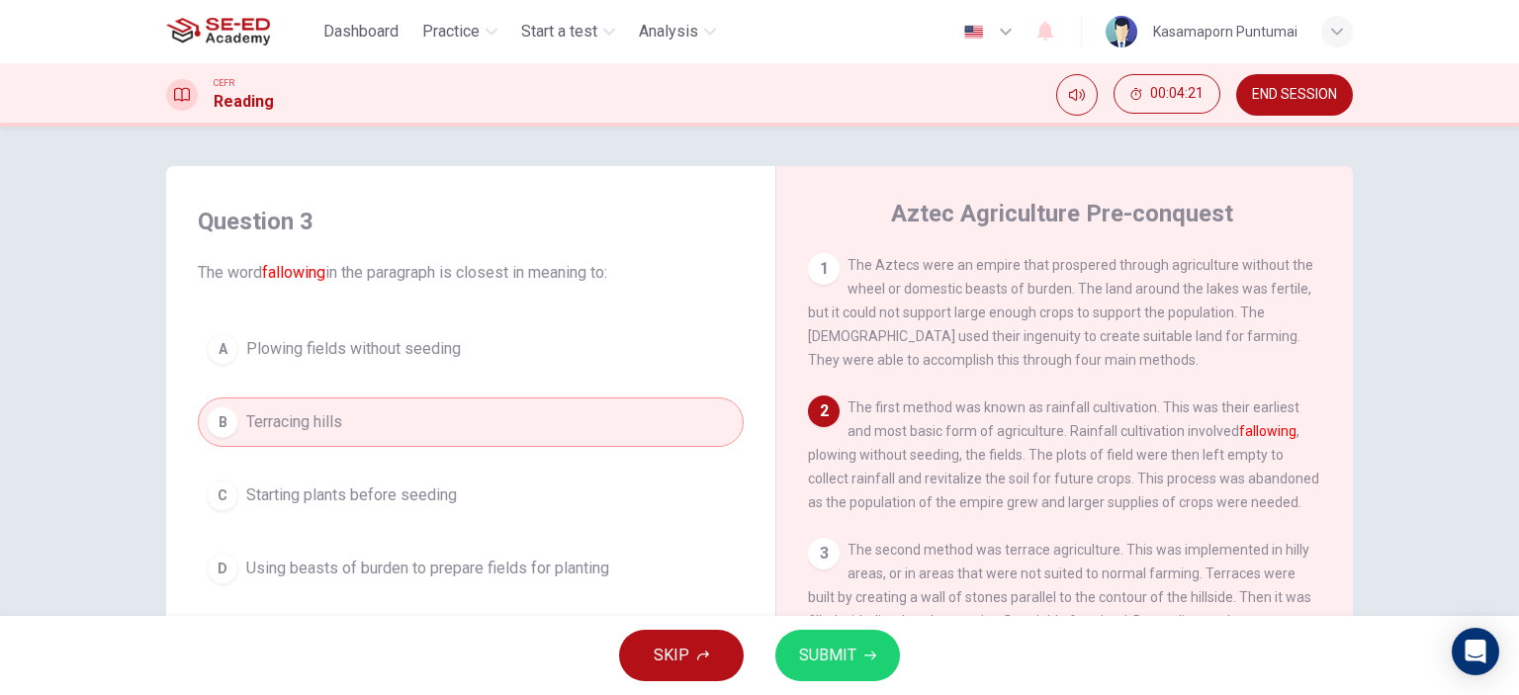
click at [518, 365] on button "A Plowing fields without seeding" at bounding box center [471, 348] width 546 height 49
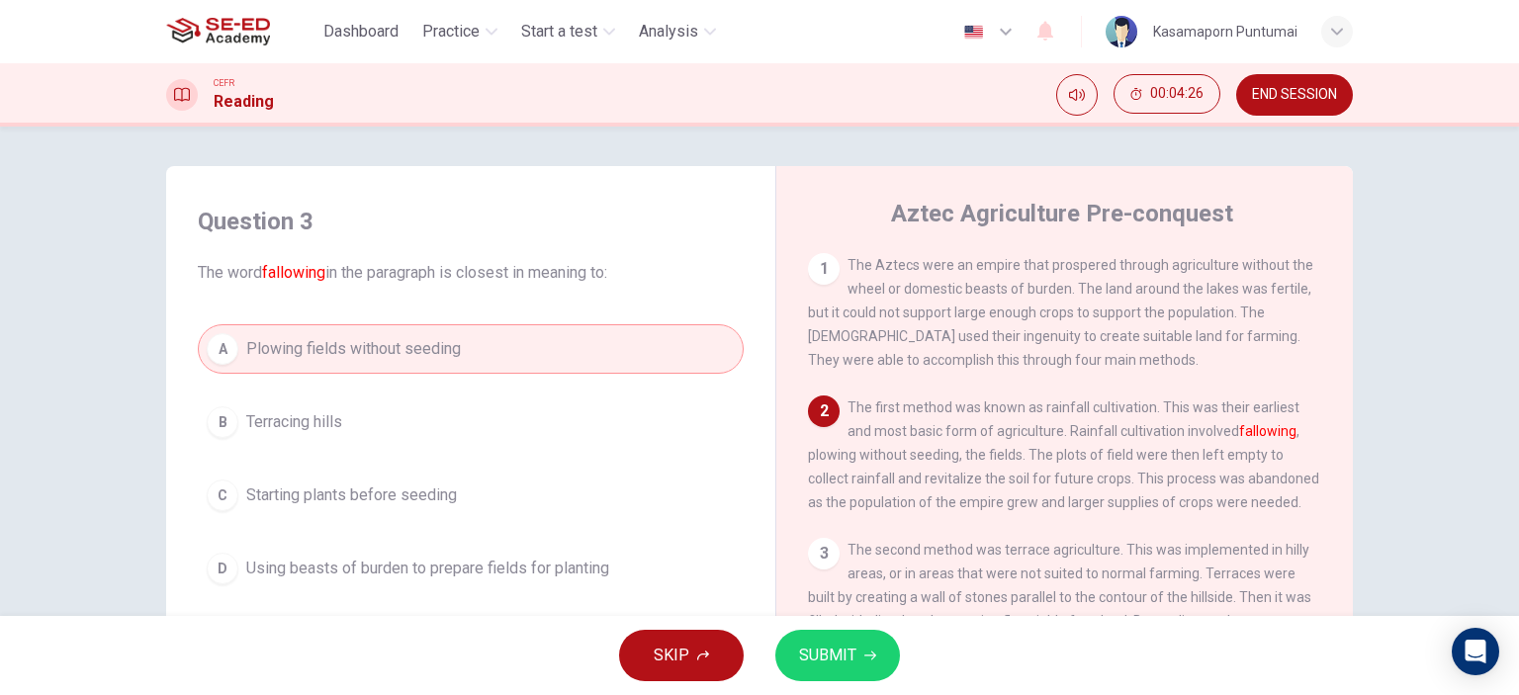
click at [803, 645] on span "SUBMIT" at bounding box center [827, 656] width 57 height 28
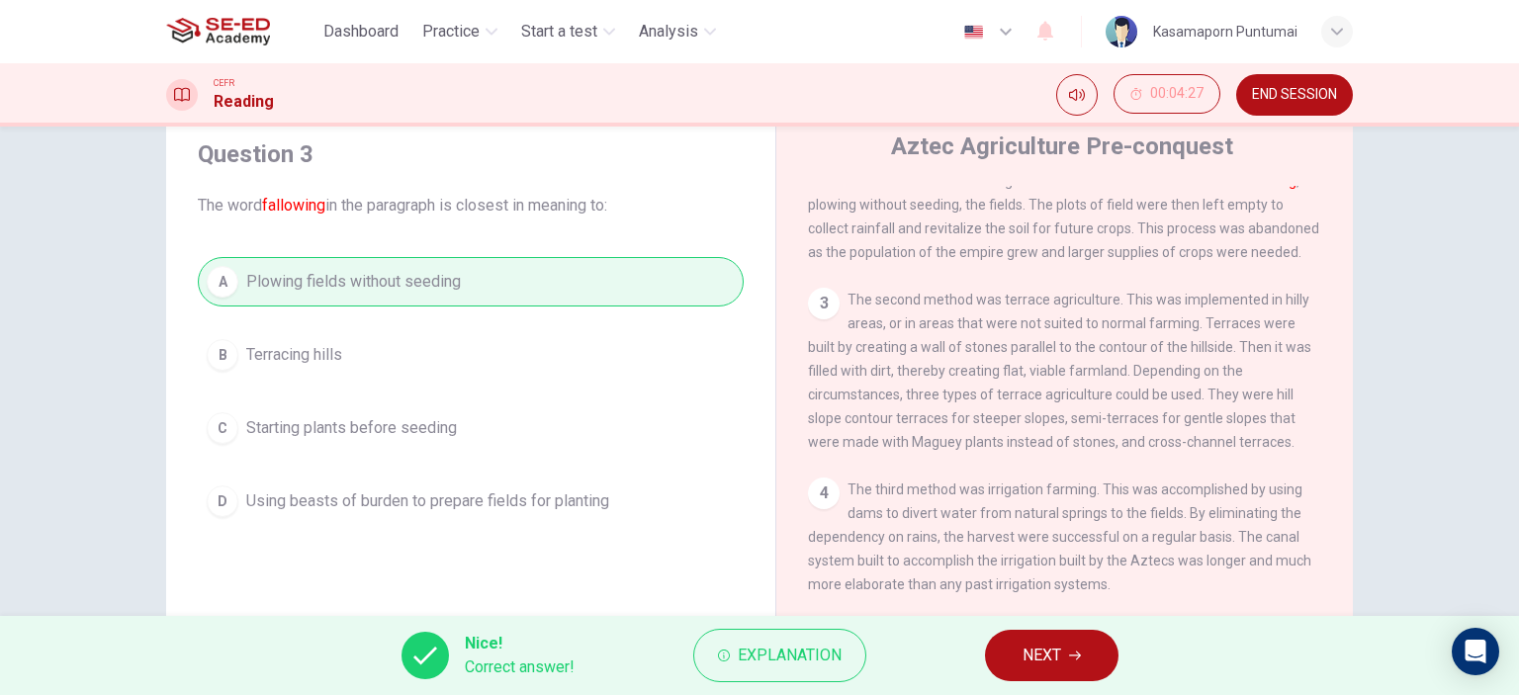
scroll to position [99, 0]
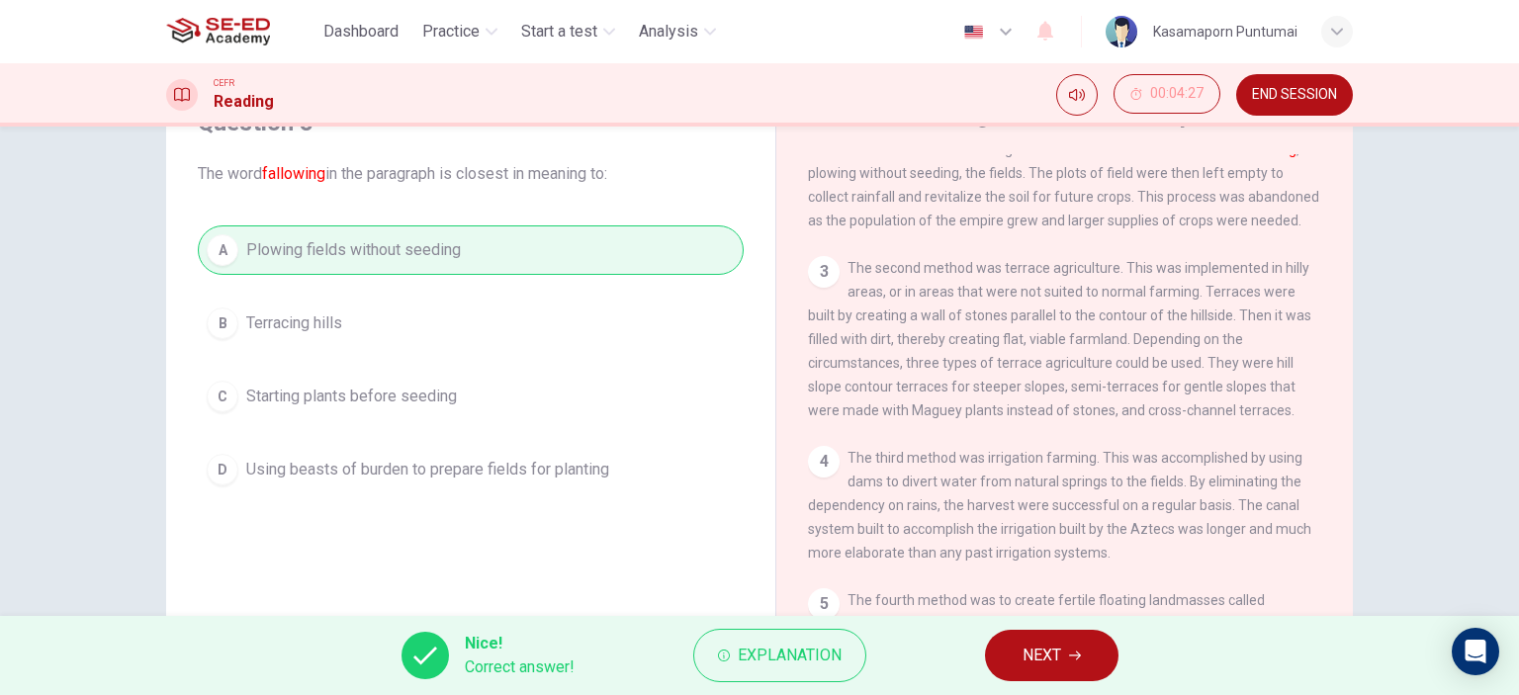
click at [1036, 659] on span "NEXT" at bounding box center [1042, 656] width 39 height 28
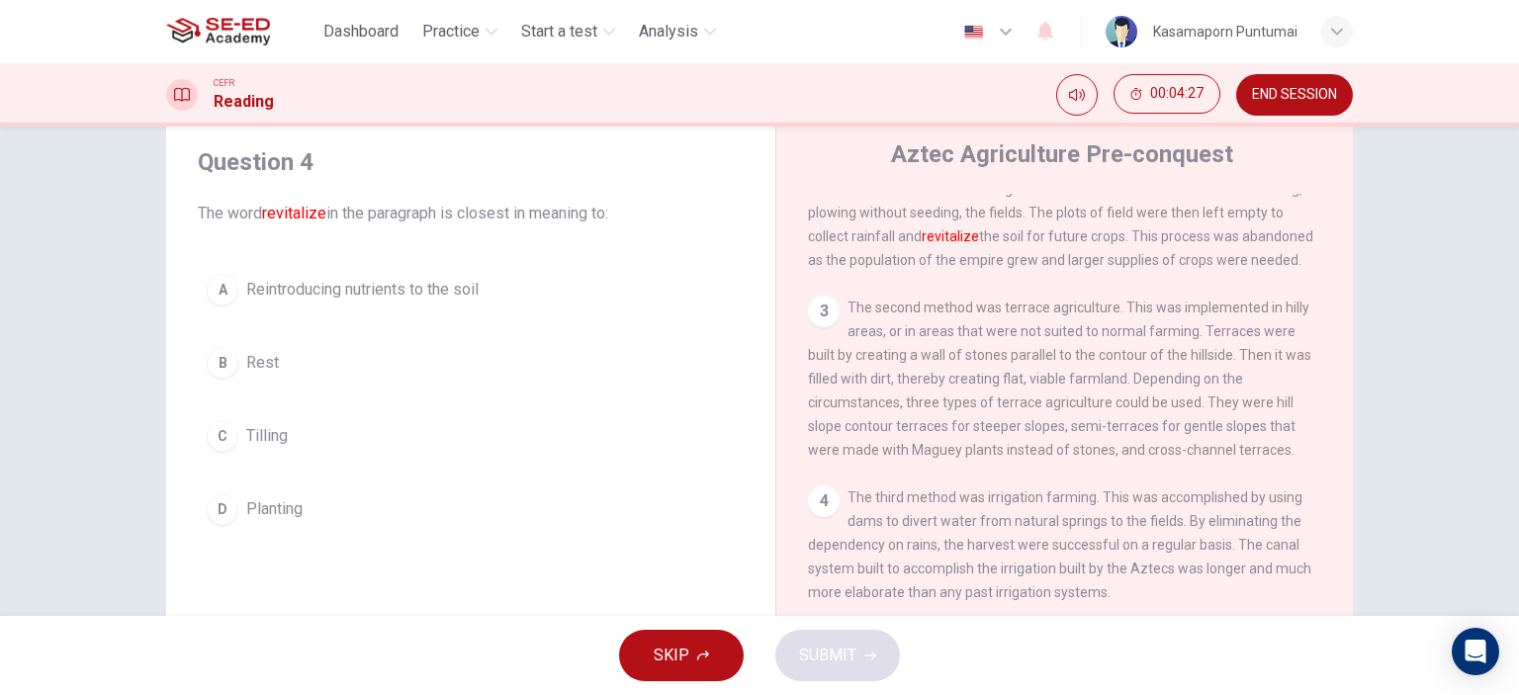
scroll to position [0, 0]
